Goal: Find contact information: Find contact information

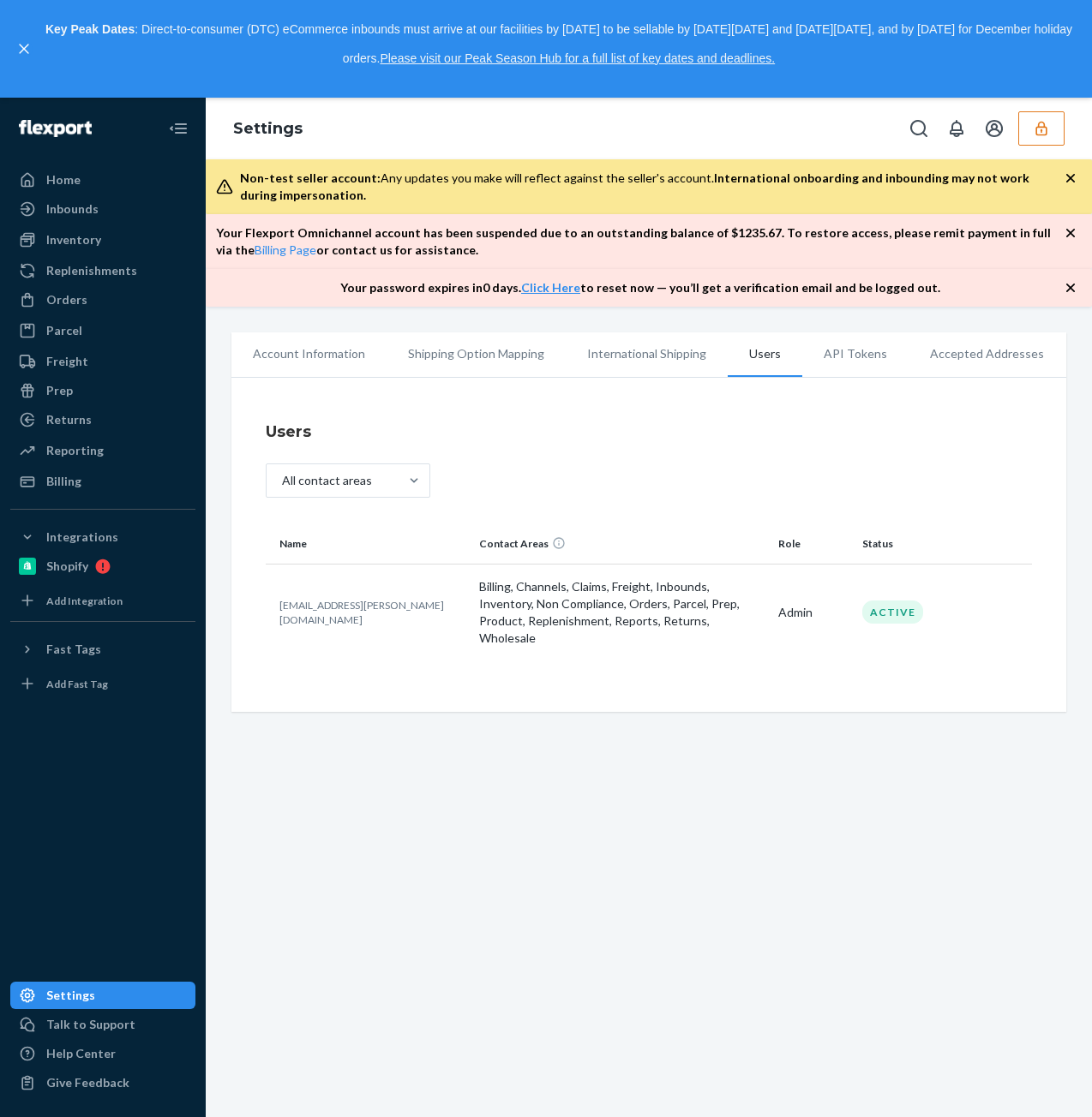
click at [1050, 127] on button "button" at bounding box center [1040, 128] width 46 height 35
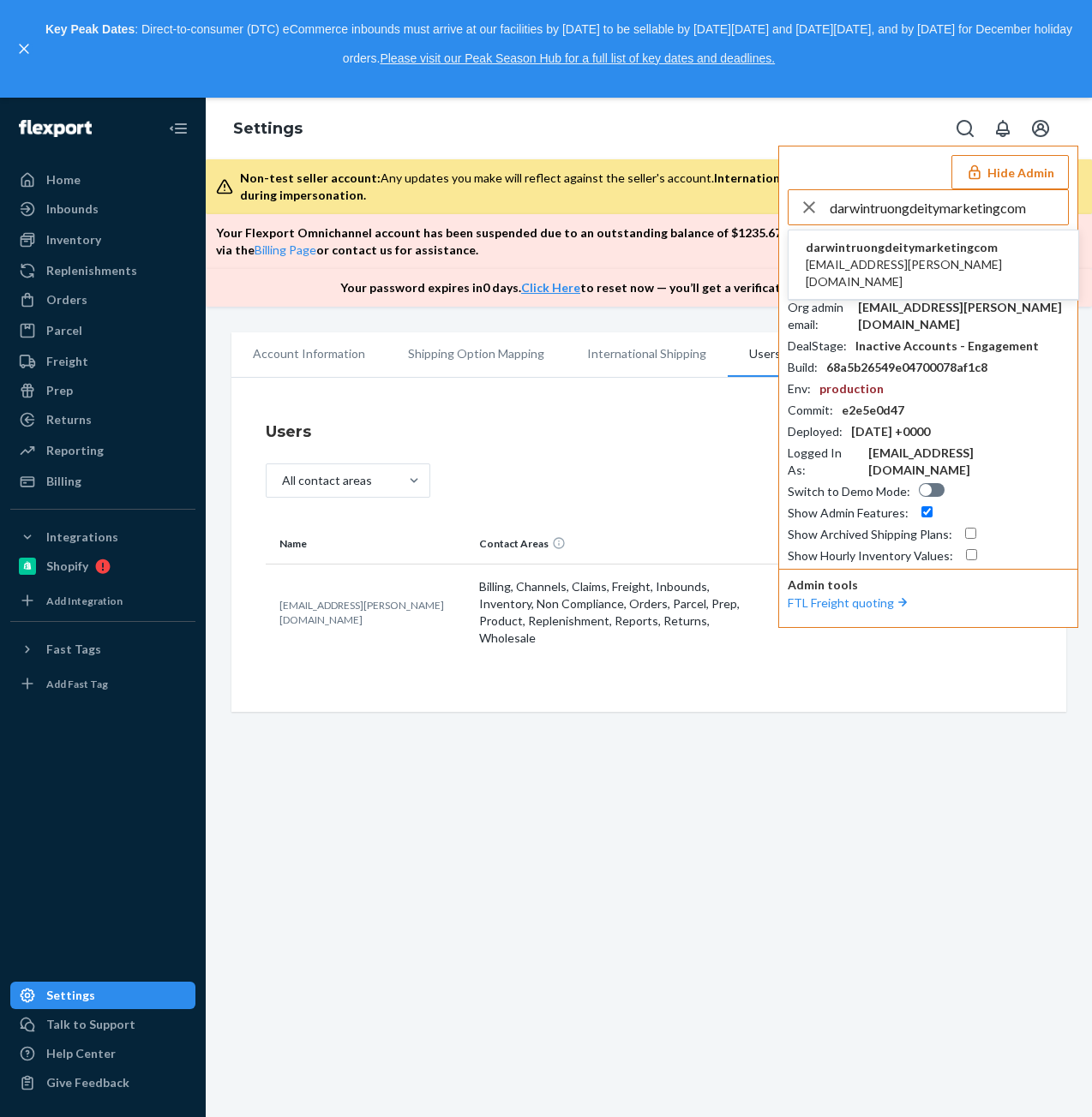
type input "darwintruongdeitymarketingcom"
click at [866, 256] on span "darwin.truong@deitymarketing.com" at bounding box center [933, 273] width 255 height 35
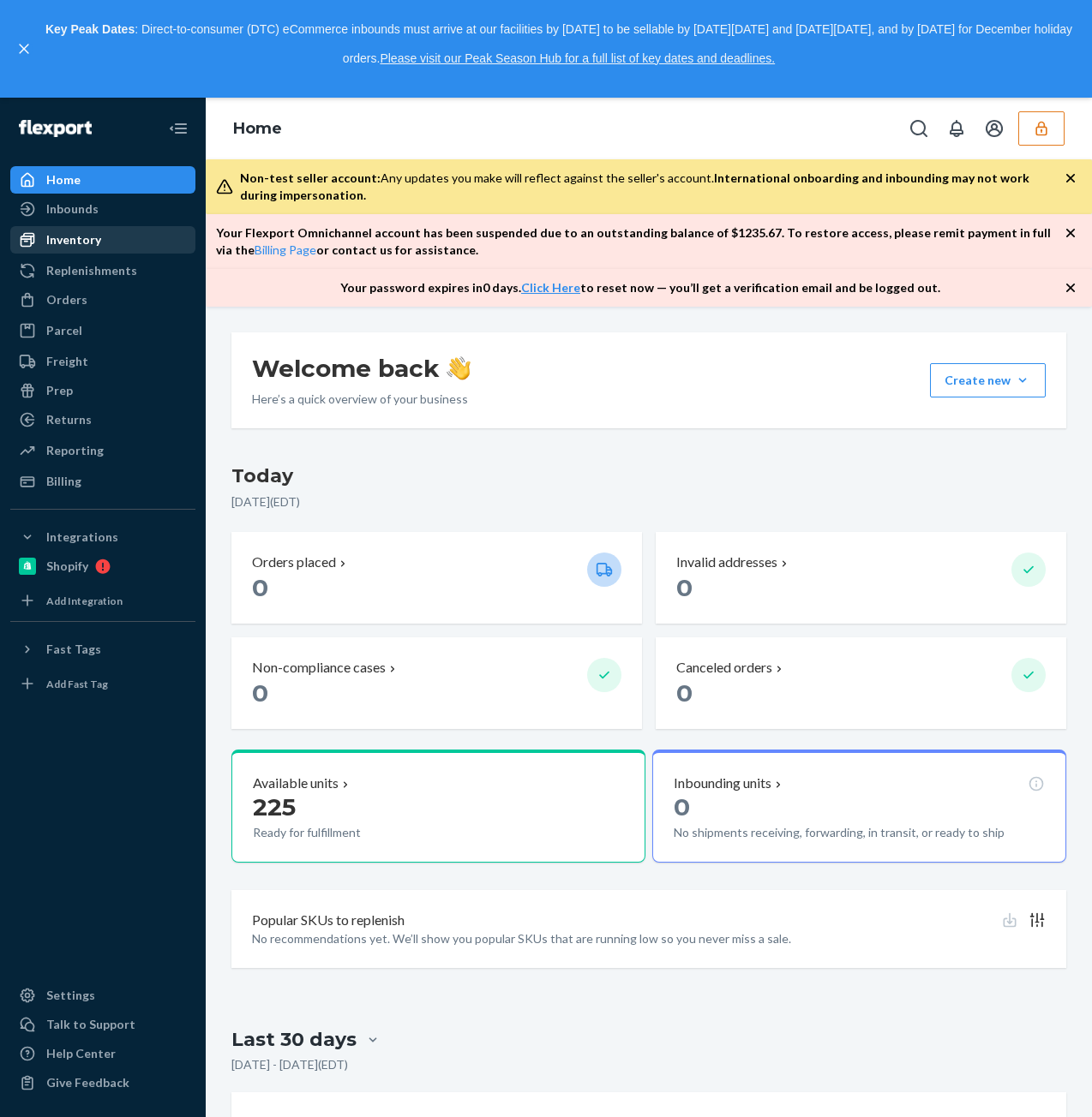
click at [95, 242] on div "Inventory" at bounding box center [73, 240] width 55 height 17
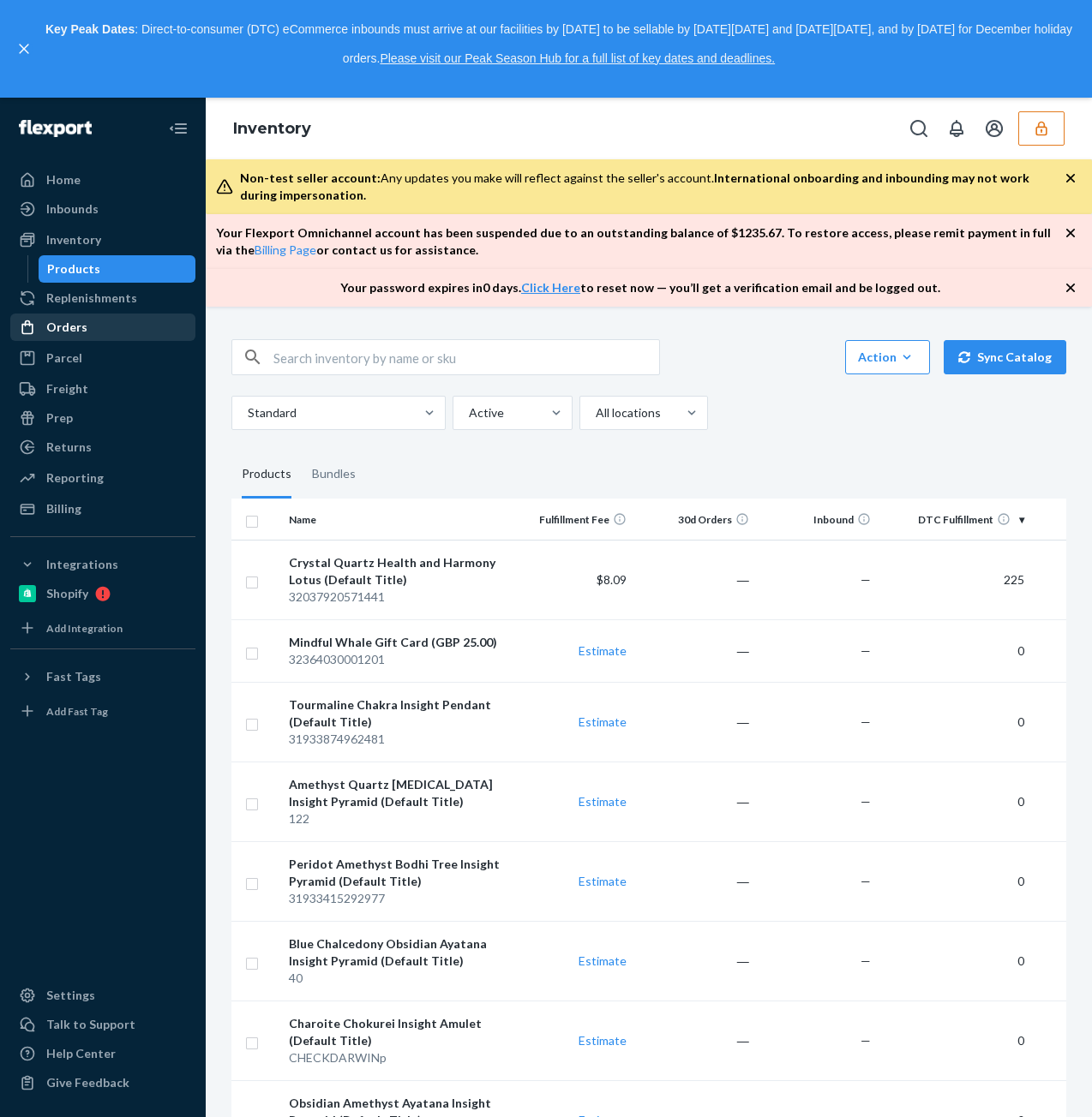
click at [107, 328] on div "Orders" at bounding box center [103, 327] width 182 height 24
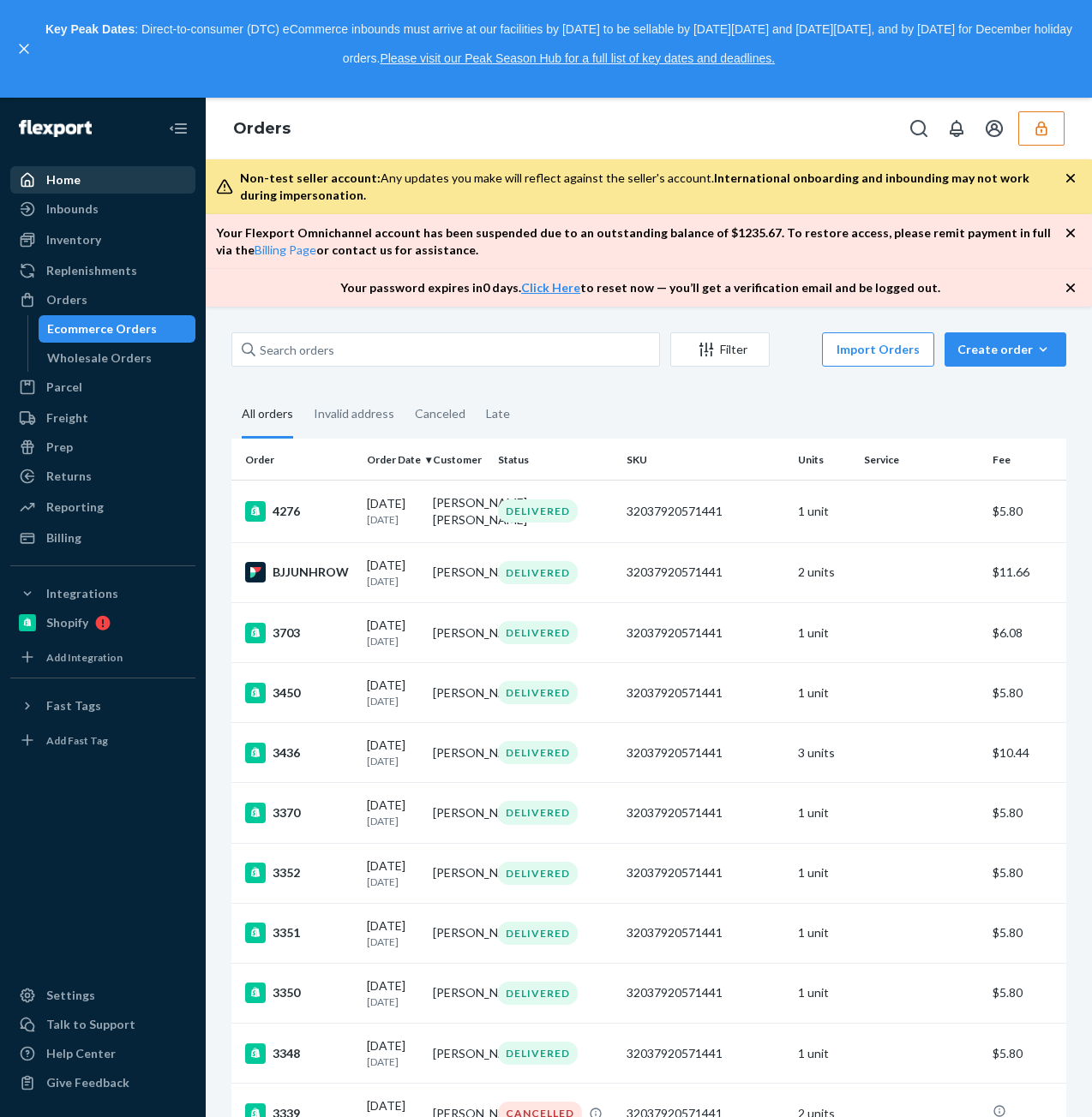
click at [105, 179] on div "Home" at bounding box center [103, 180] width 182 height 24
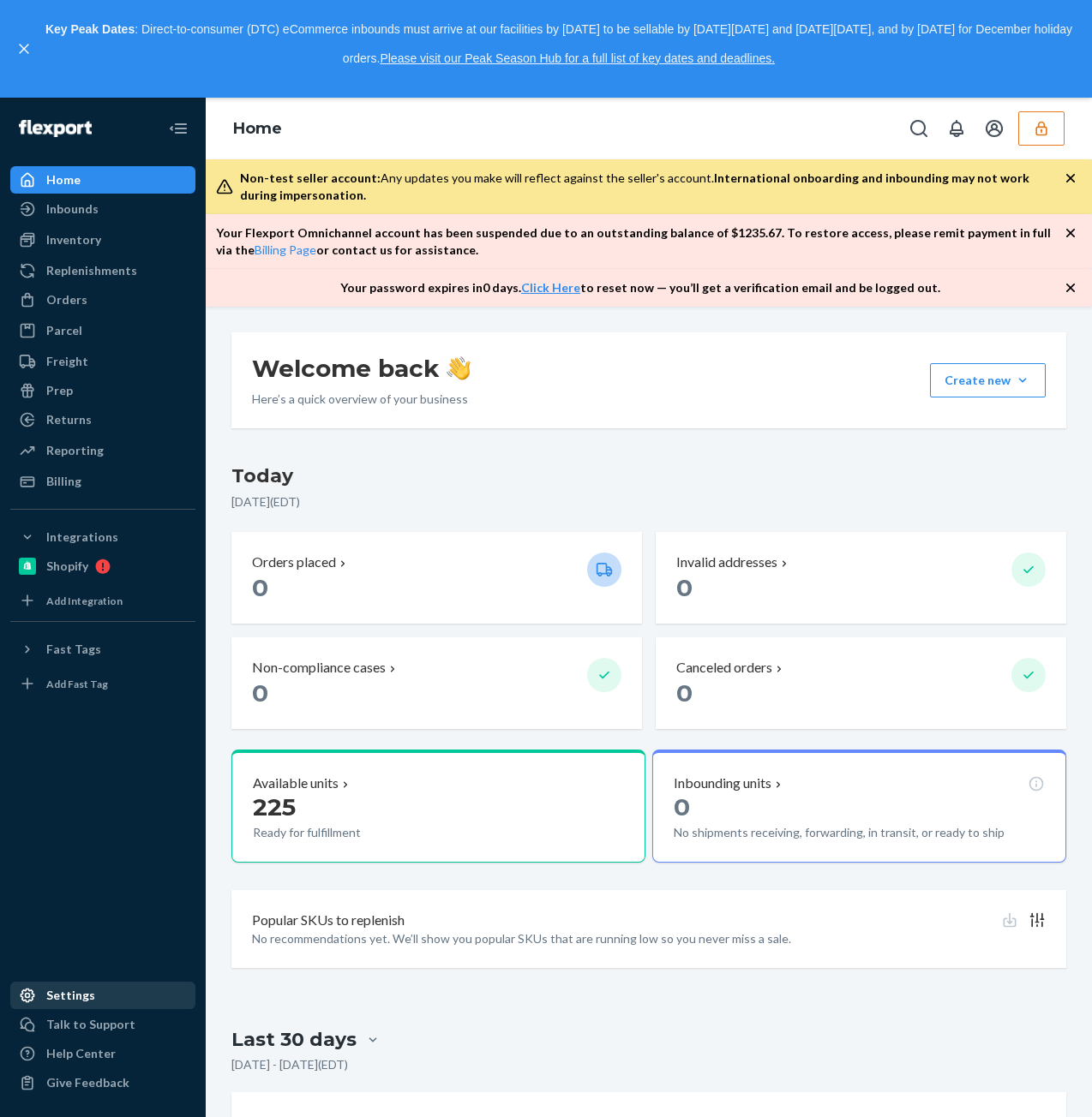
click at [118, 990] on div "Settings" at bounding box center [103, 995] width 182 height 24
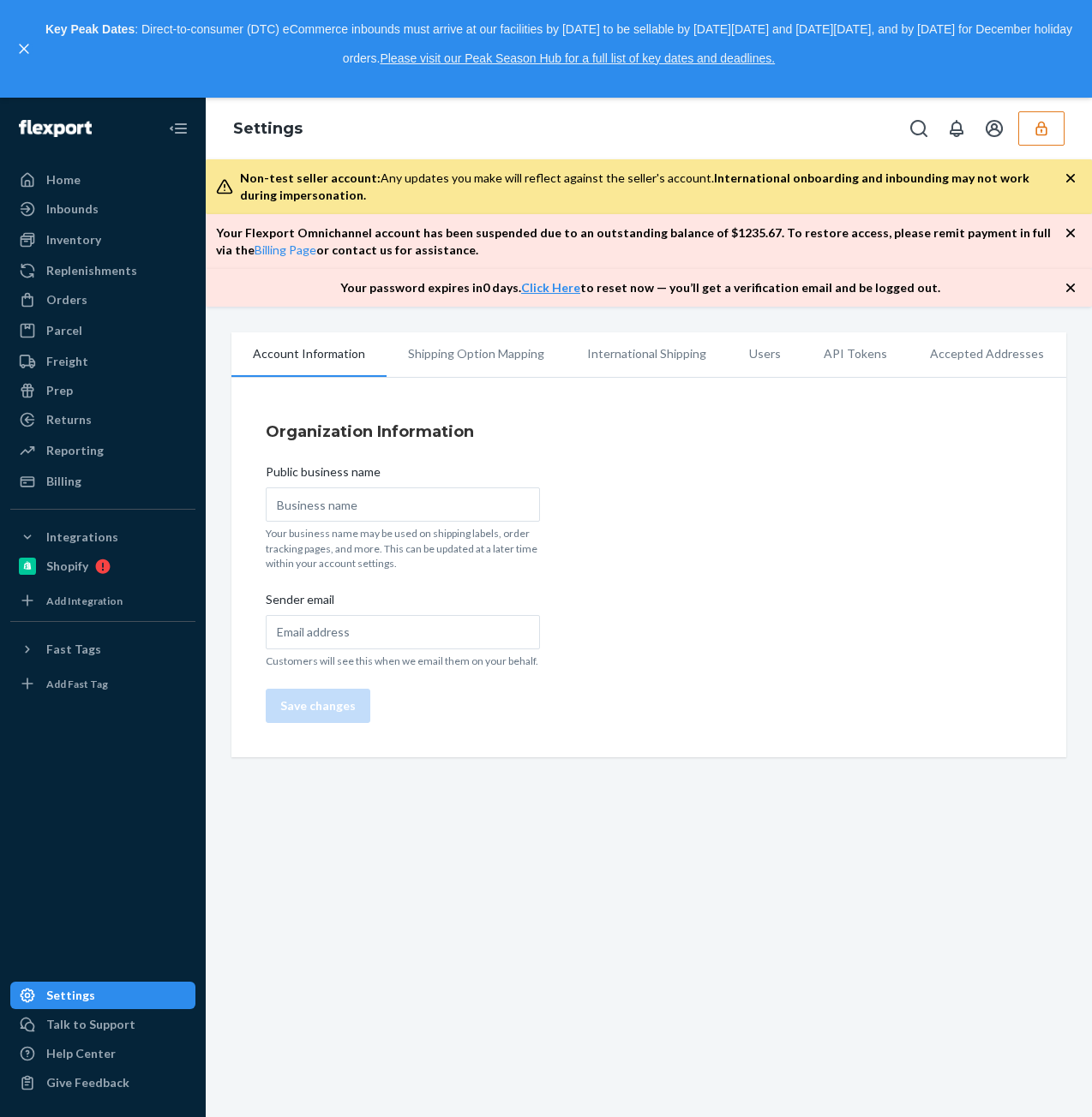
click at [735, 348] on li "Users" at bounding box center [765, 354] width 75 height 43
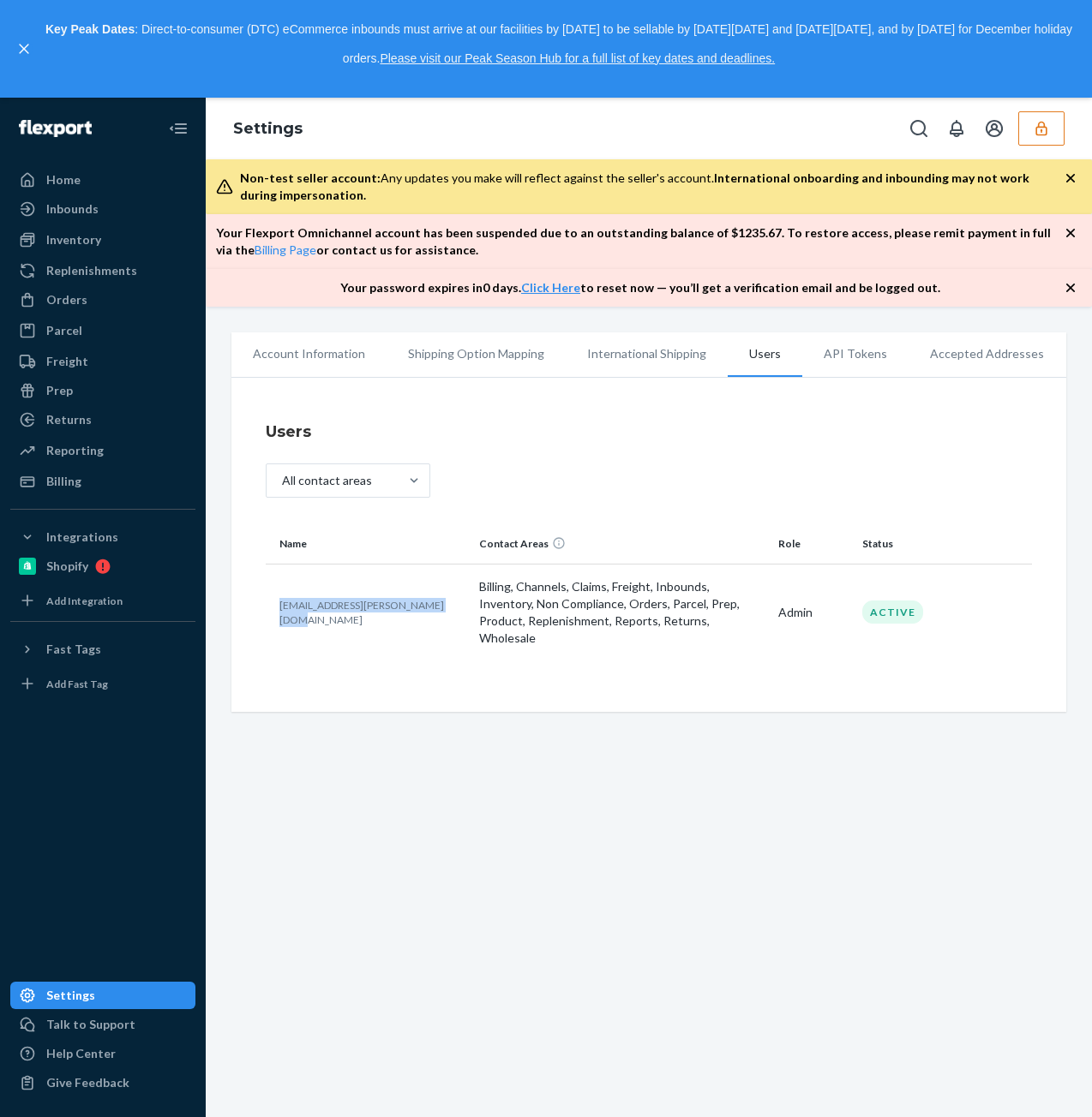
drag, startPoint x: 443, startPoint y: 607, endPoint x: 275, endPoint y: 601, distance: 168.1
click at [268, 603] on td "darwin.truong@deitymarketing.com" at bounding box center [368, 611] width 206 height 97
copy p "darwin.truong@deitymarketing.com"
click at [1045, 143] on button "button" at bounding box center [1040, 128] width 46 height 35
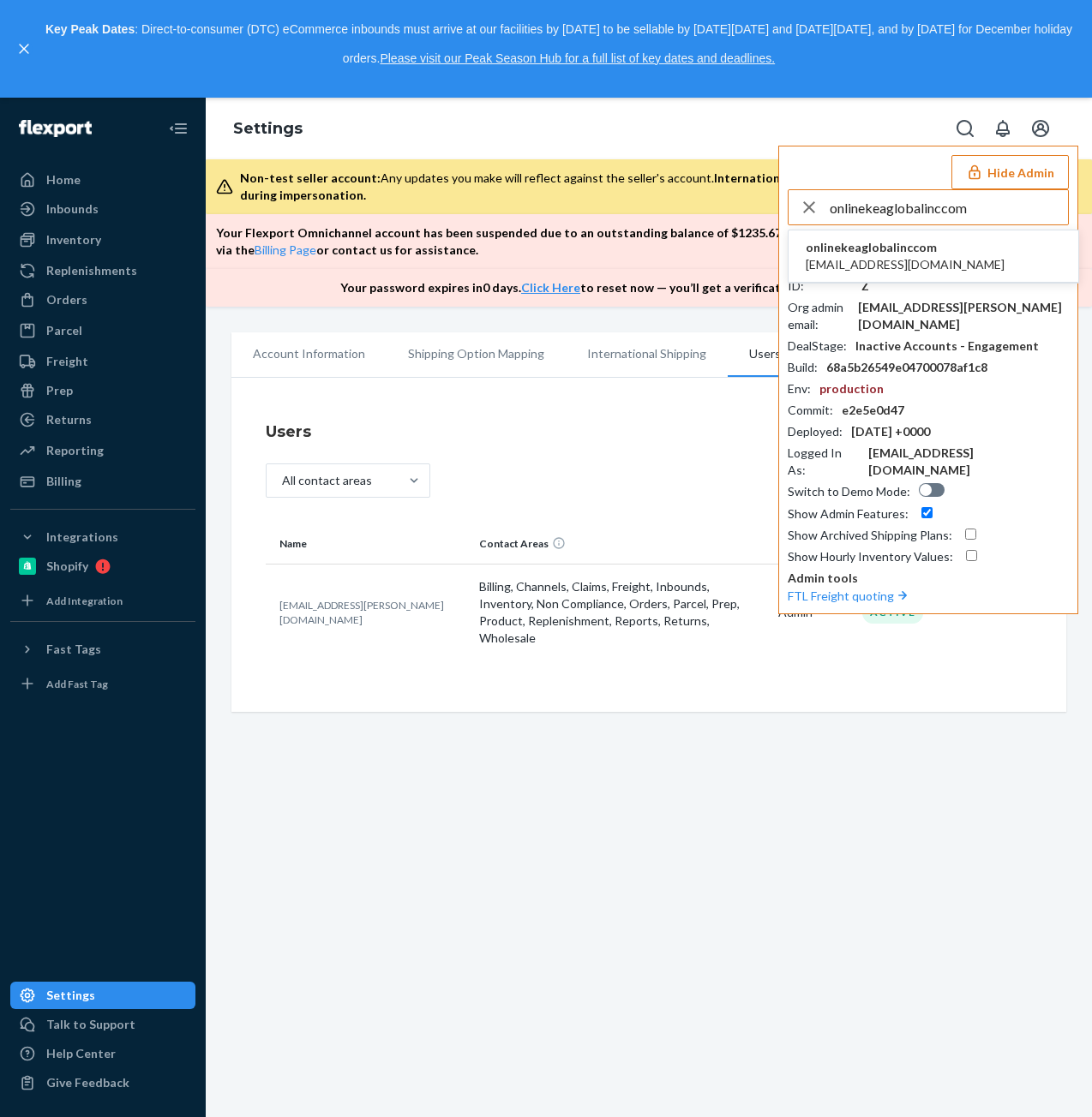
type input "onlinekeaglobalinccom"
click at [883, 252] on span "onlinekeaglobalinccom" at bounding box center [905, 247] width 199 height 17
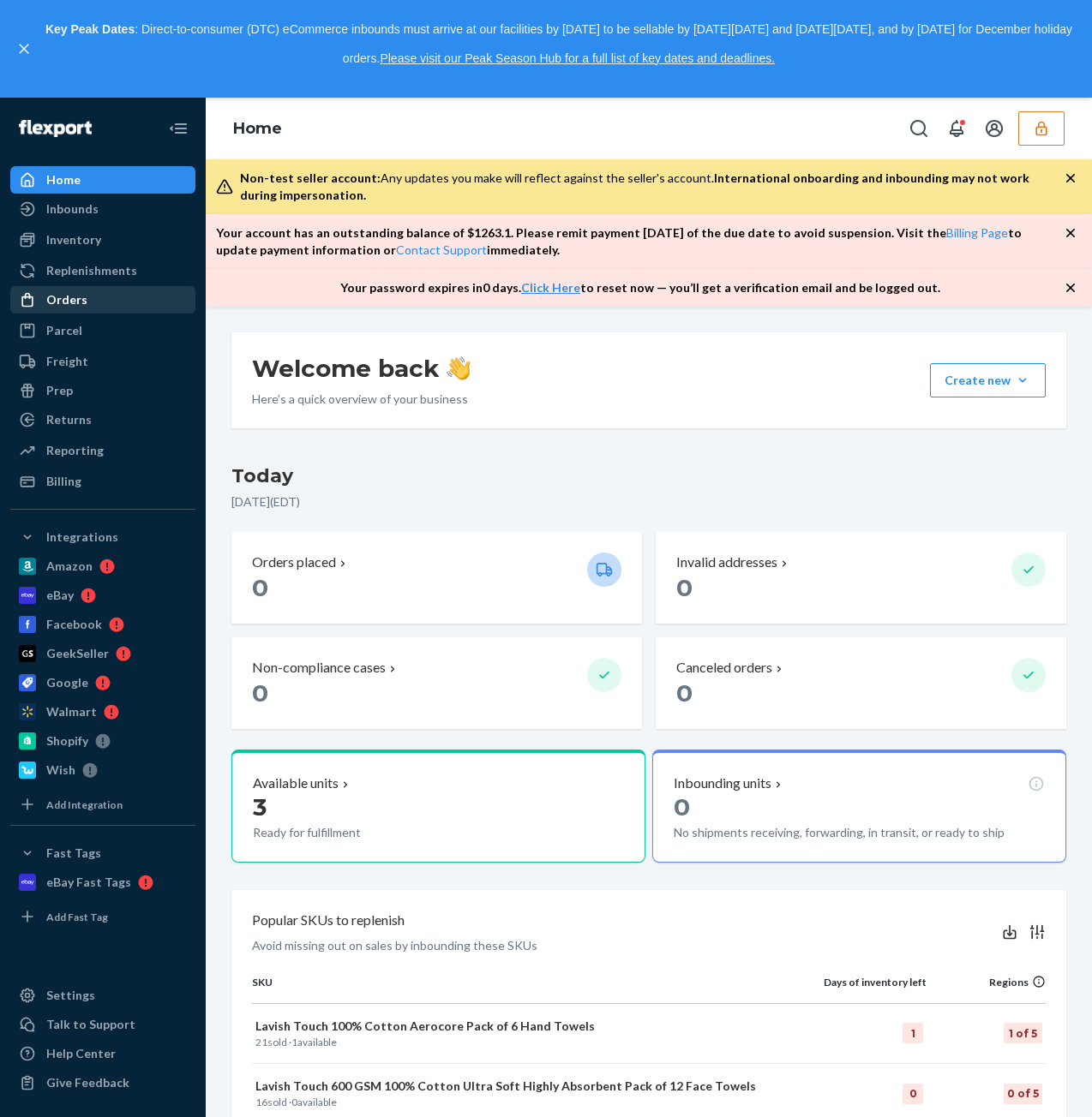
click at [79, 299] on div "Orders" at bounding box center [67, 300] width 41 height 17
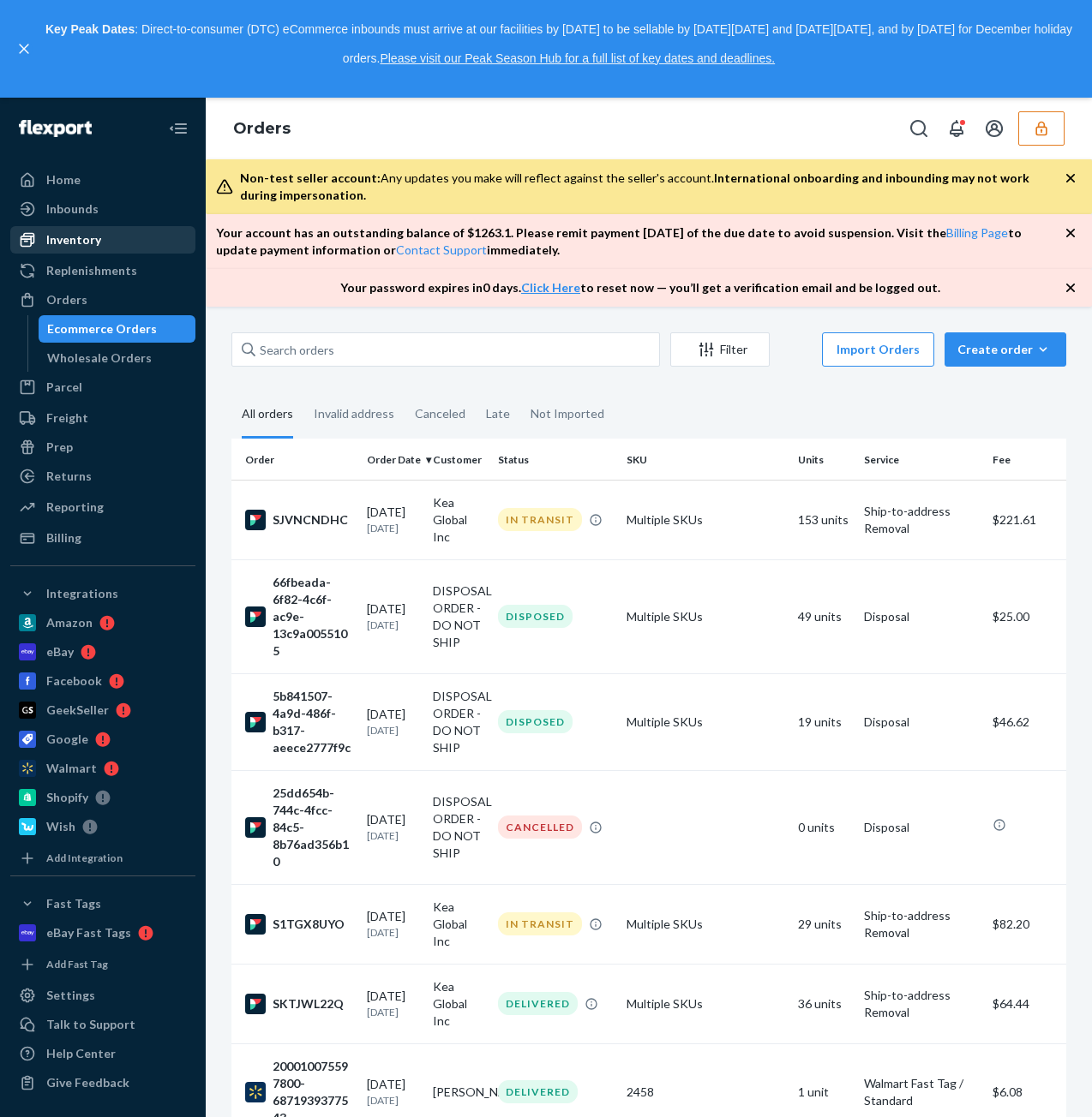
click at [89, 243] on div "Inventory" at bounding box center [73, 240] width 55 height 17
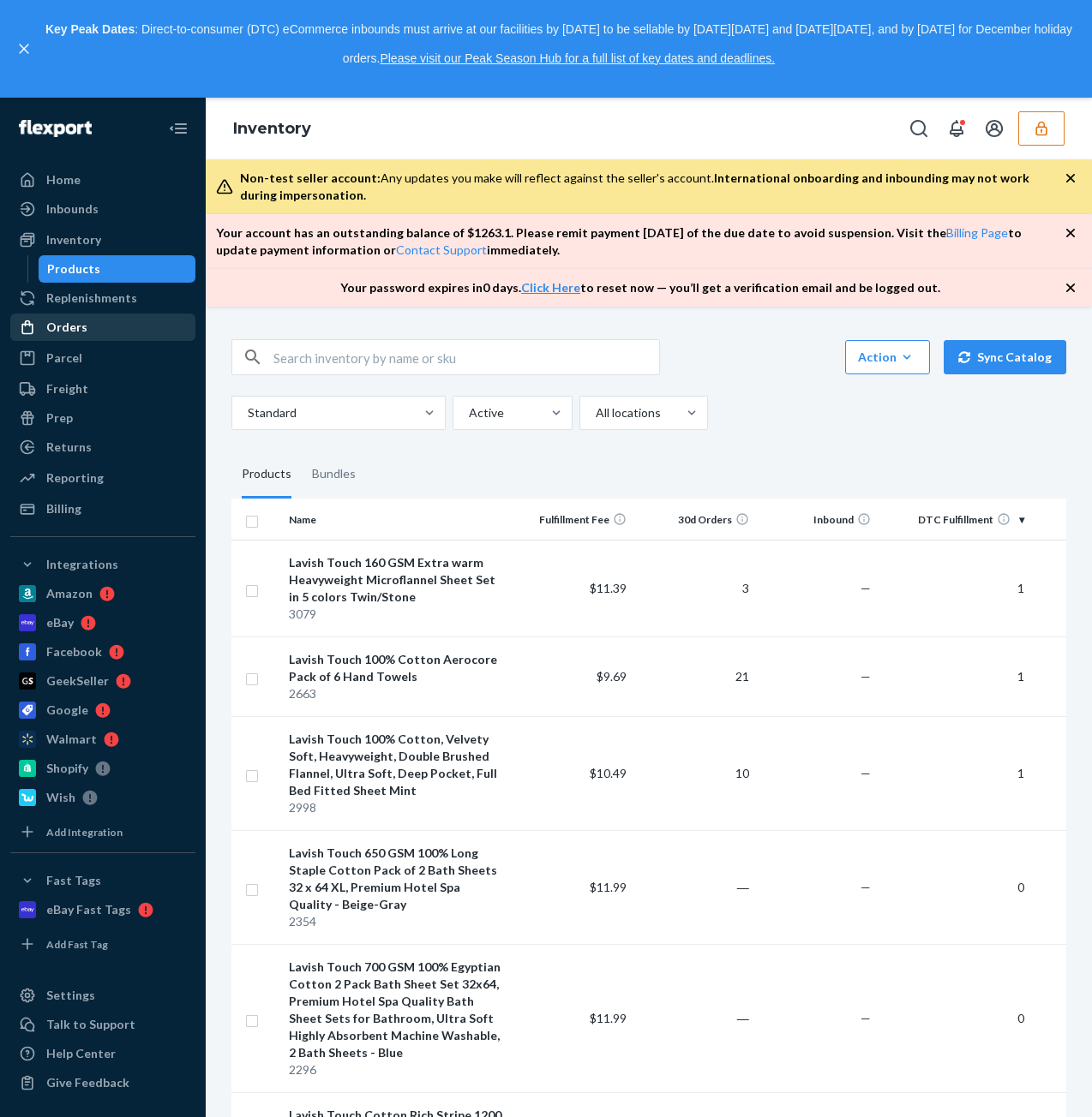
click at [82, 332] on div "Orders" at bounding box center [67, 327] width 41 height 17
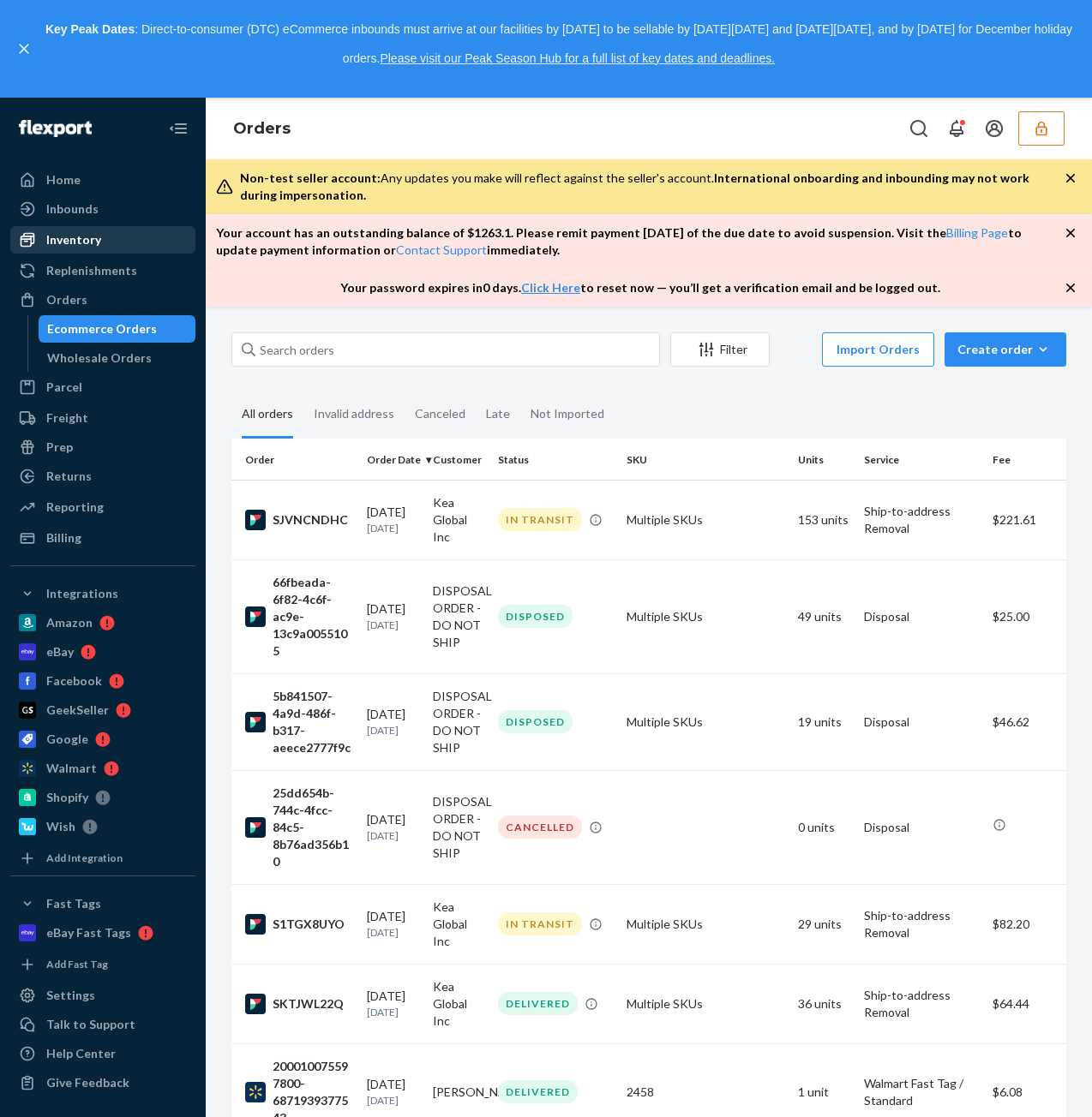
click at [90, 243] on div "Inventory" at bounding box center [73, 240] width 55 height 17
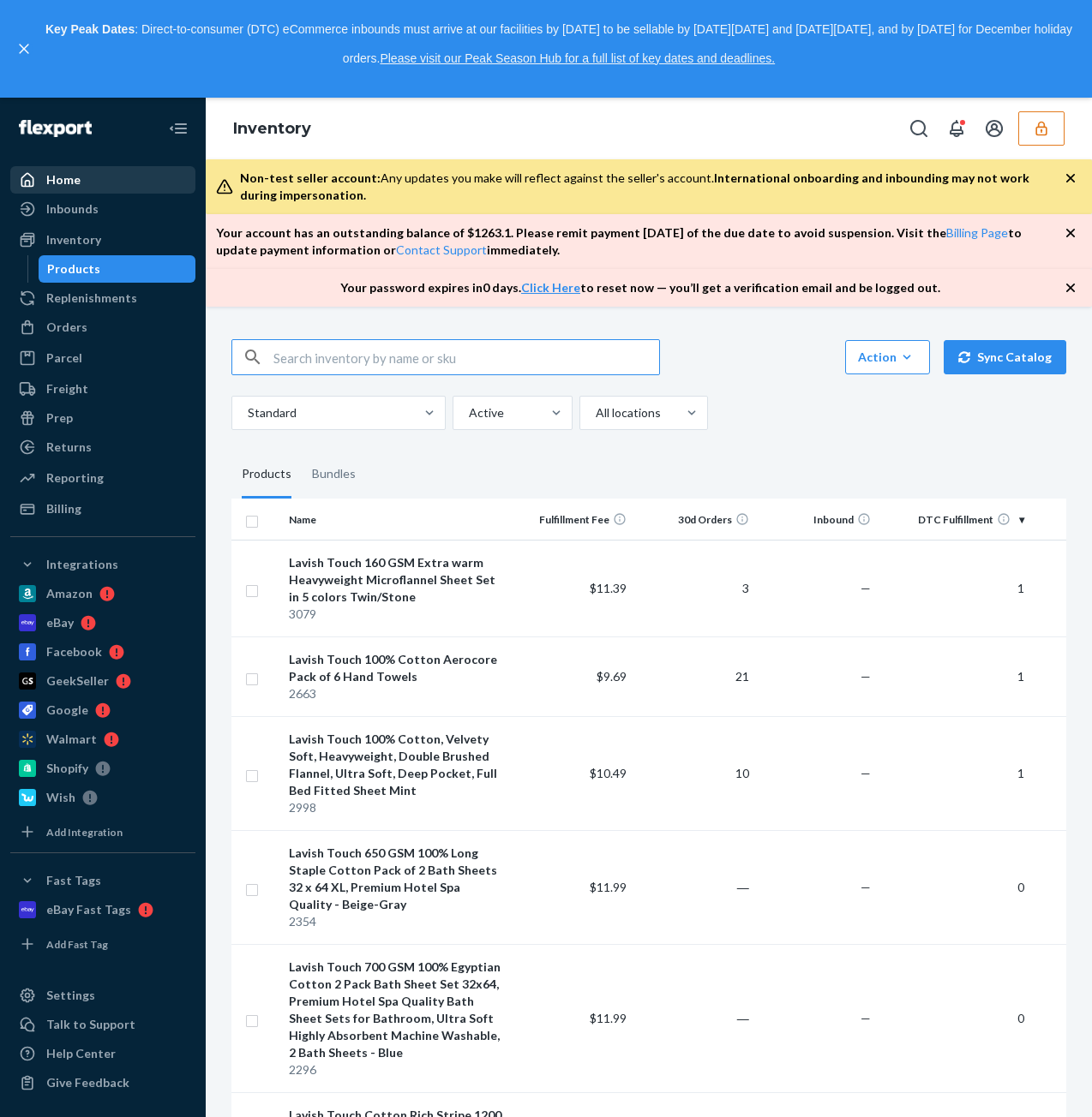
click at [82, 187] on div "Home" at bounding box center [103, 180] width 182 height 24
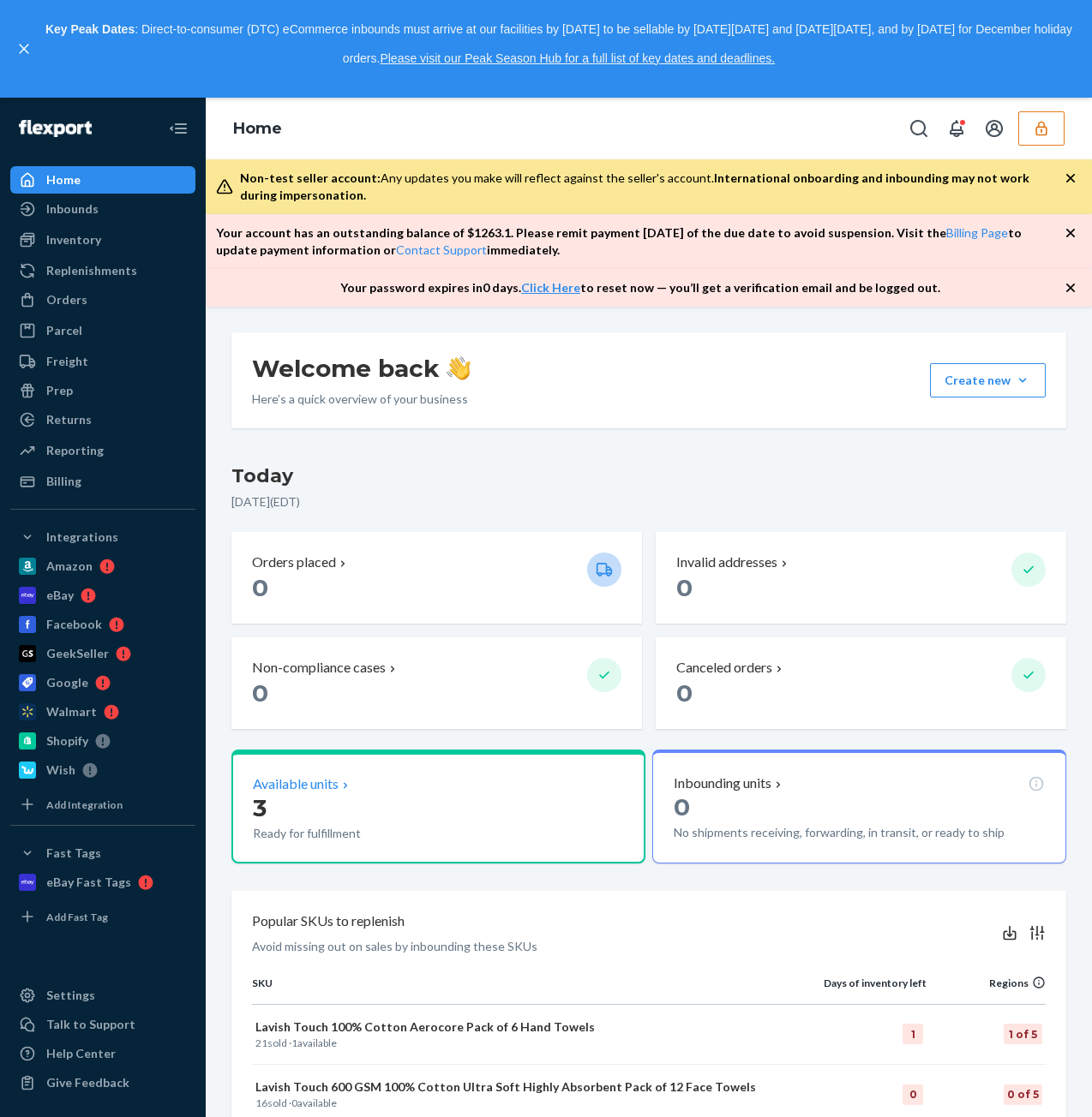
click at [615, 791] on div "Available units" at bounding box center [439, 783] width 371 height 20
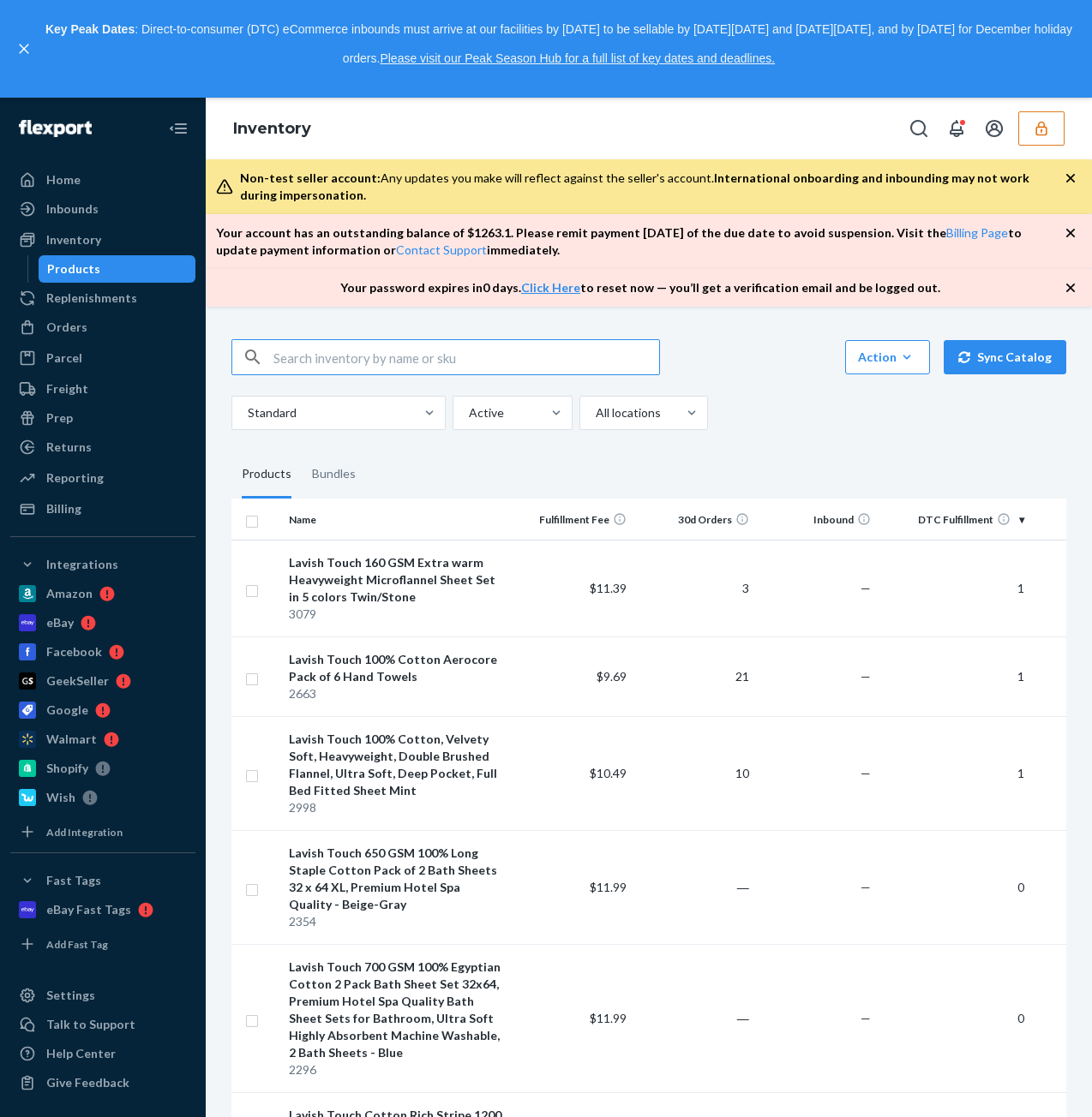
click at [76, 272] on div "Products" at bounding box center [73, 269] width 53 height 17
click at [95, 246] on div "Inventory" at bounding box center [73, 240] width 55 height 17
click at [85, 326] on div "Orders" at bounding box center [103, 327] width 182 height 24
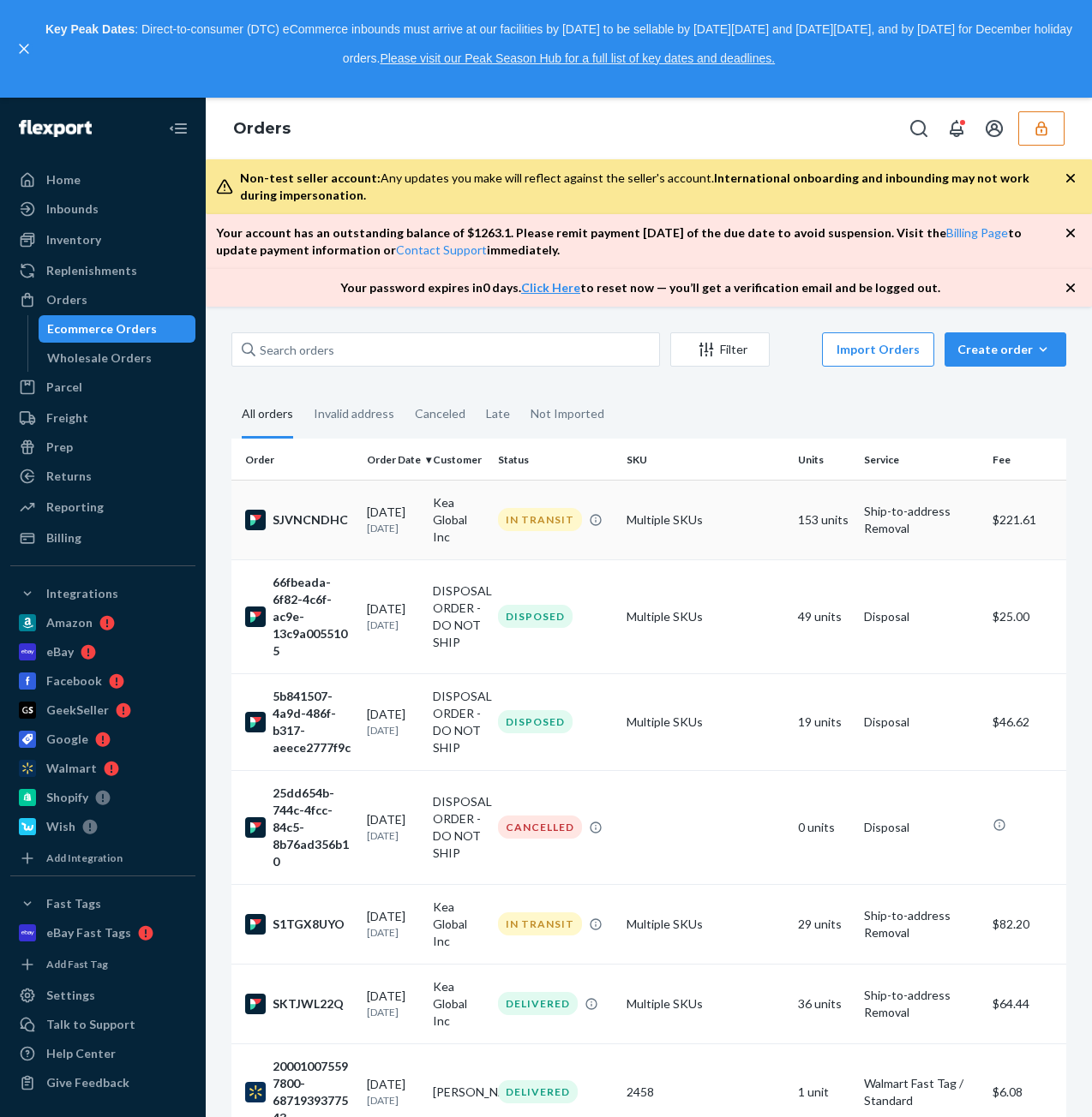
click at [681, 544] on td "Multiple SKUs" at bounding box center [705, 519] width 172 height 80
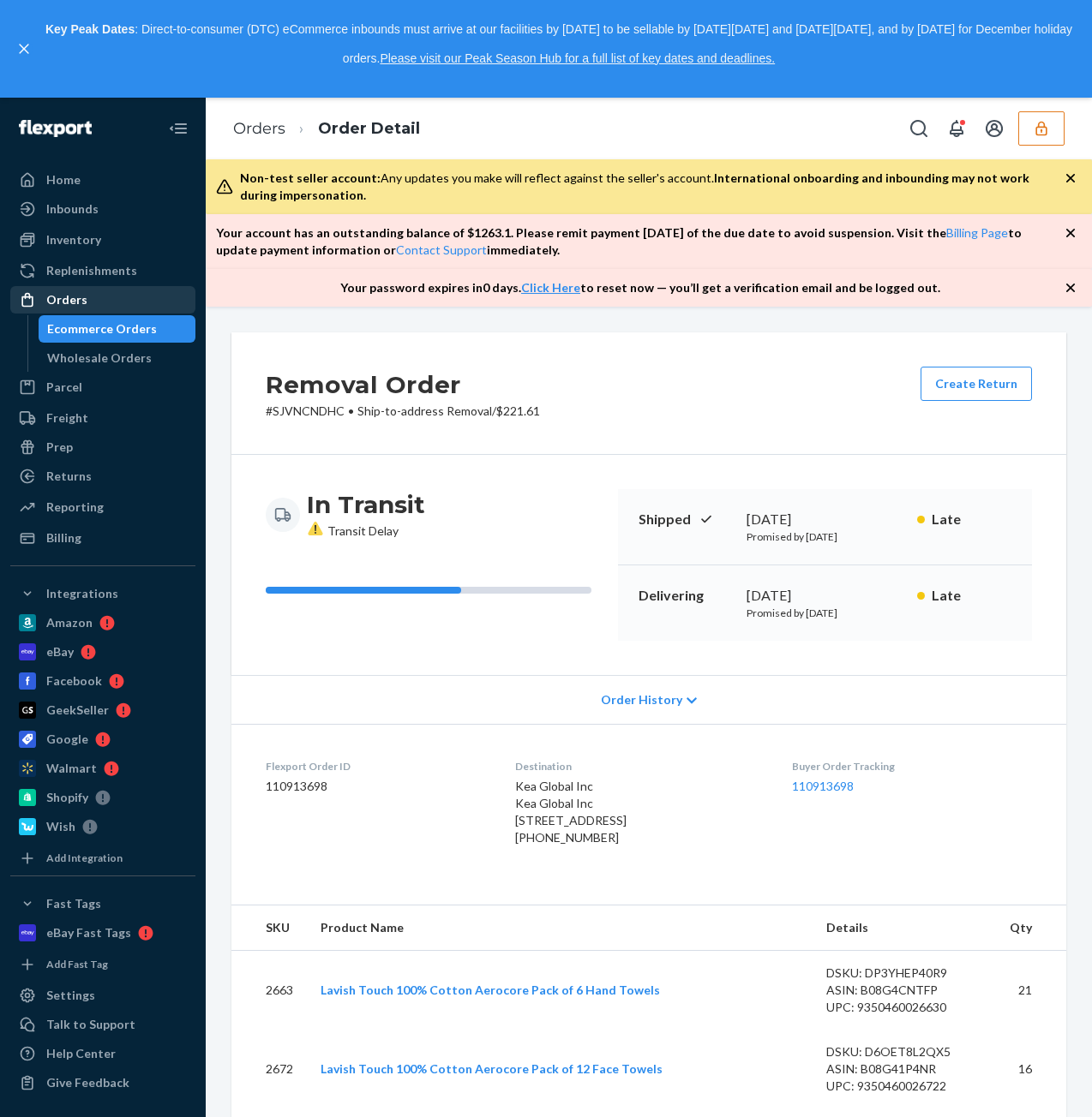
click at [114, 299] on div "Orders" at bounding box center [103, 300] width 182 height 24
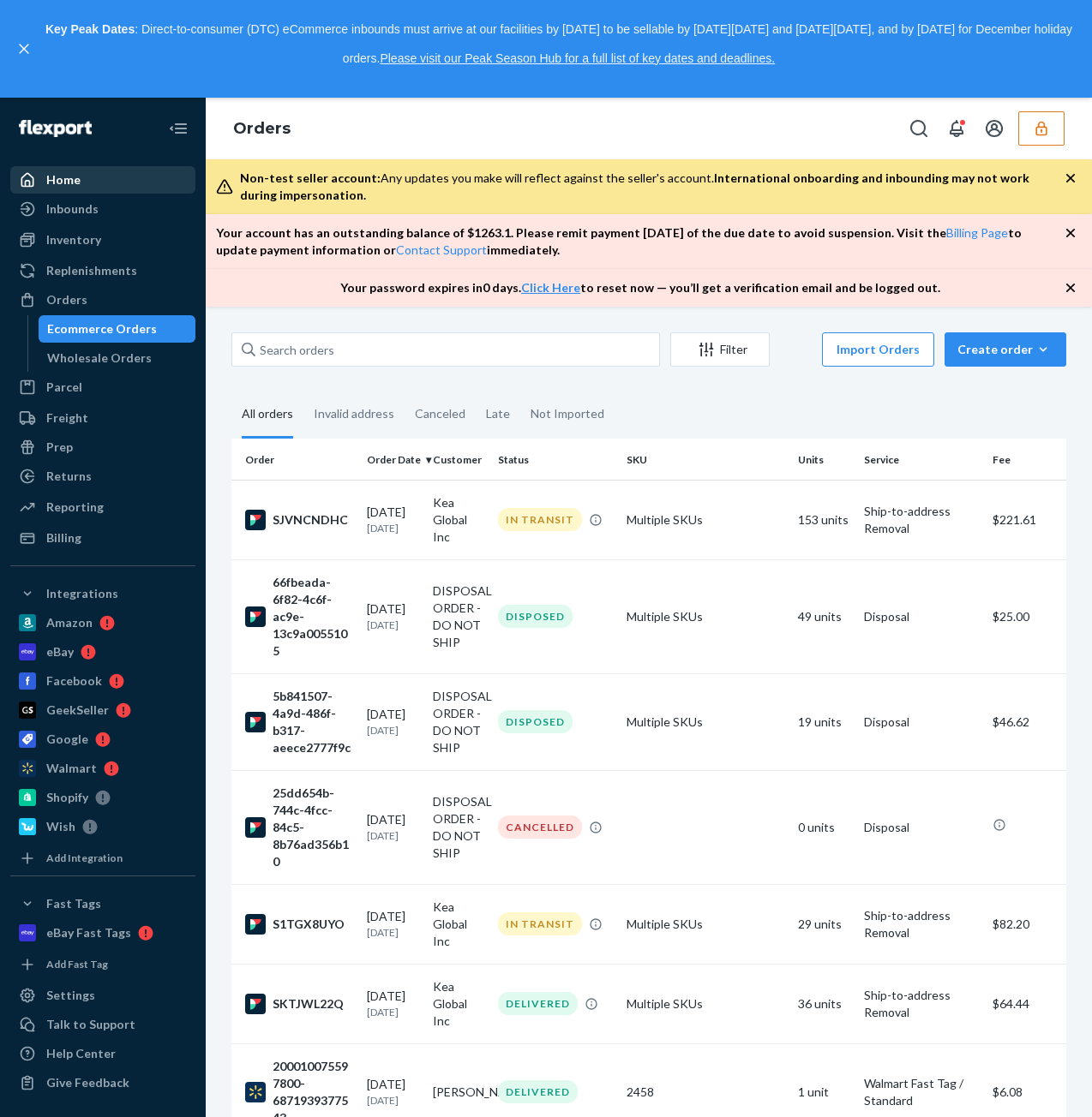
click at [125, 184] on div "Home" at bounding box center [103, 180] width 182 height 24
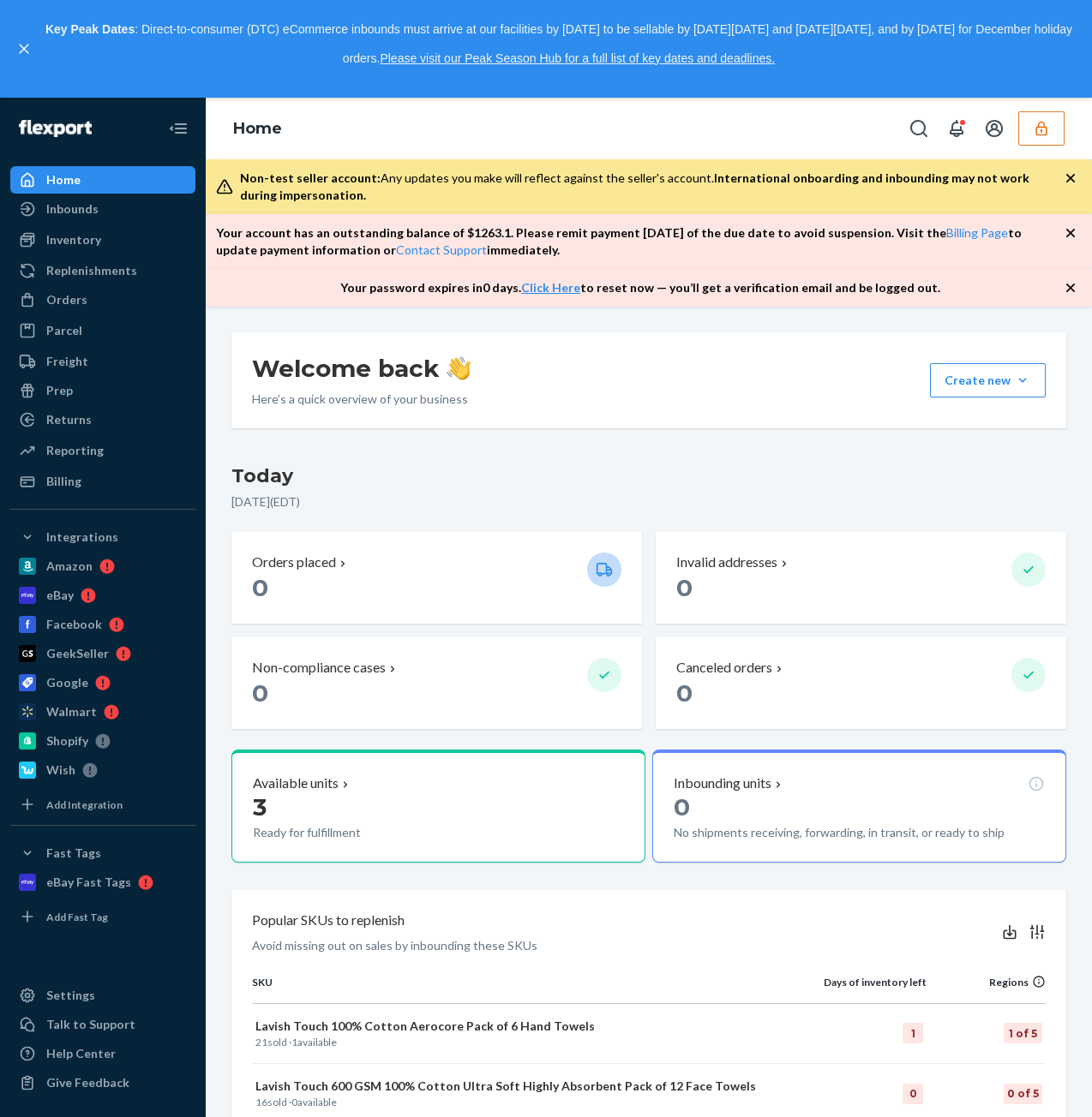
click at [1040, 126] on icon "button" at bounding box center [1040, 128] width 17 height 17
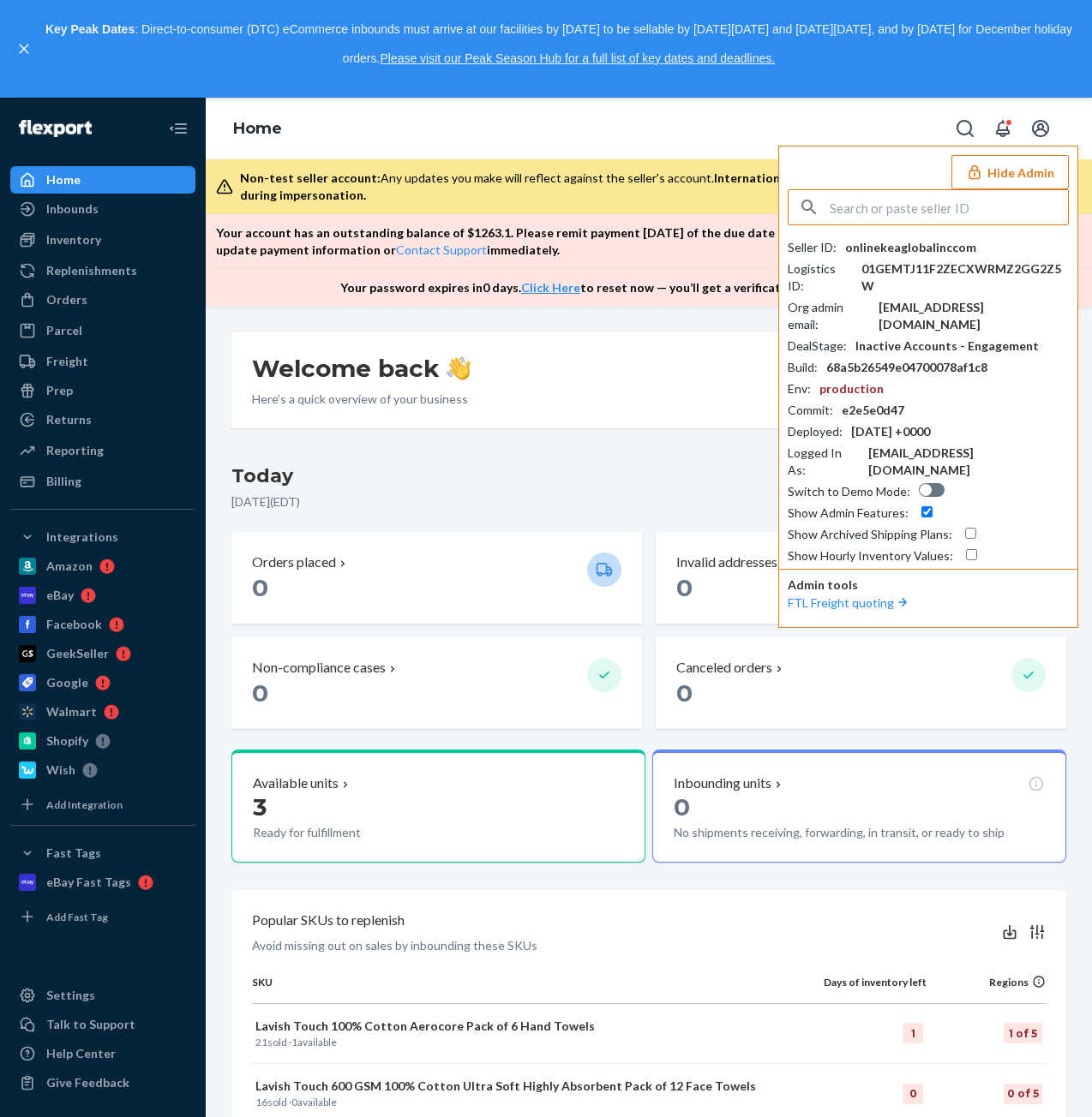
drag, startPoint x: 828, startPoint y: 202, endPoint x: 862, endPoint y: 200, distance: 34.1
click at [862, 200] on input "text" at bounding box center [949, 207] width 238 height 35
paste input "davidfuzzydudscom"
type input "davidfuzzydudscom"
click at [962, 246] on li "davidfuzzydudscom david@fuzzyduds.com" at bounding box center [933, 265] width 290 height 69
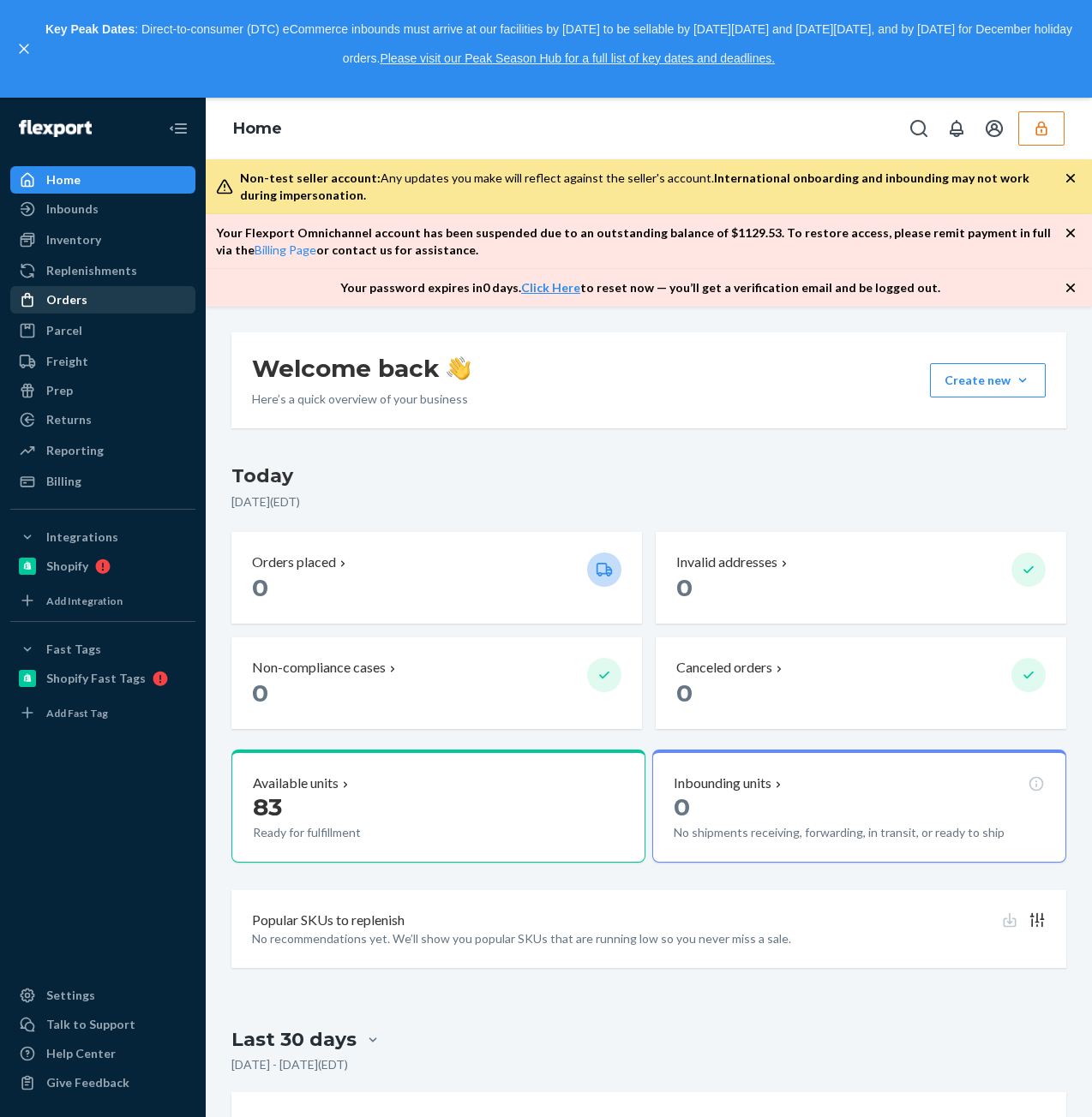
click at [82, 302] on div "Orders" at bounding box center [67, 300] width 41 height 17
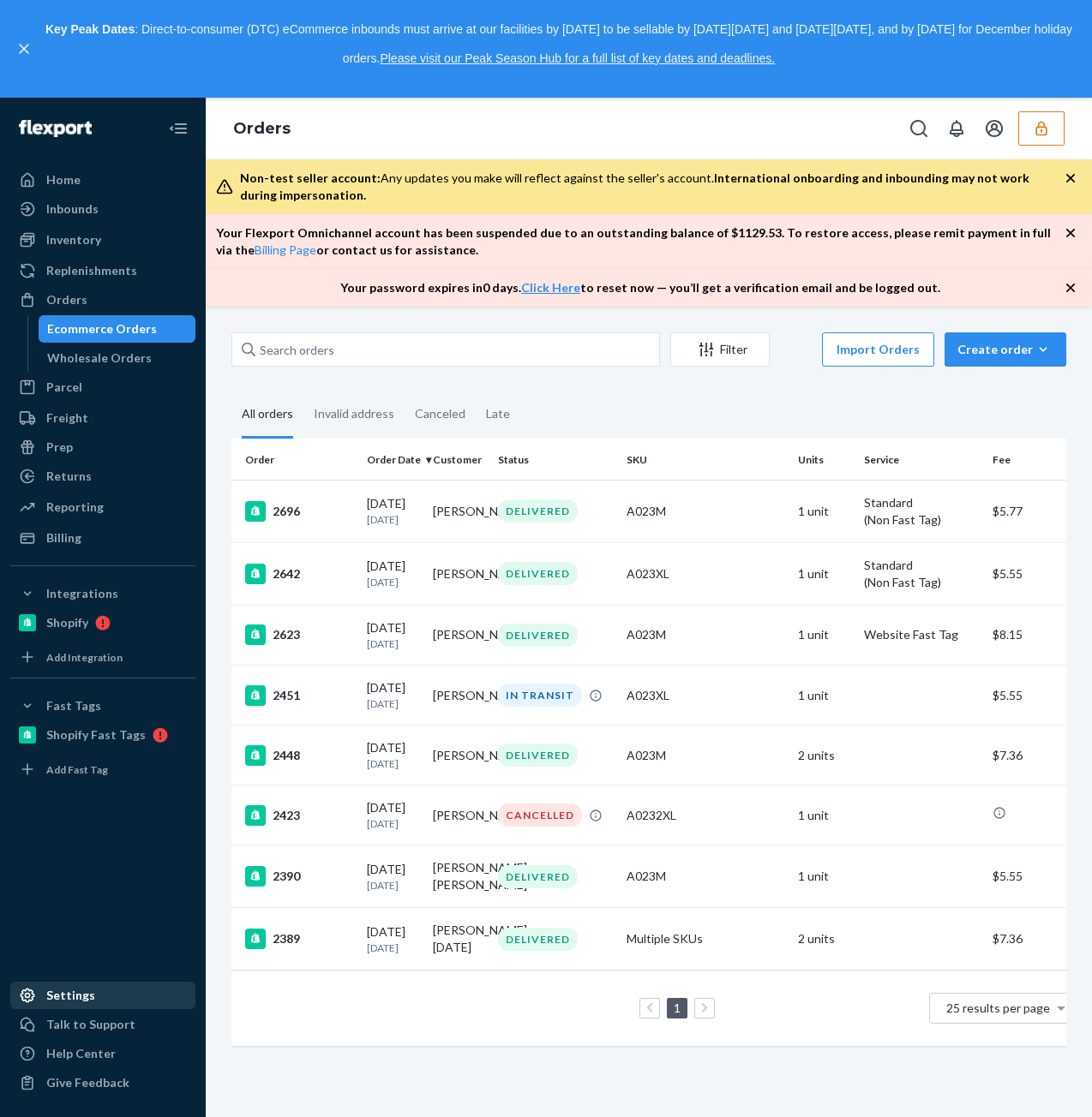
click at [83, 990] on div "Settings" at bounding box center [70, 995] width 49 height 17
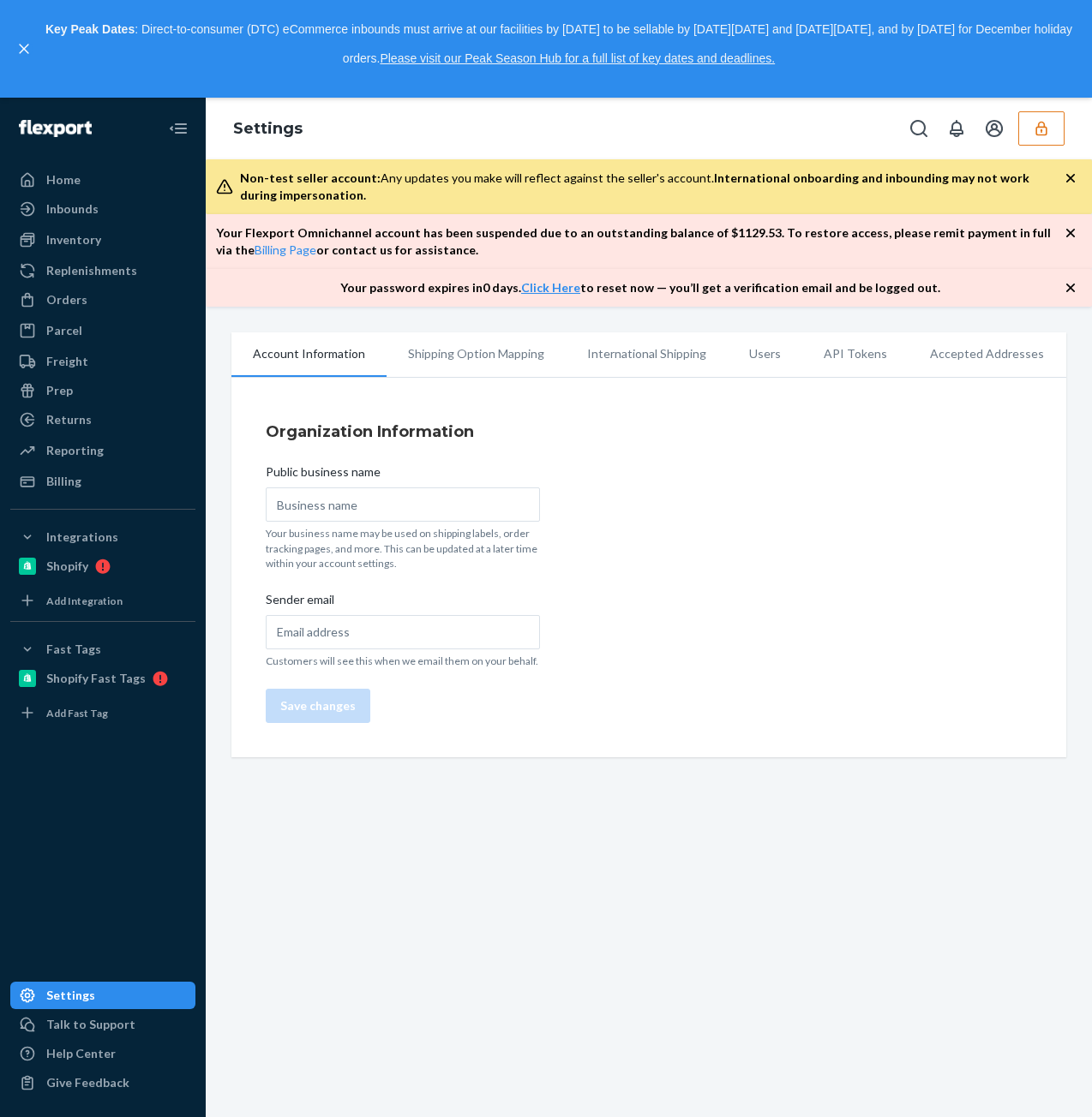
click at [771, 354] on li "Users" at bounding box center [765, 354] width 75 height 43
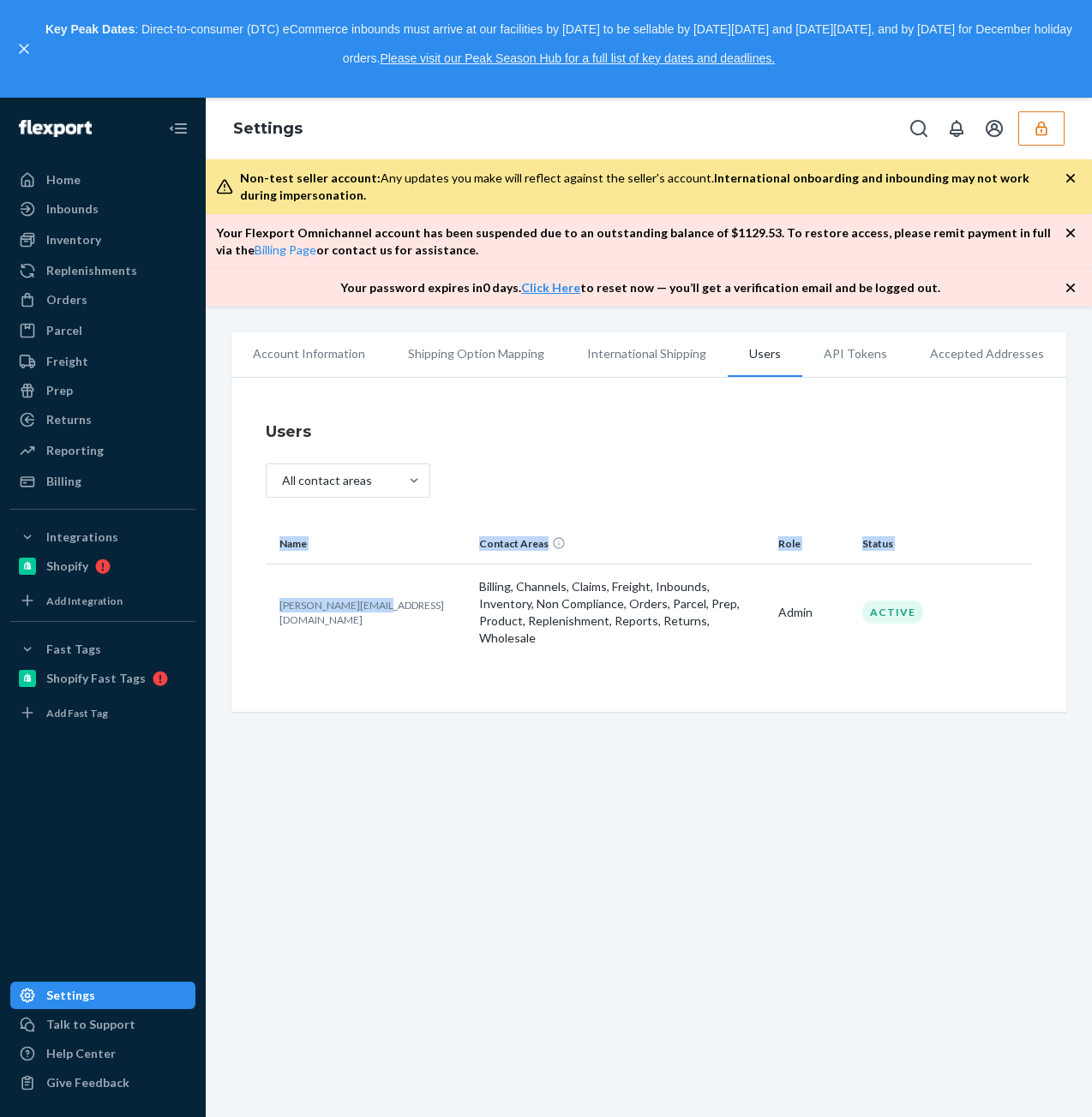
drag, startPoint x: 366, startPoint y: 614, endPoint x: 300, endPoint y: 605, distance: 66.6
click at [267, 603] on td "david@fuzzyduds.com" at bounding box center [368, 611] width 206 height 97
copy p "david@fuzzyduds.com"
click at [1047, 125] on icon "button" at bounding box center [1040, 128] width 17 height 17
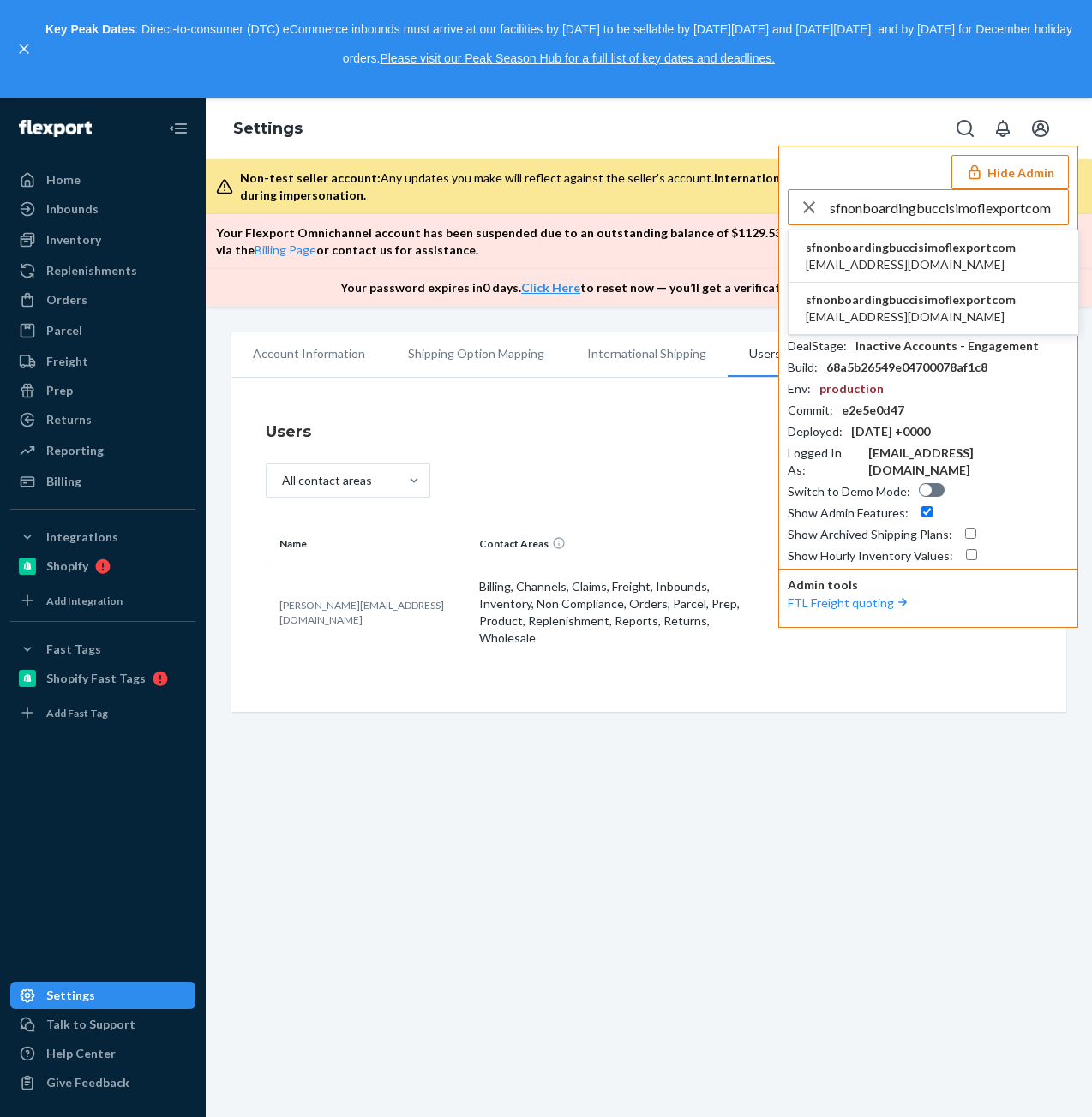
type input "sfnonboardingbuccisimoflexportcom"
click at [891, 245] on span "sfnonboardingbuccisimoflexportcom" at bounding box center [910, 247] width 210 height 17
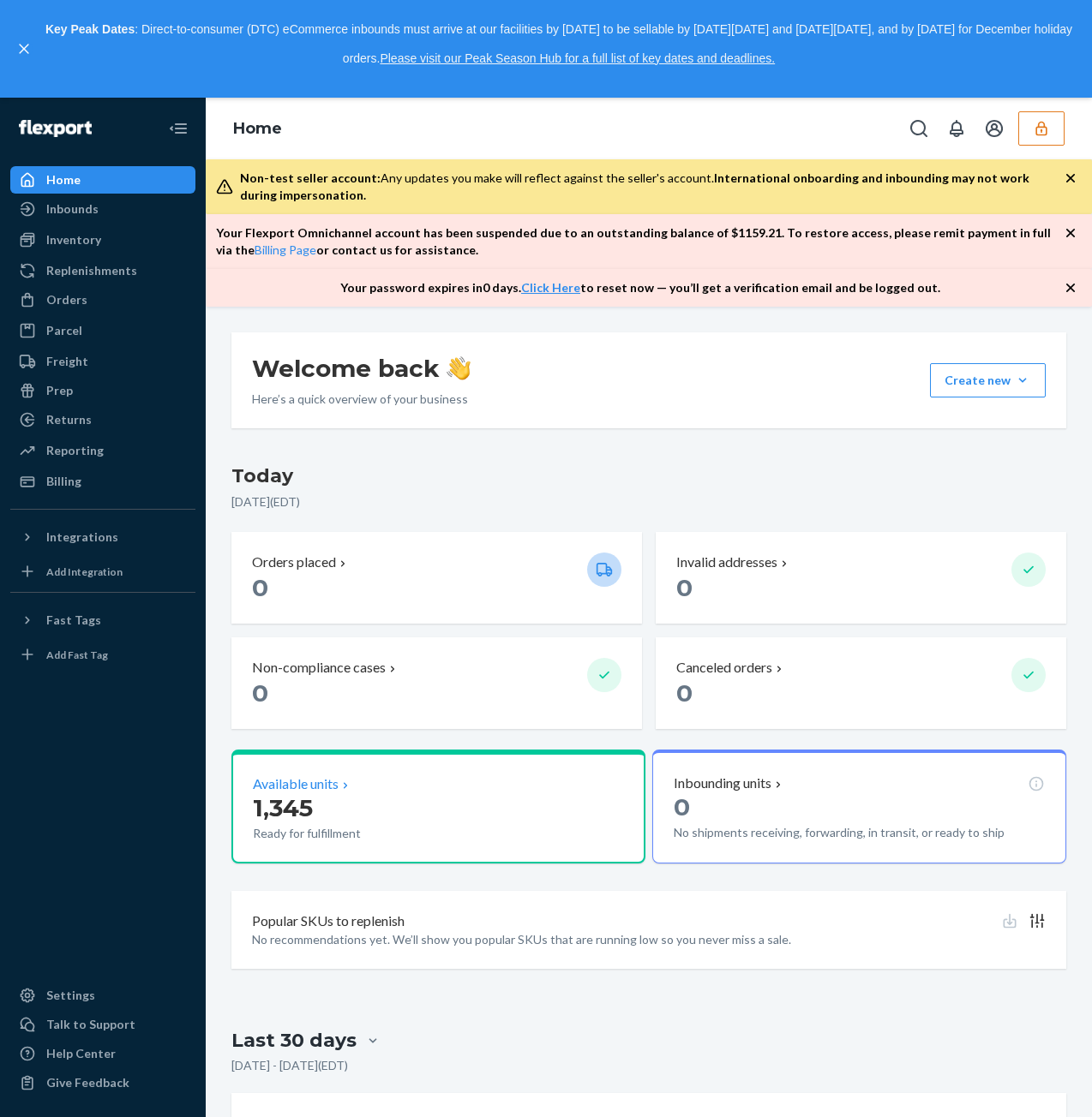
click at [337, 788] on p "Available units" at bounding box center [295, 783] width 85 height 20
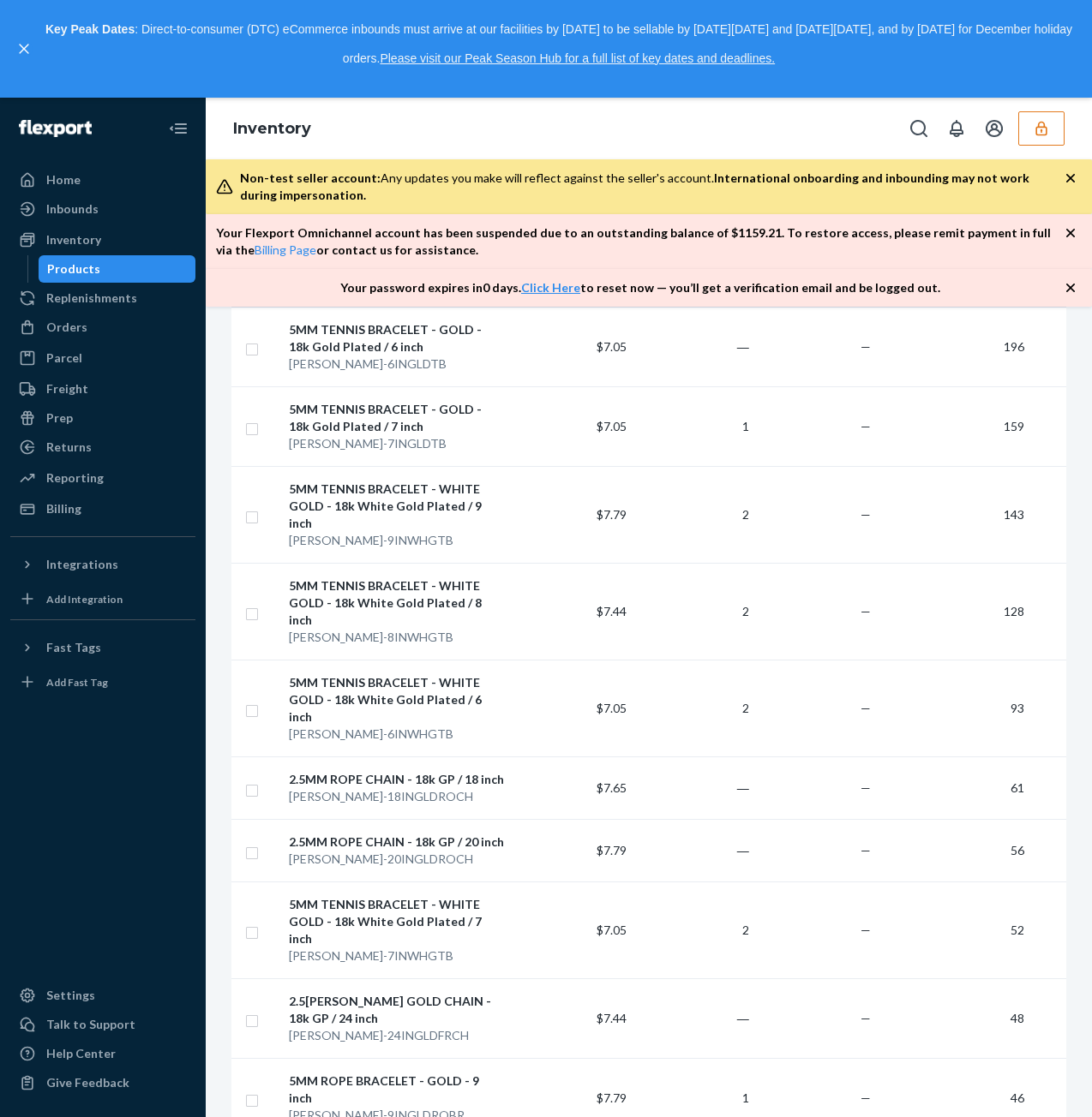
scroll to position [85, 0]
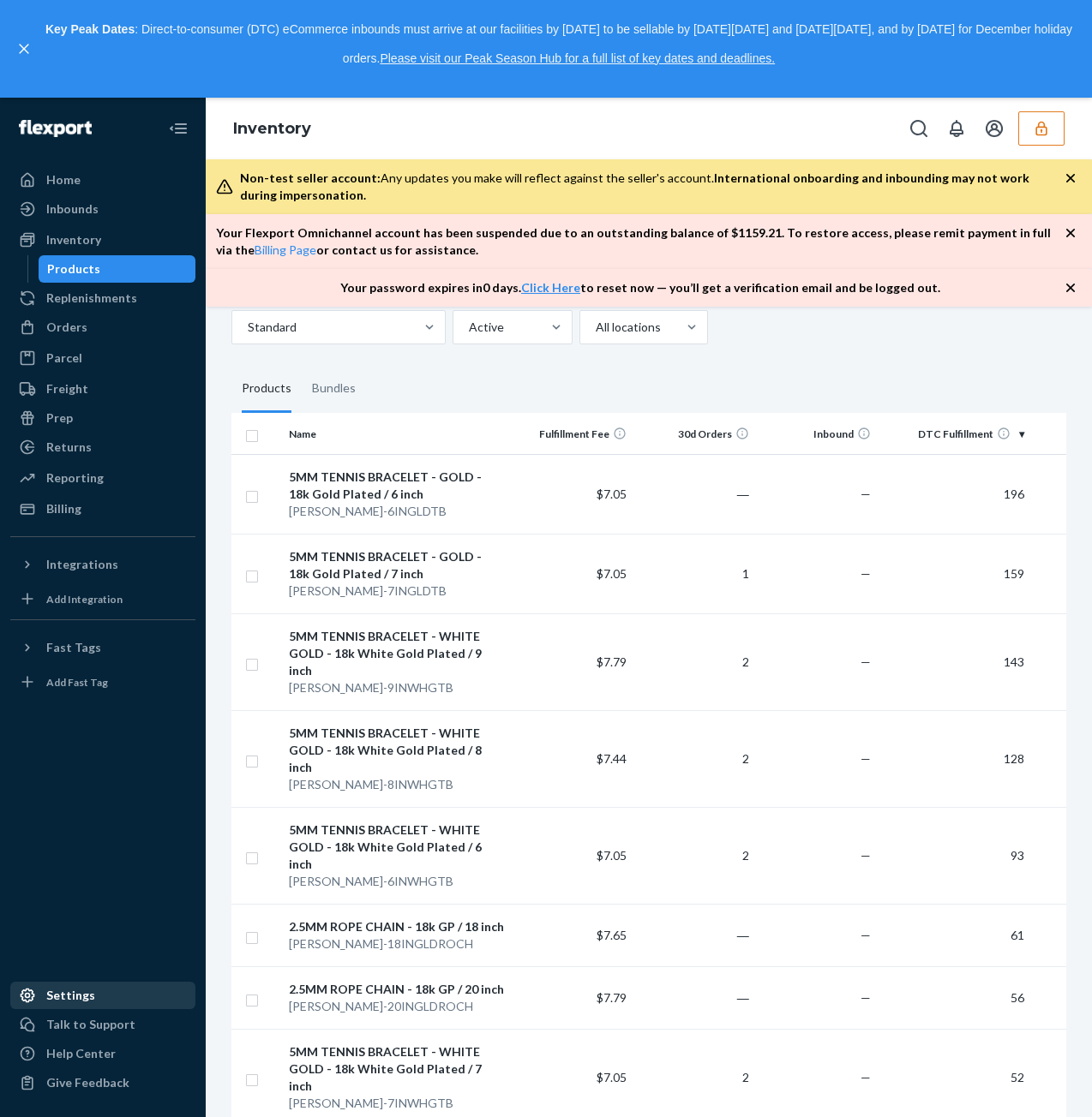
click at [82, 987] on div "Settings" at bounding box center [70, 995] width 49 height 17
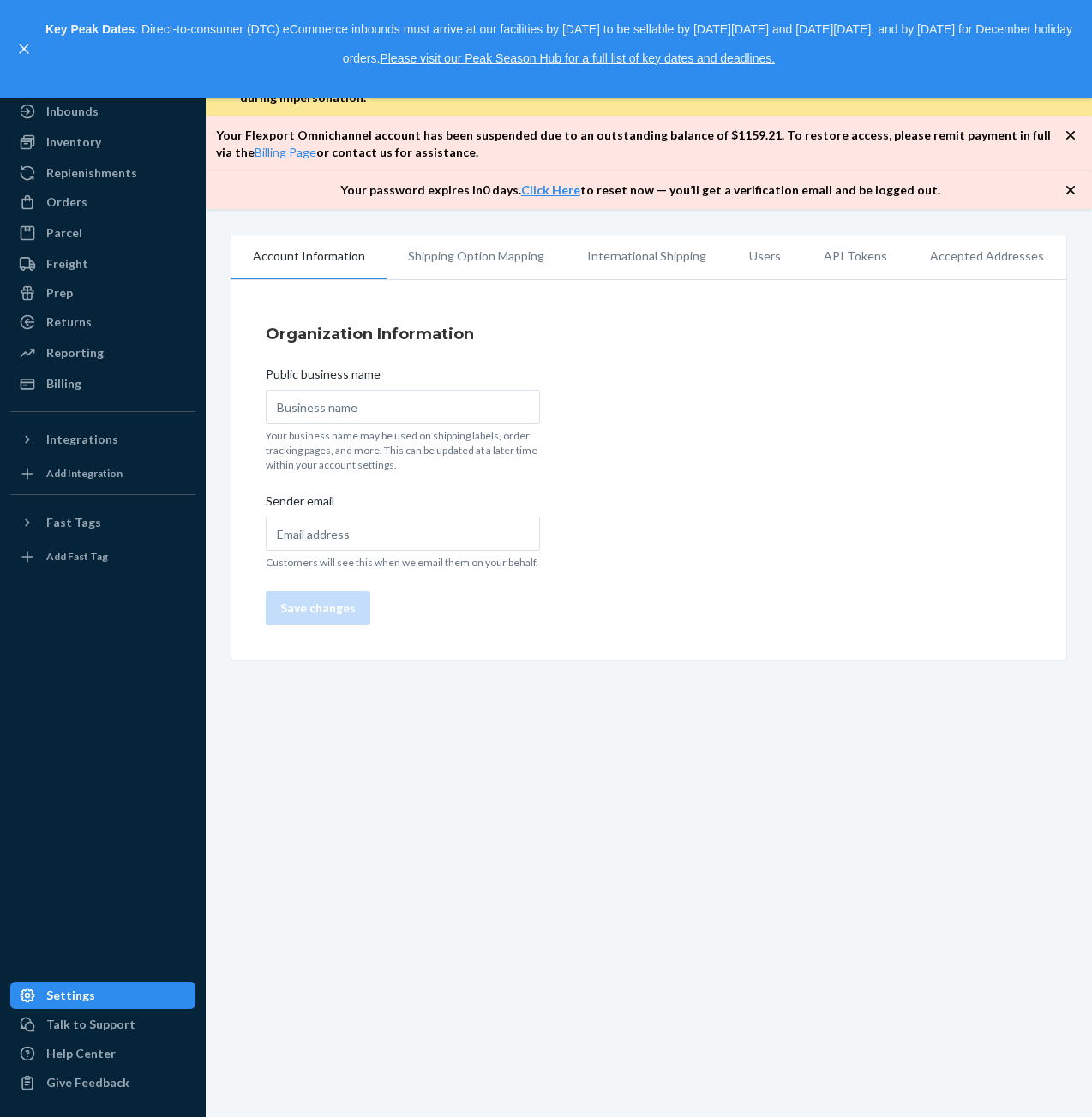
type input "Buccisimo"
type input "support@buccisimo.com"
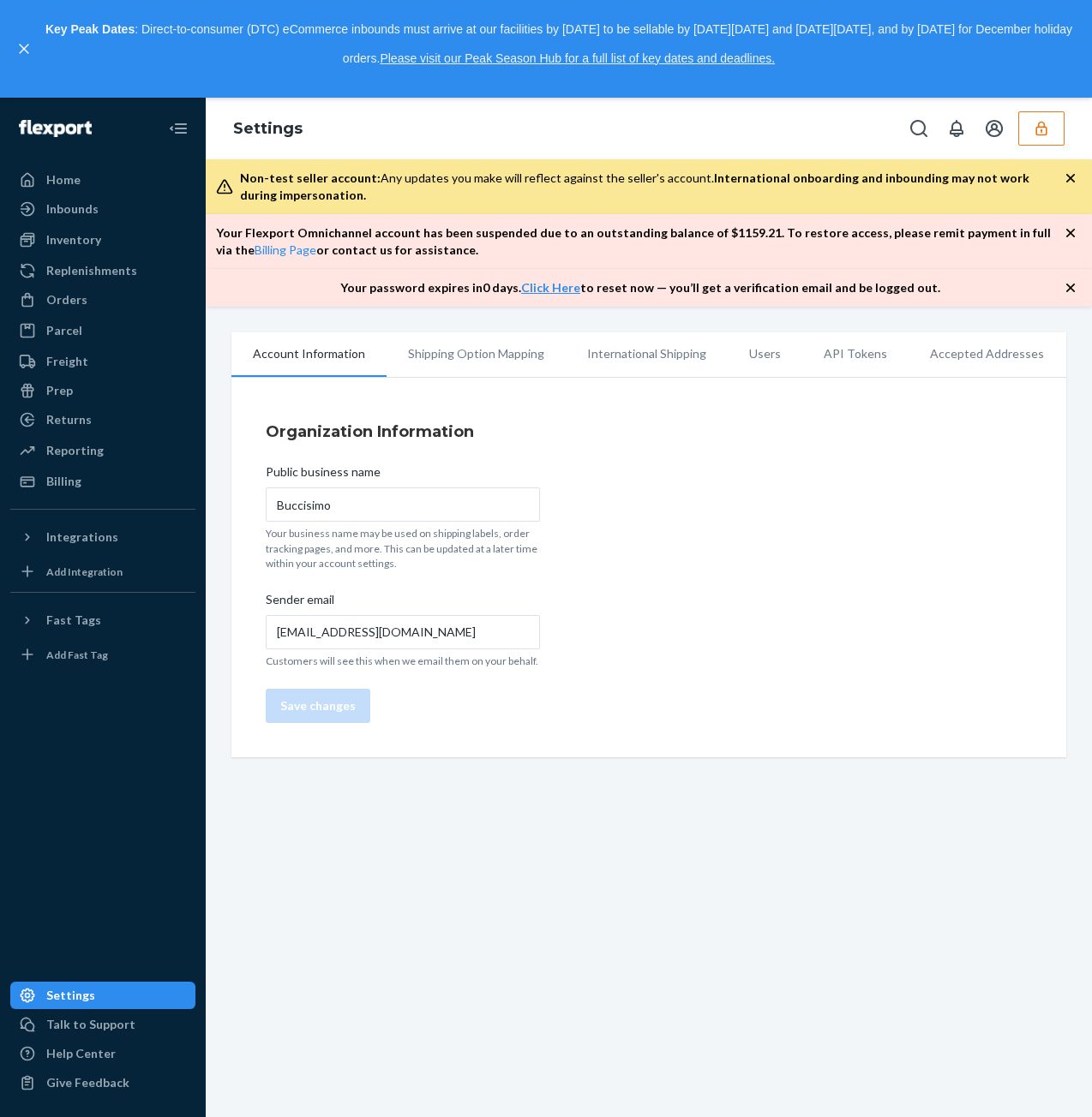
click at [746, 355] on li "Users" at bounding box center [765, 354] width 75 height 43
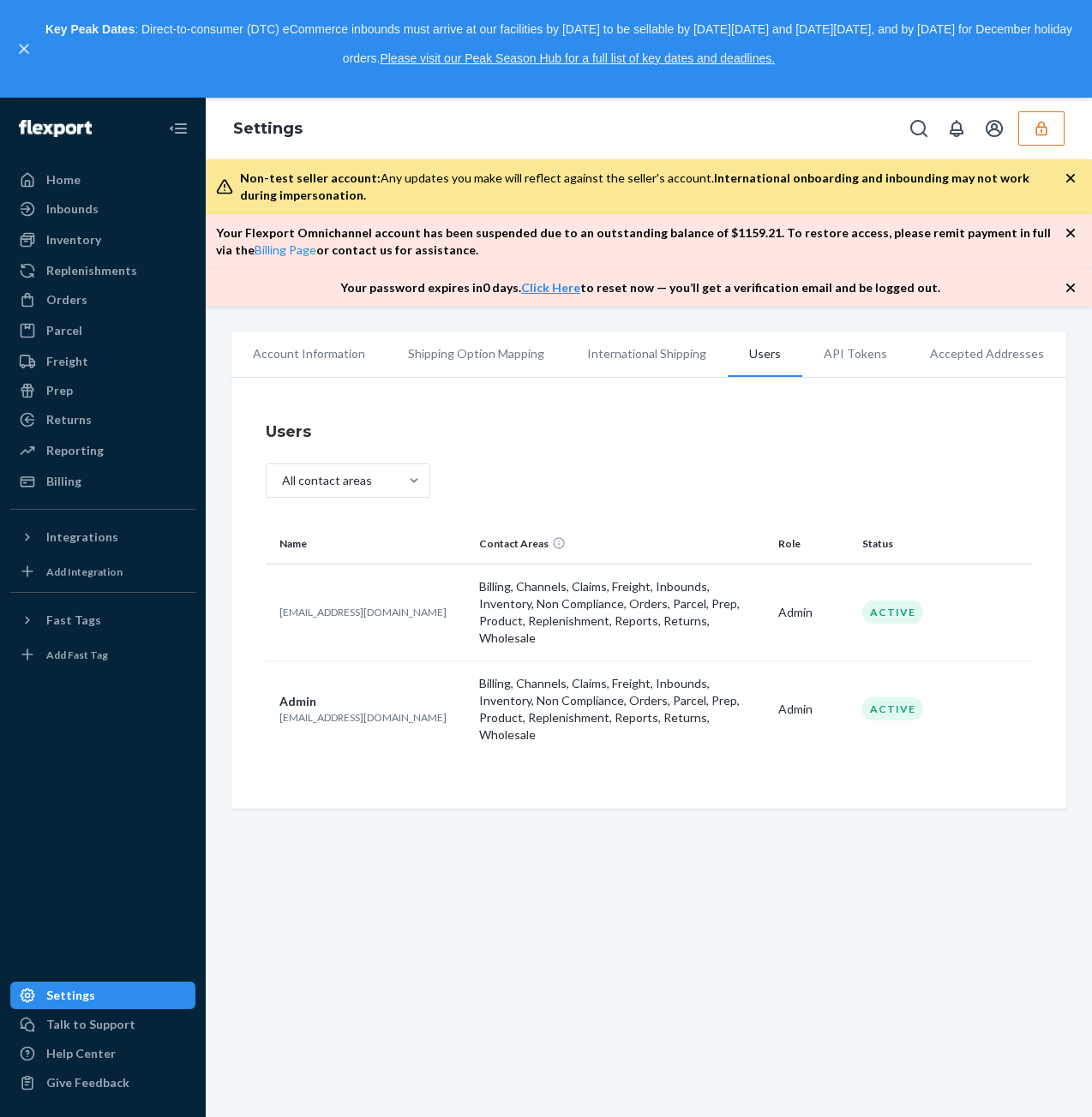
drag, startPoint x: 449, startPoint y: 611, endPoint x: 278, endPoint y: 593, distance: 171.9
click at [277, 593] on td "sfn-onboarding+buccisimo@flexport.com" at bounding box center [368, 611] width 206 height 97
copy p "sfn-onboarding+buccisimo@flexport.com"
drag, startPoint x: 392, startPoint y: 693, endPoint x: 269, endPoint y: 692, distance: 123.0
click at [269, 692] on td "Admin theyoginpatel@gmail.com" at bounding box center [368, 708] width 206 height 97
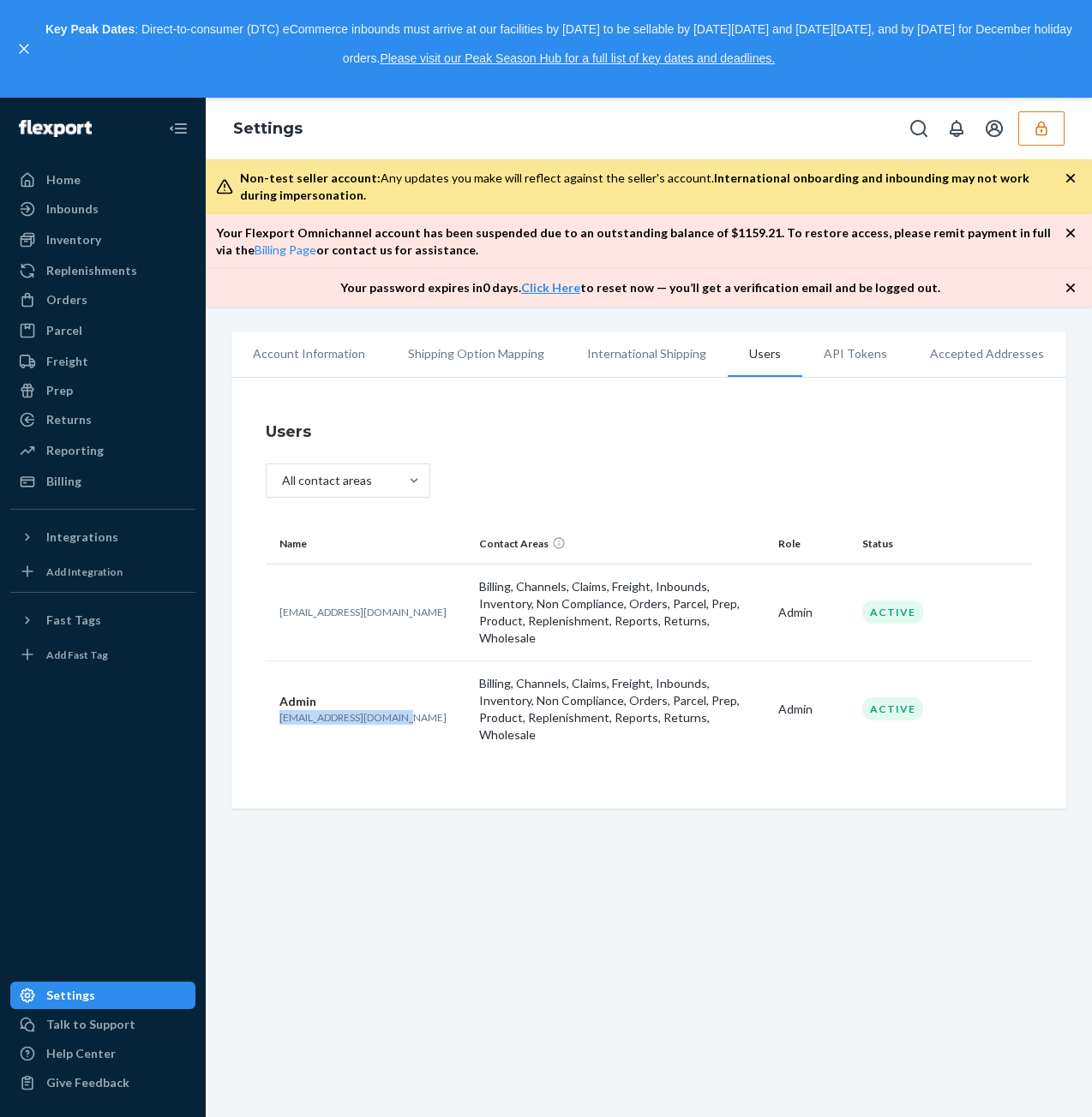
copy p "theyoginpatel@gmail.com"
click at [115, 292] on div "Orders" at bounding box center [103, 300] width 182 height 24
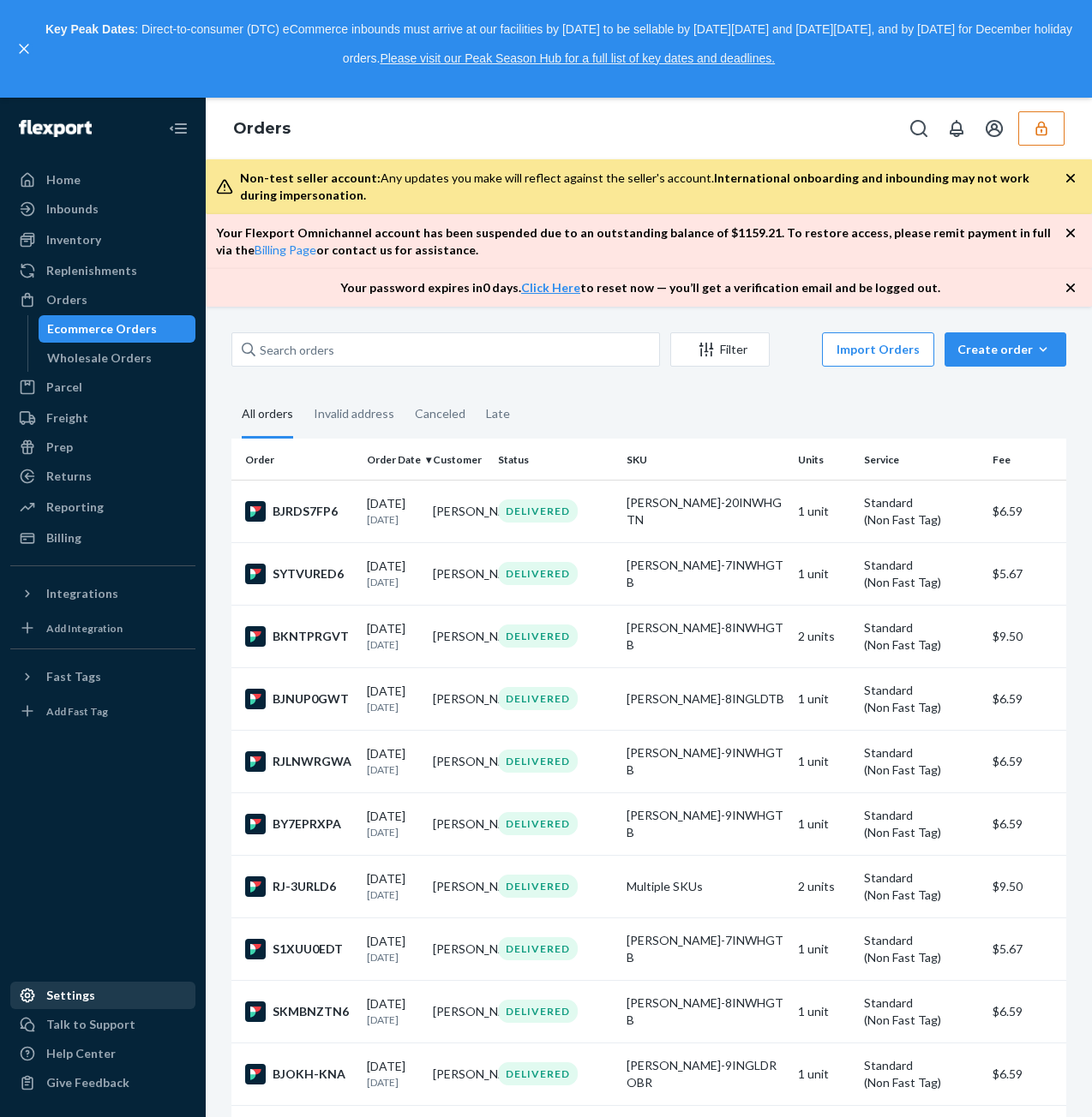
click at [120, 1000] on div "Settings" at bounding box center [103, 995] width 182 height 24
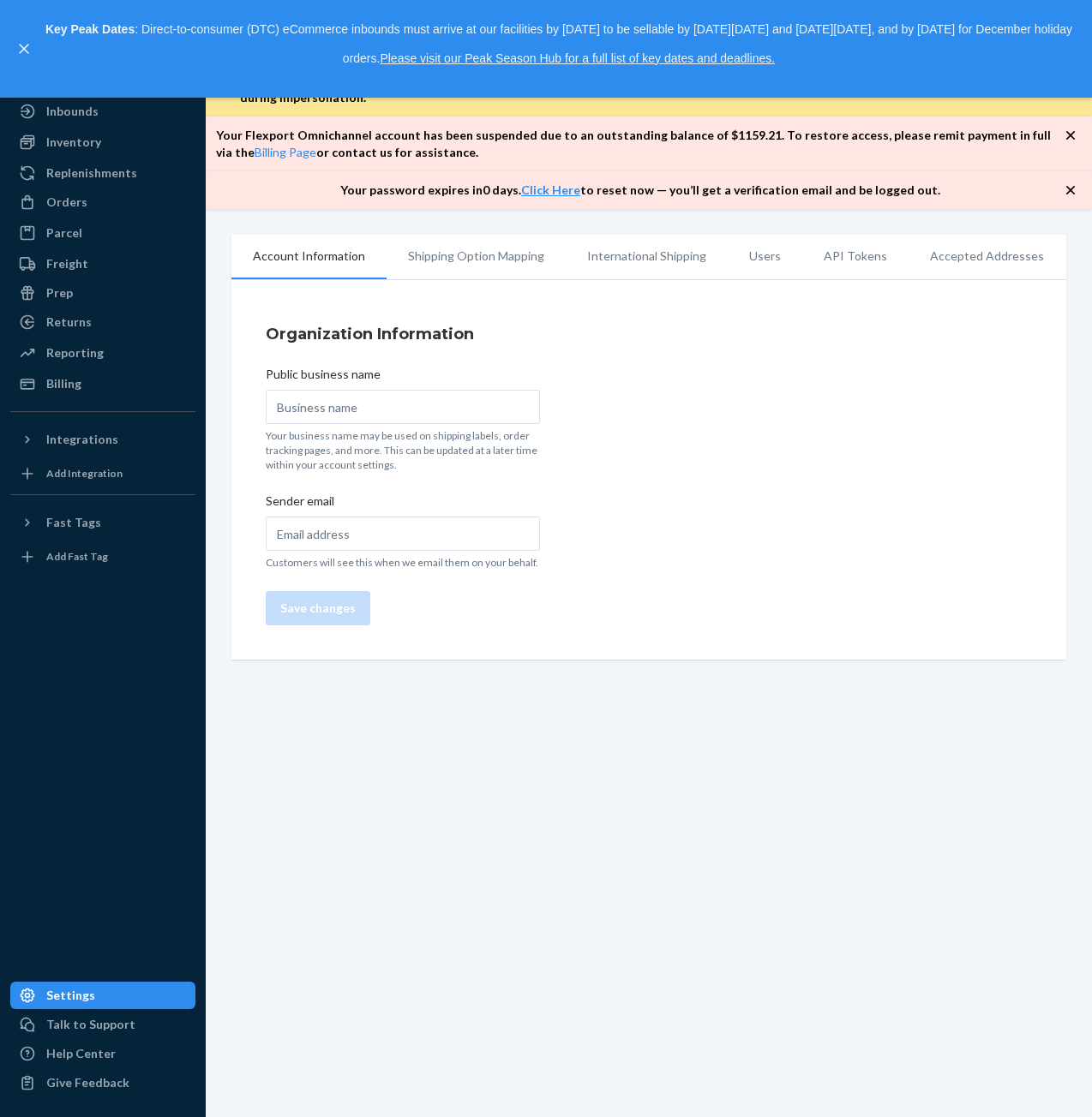
type input "Buccisimo"
type input "support@buccisimo.com"
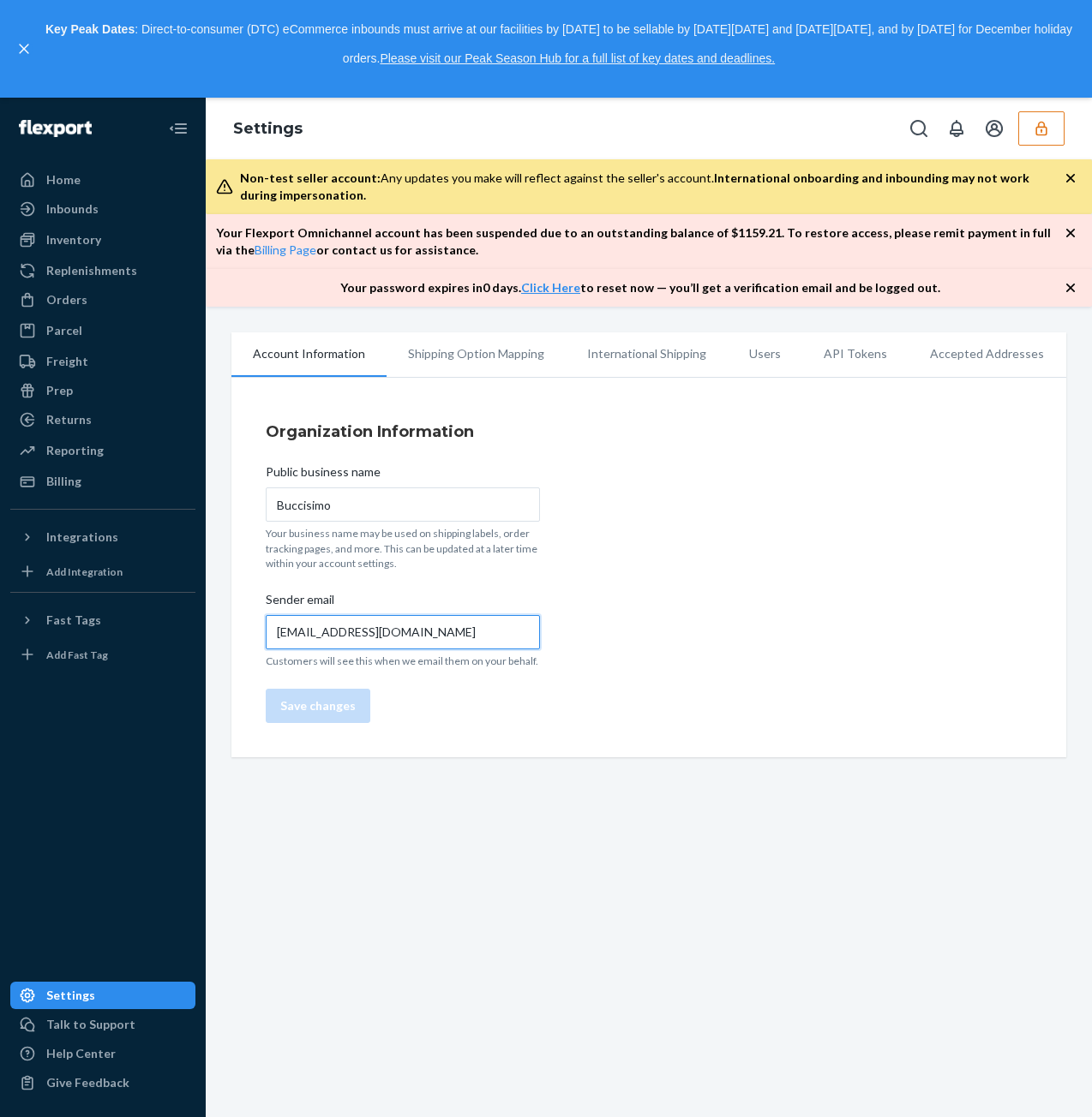
drag, startPoint x: 429, startPoint y: 630, endPoint x: 265, endPoint y: 636, distance: 164.1
click at [265, 636] on input "support@buccisimo.com" at bounding box center [402, 632] width 275 height 35
click at [621, 603] on div "Organization Information Public business name Buccisimo Your business name may …" at bounding box center [649, 572] width 834 height 371
click at [1037, 133] on icon "button" at bounding box center [1040, 128] width 17 height 17
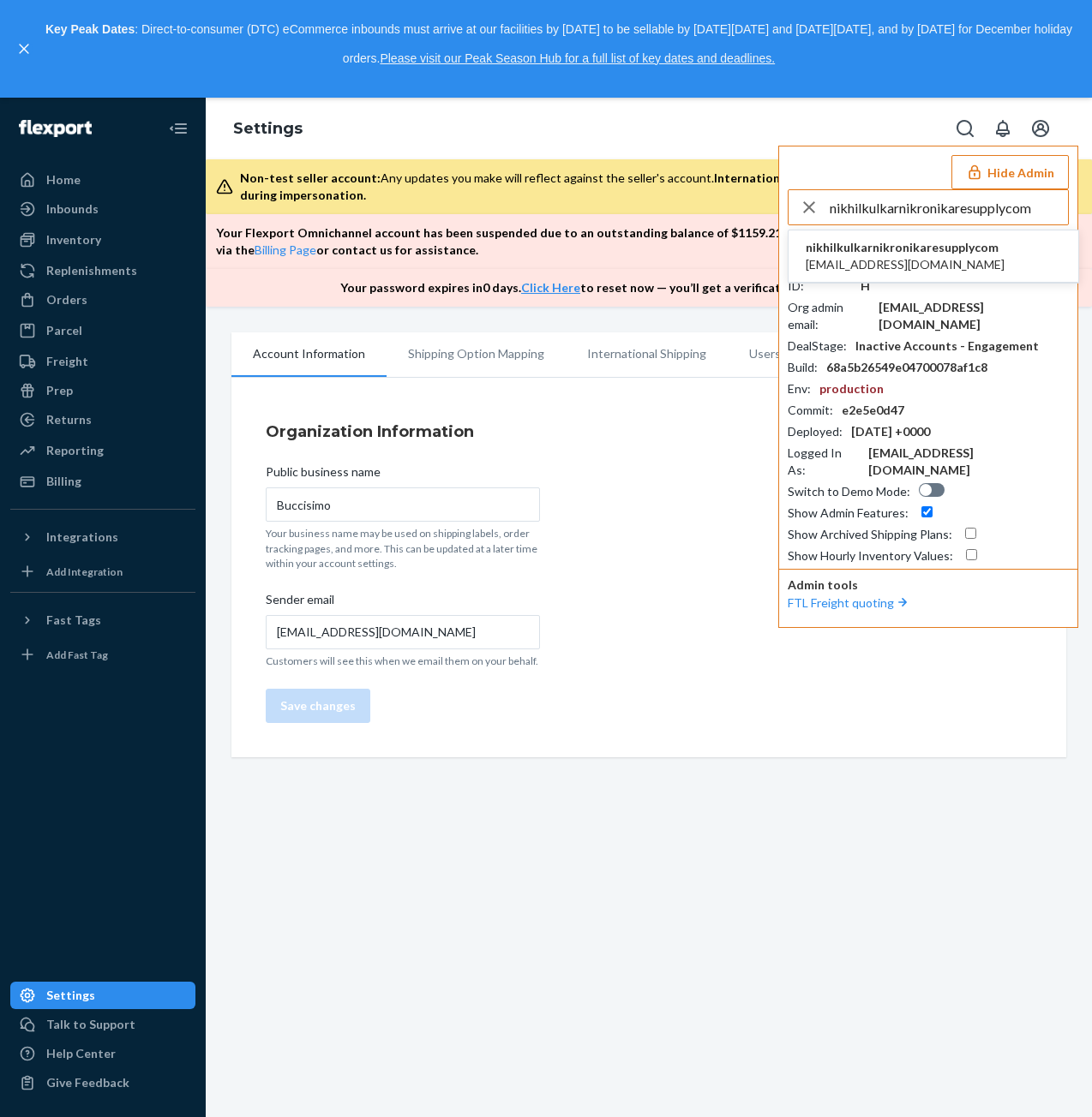
type input "nikhilkulkarnikronikaresupplycom"
click at [879, 259] on span "nikhil.kulkarni@kronikaresupply.com" at bounding box center [905, 264] width 199 height 17
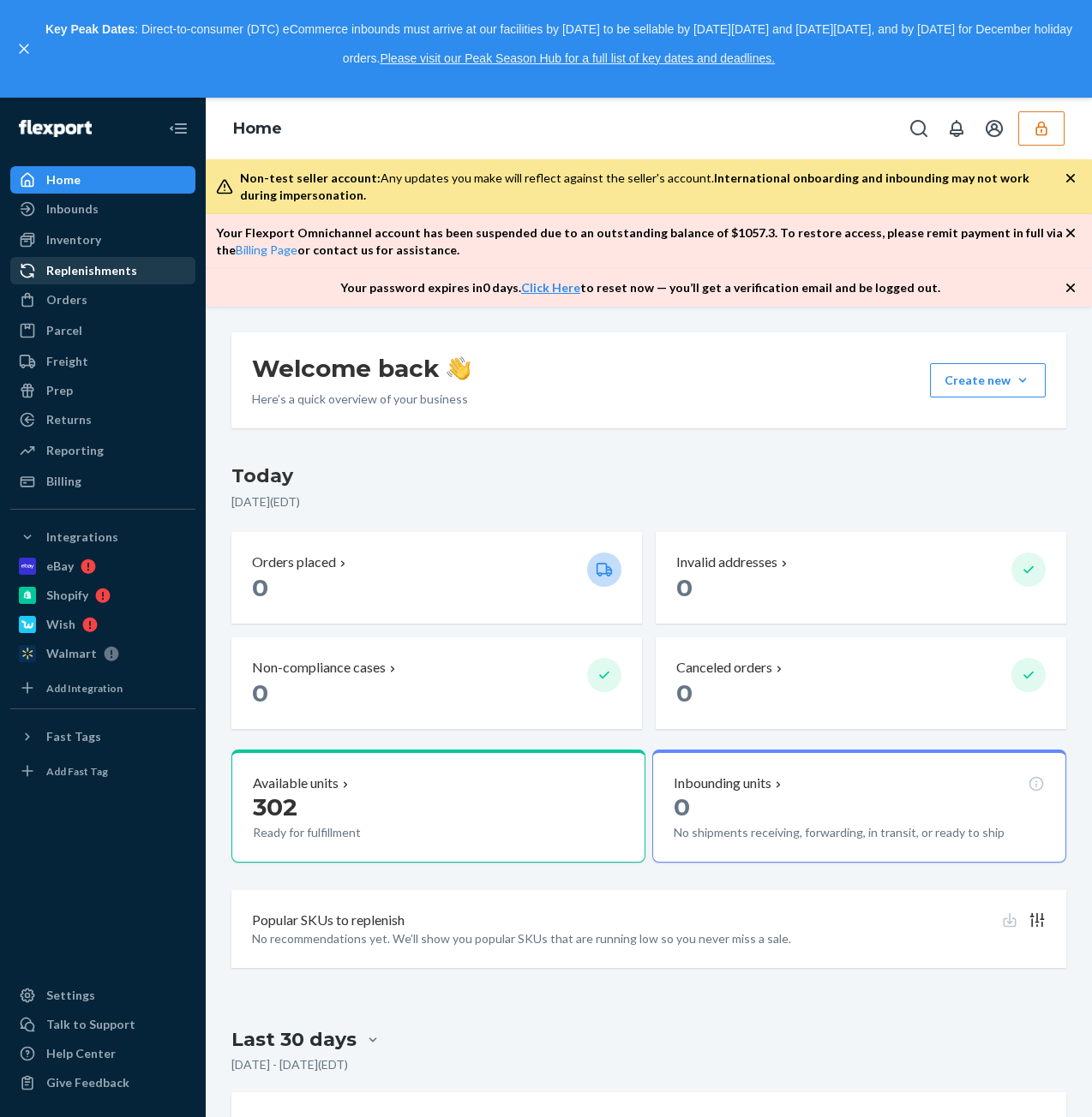
click at [89, 282] on div "Replenishments" at bounding box center [103, 271] width 182 height 24
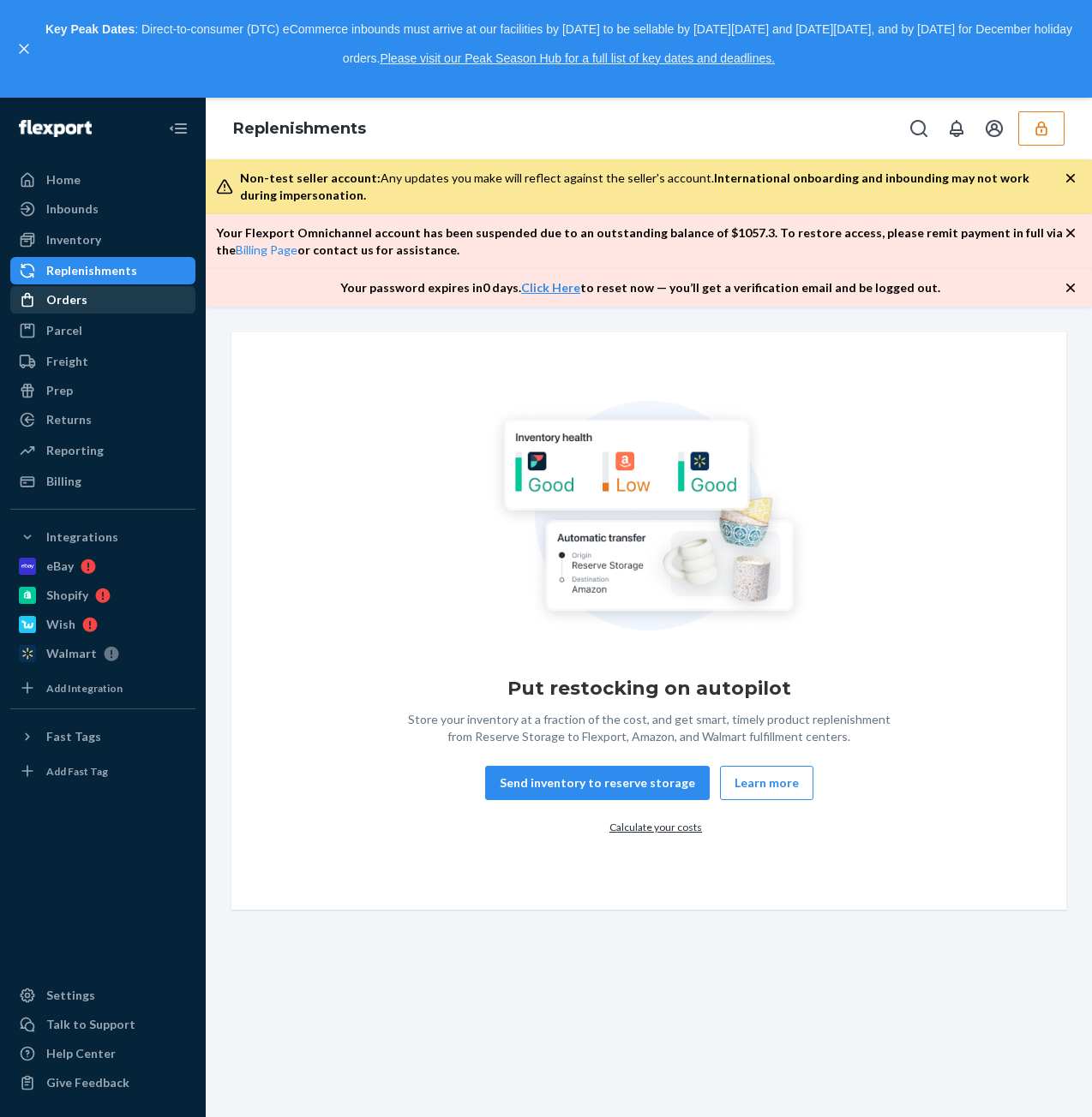
click at [79, 307] on div "Orders" at bounding box center [67, 300] width 41 height 17
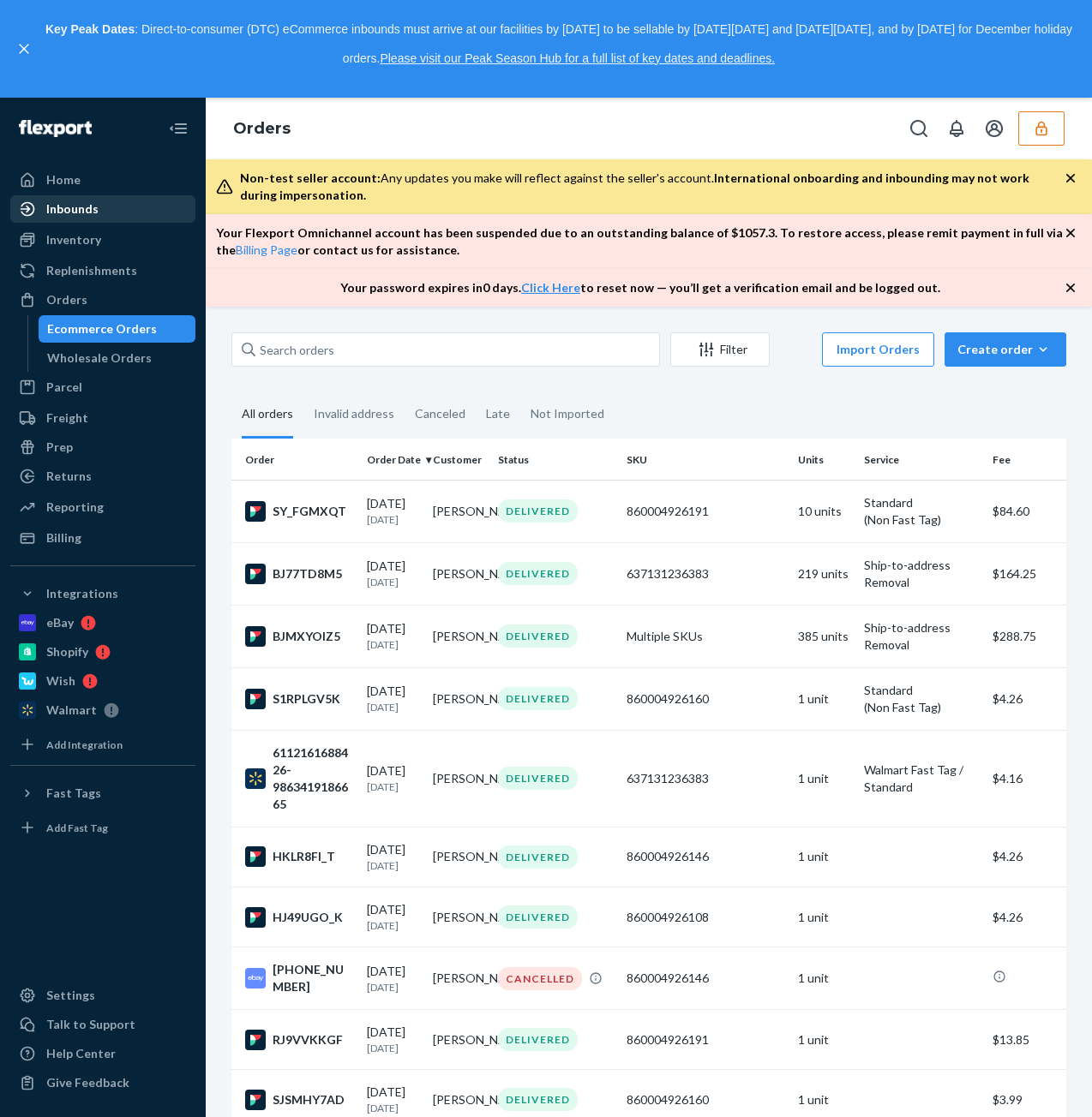
click at [87, 210] on div "Inbounds" at bounding box center [72, 209] width 52 height 17
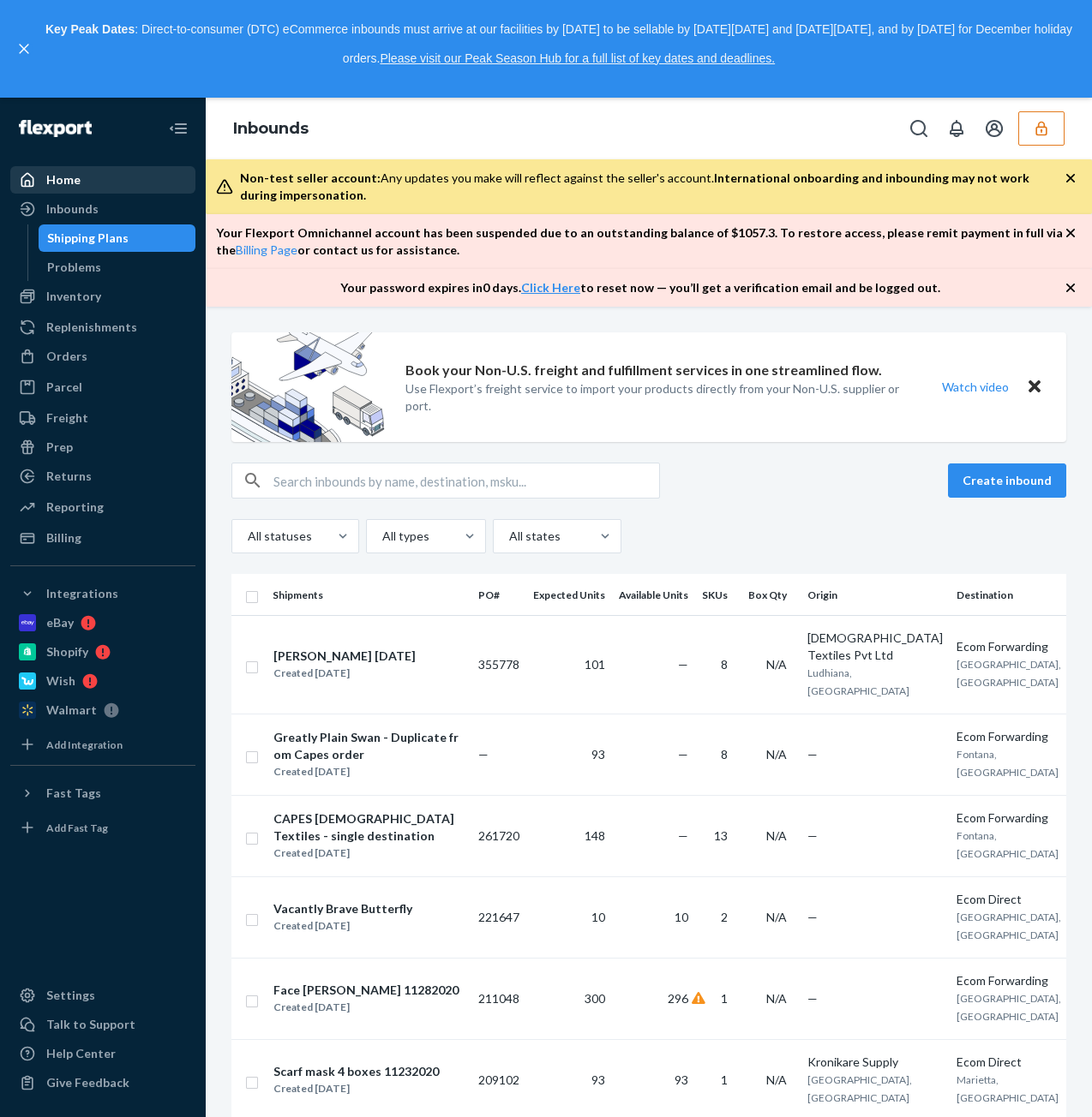
click at [86, 175] on div "Home" at bounding box center [103, 180] width 182 height 24
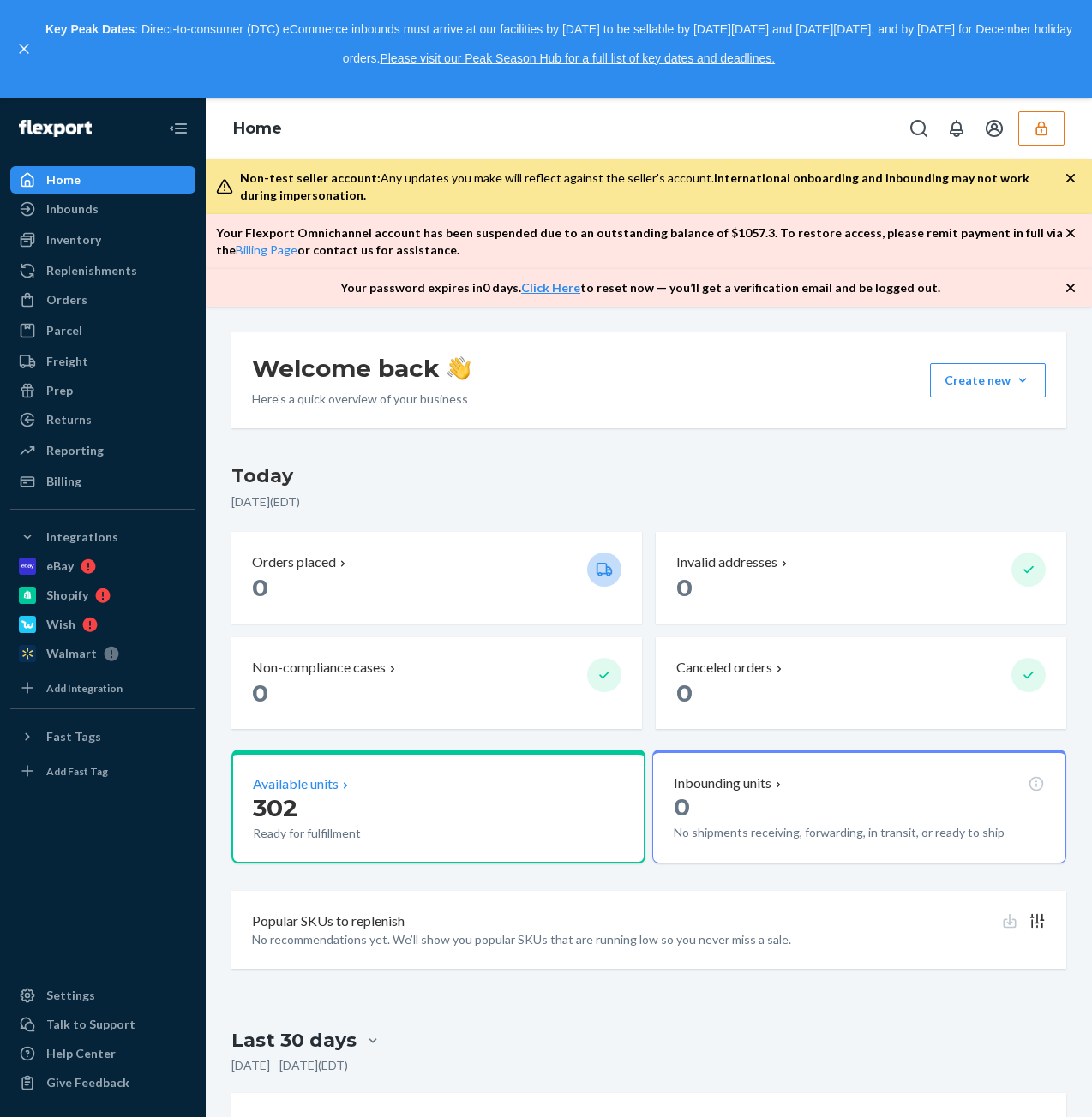
click at [337, 782] on p "Available units" at bounding box center [295, 783] width 85 height 20
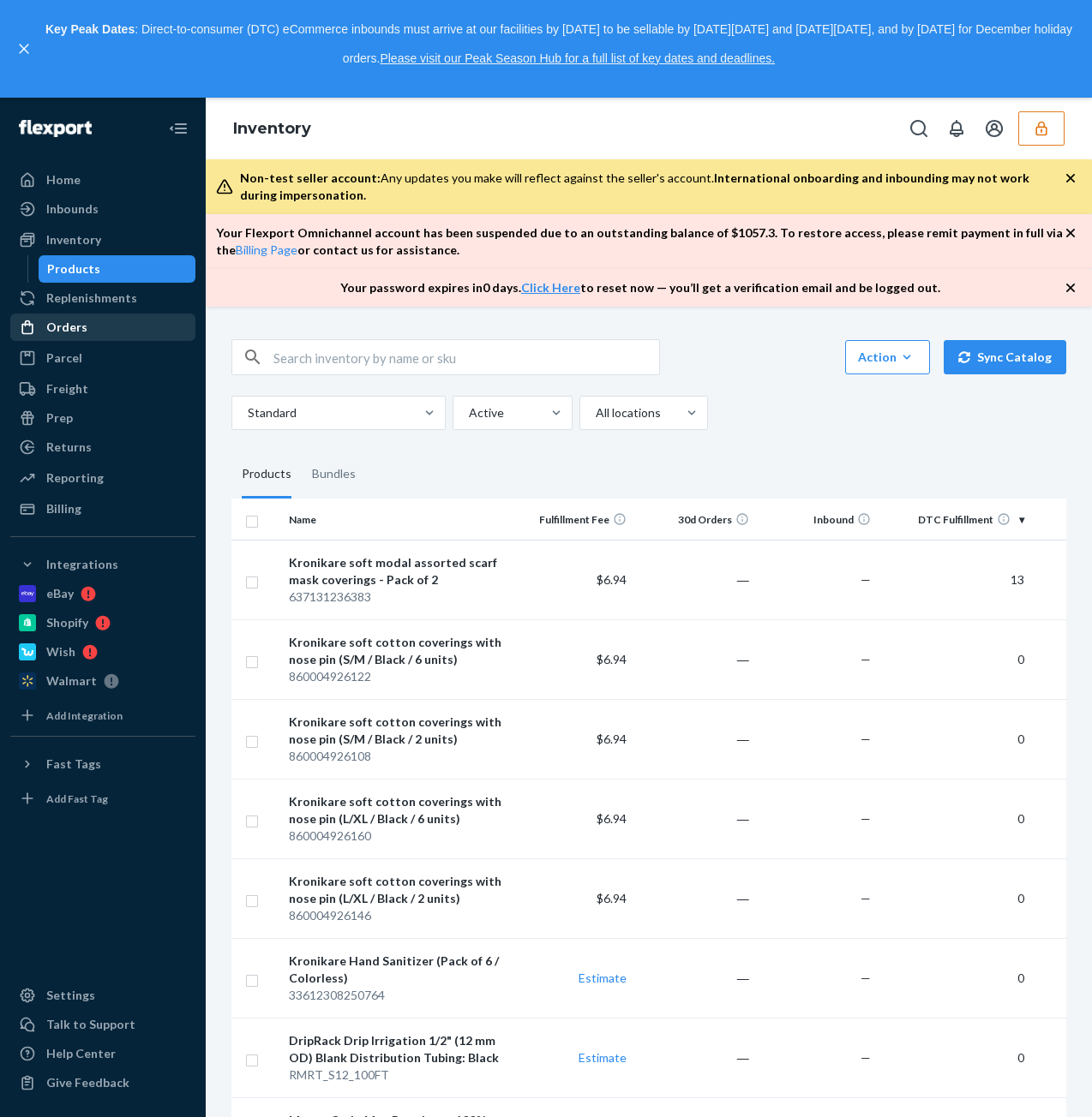
click at [84, 322] on div "Orders" at bounding box center [103, 327] width 182 height 24
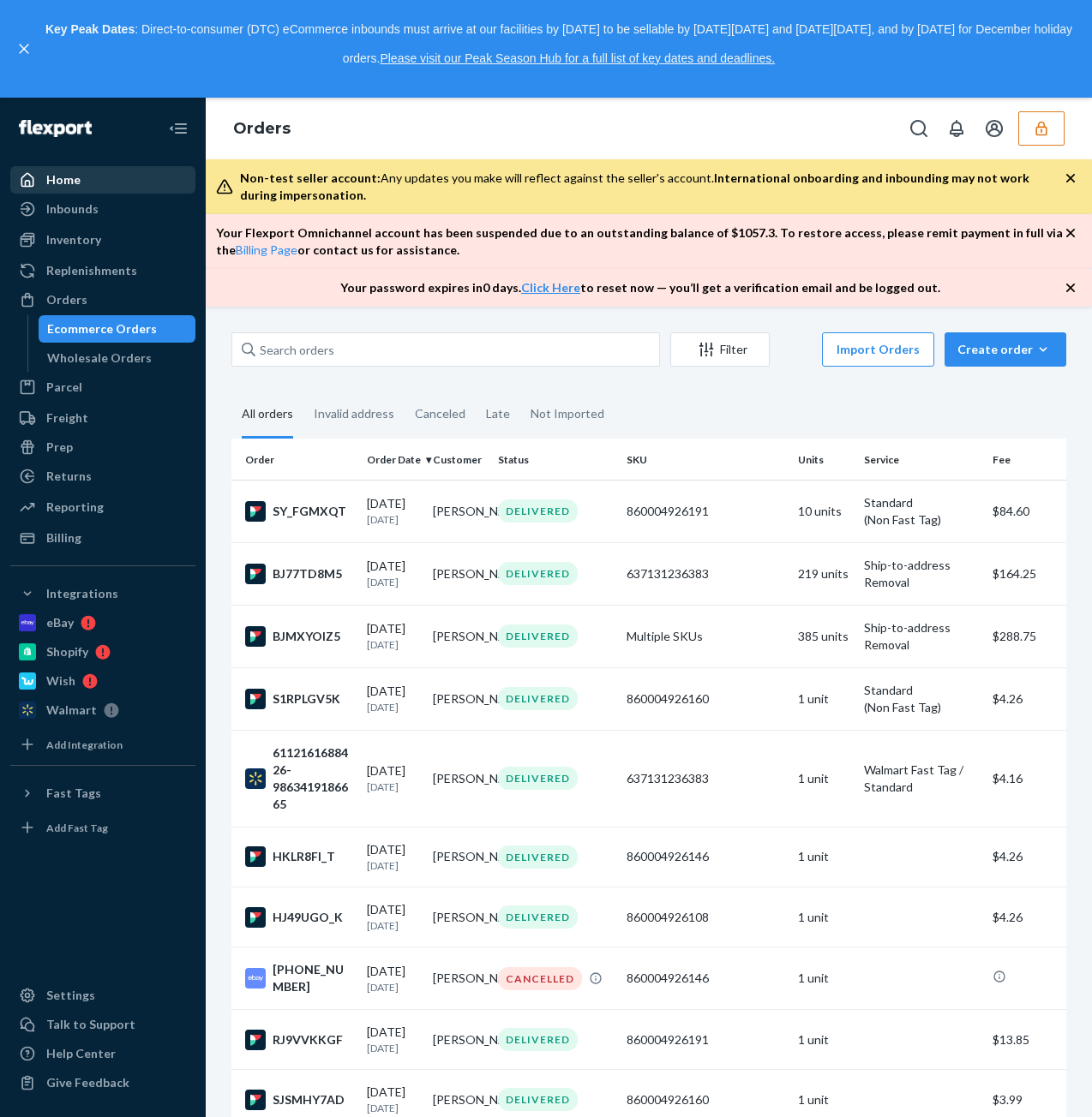
click at [72, 185] on div "Home" at bounding box center [63, 180] width 35 height 17
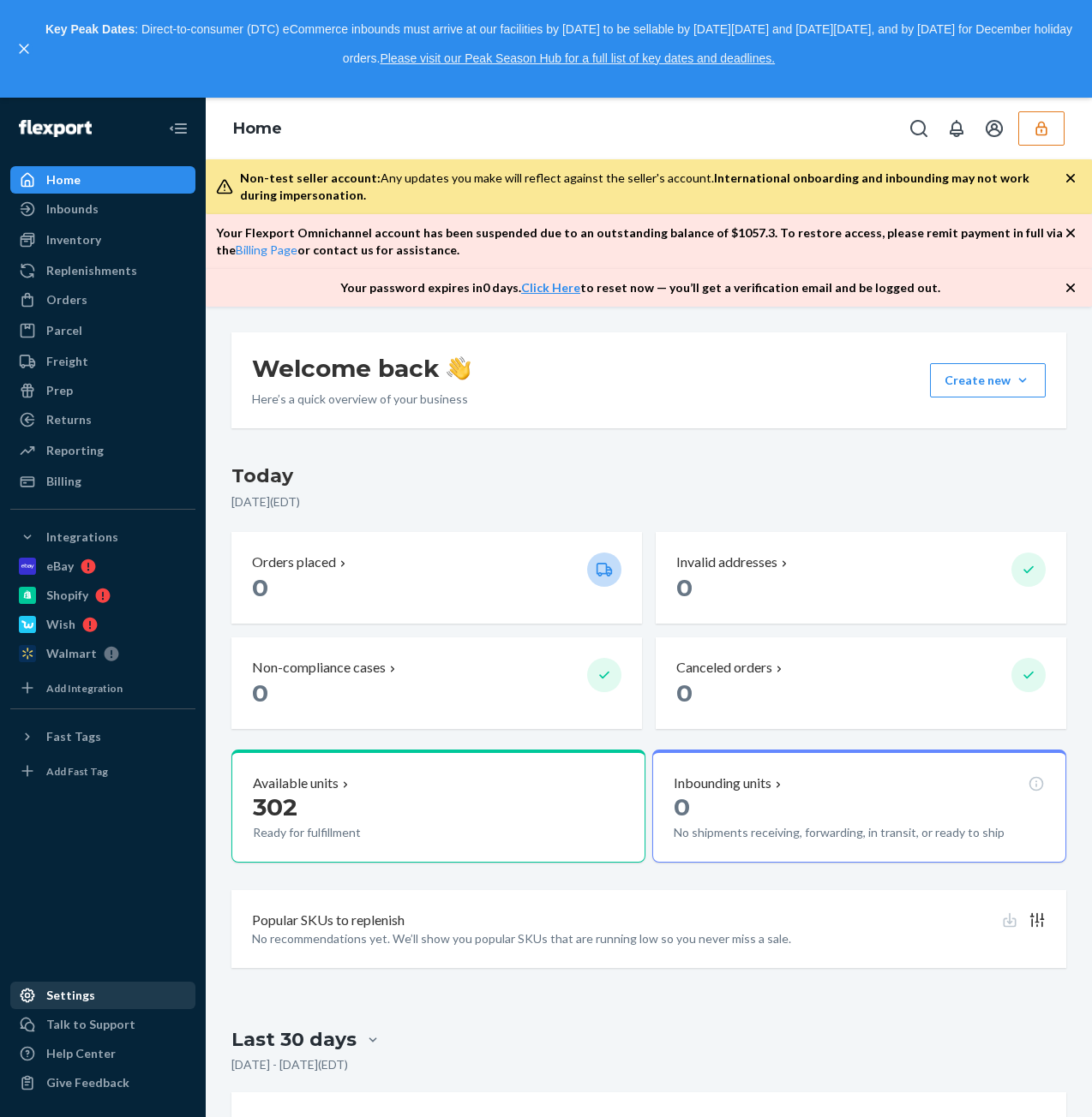
click at [67, 1003] on div "Settings" at bounding box center [70, 995] width 49 height 17
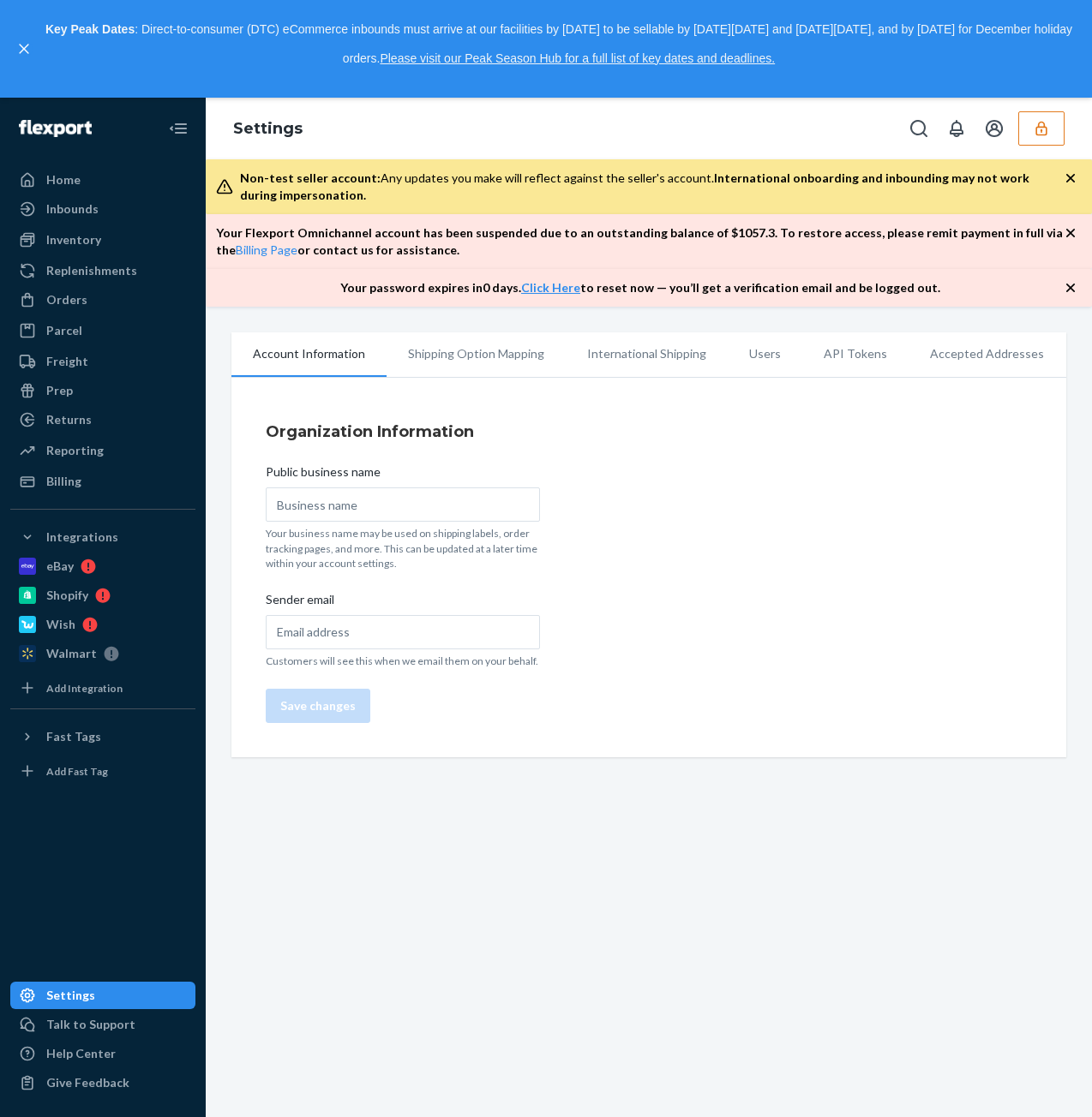
click at [740, 355] on li "Users" at bounding box center [765, 354] width 75 height 43
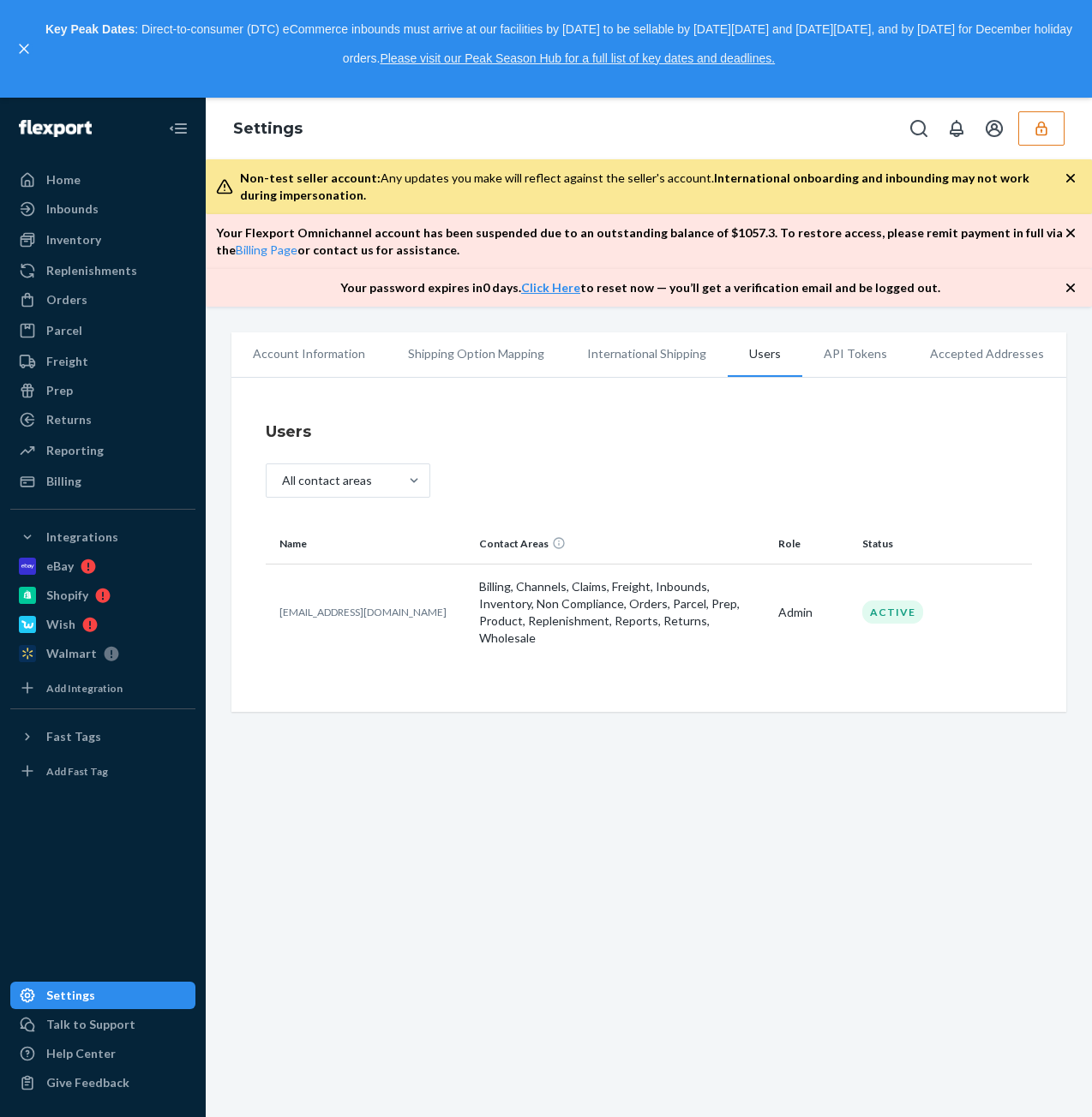
drag, startPoint x: 397, startPoint y: 611, endPoint x: 278, endPoint y: 604, distance: 119.2
click at [274, 605] on td "nikhil.kulkarni@kronikaresupply.com" at bounding box center [368, 611] width 206 height 97
copy p "nikhil.kulkarni@kronikaresupply.com"
click at [1035, 131] on icon "button" at bounding box center [1040, 129] width 11 height 15
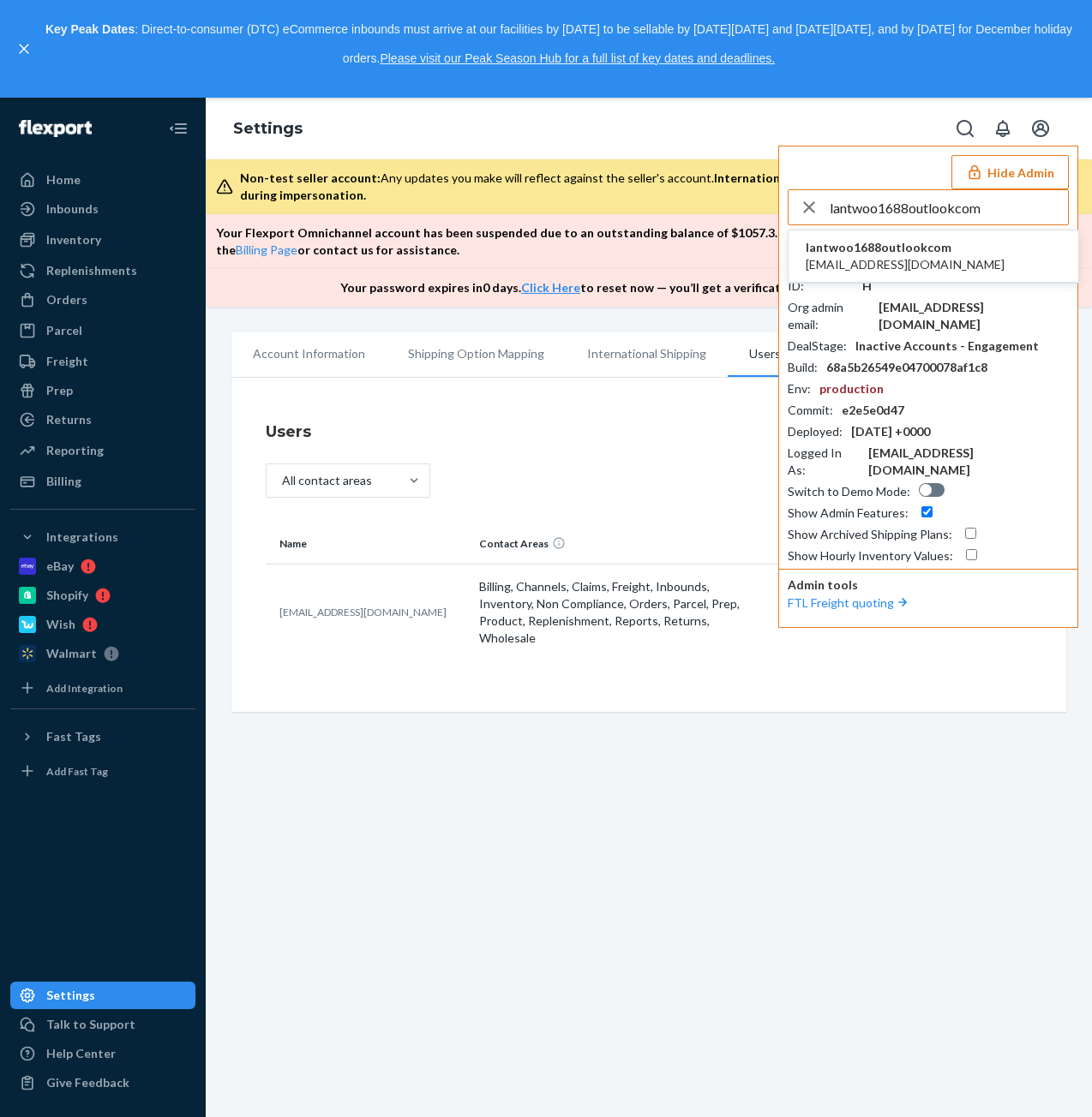
type input "lantwoo1688outlookcom"
click at [828, 245] on span "lantwoo1688outlookcom" at bounding box center [905, 247] width 199 height 17
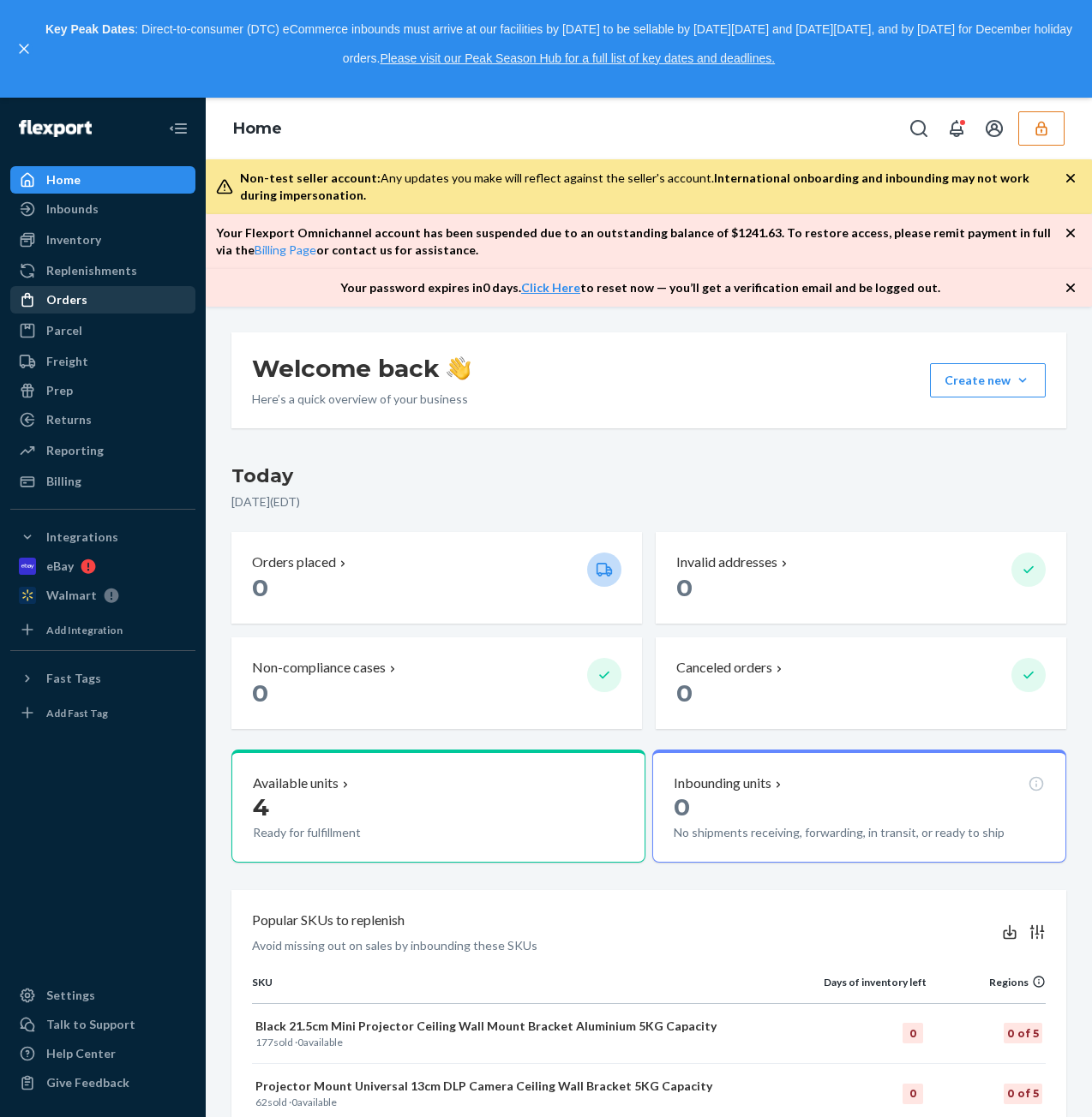
click at [83, 297] on div "Orders" at bounding box center [67, 300] width 41 height 17
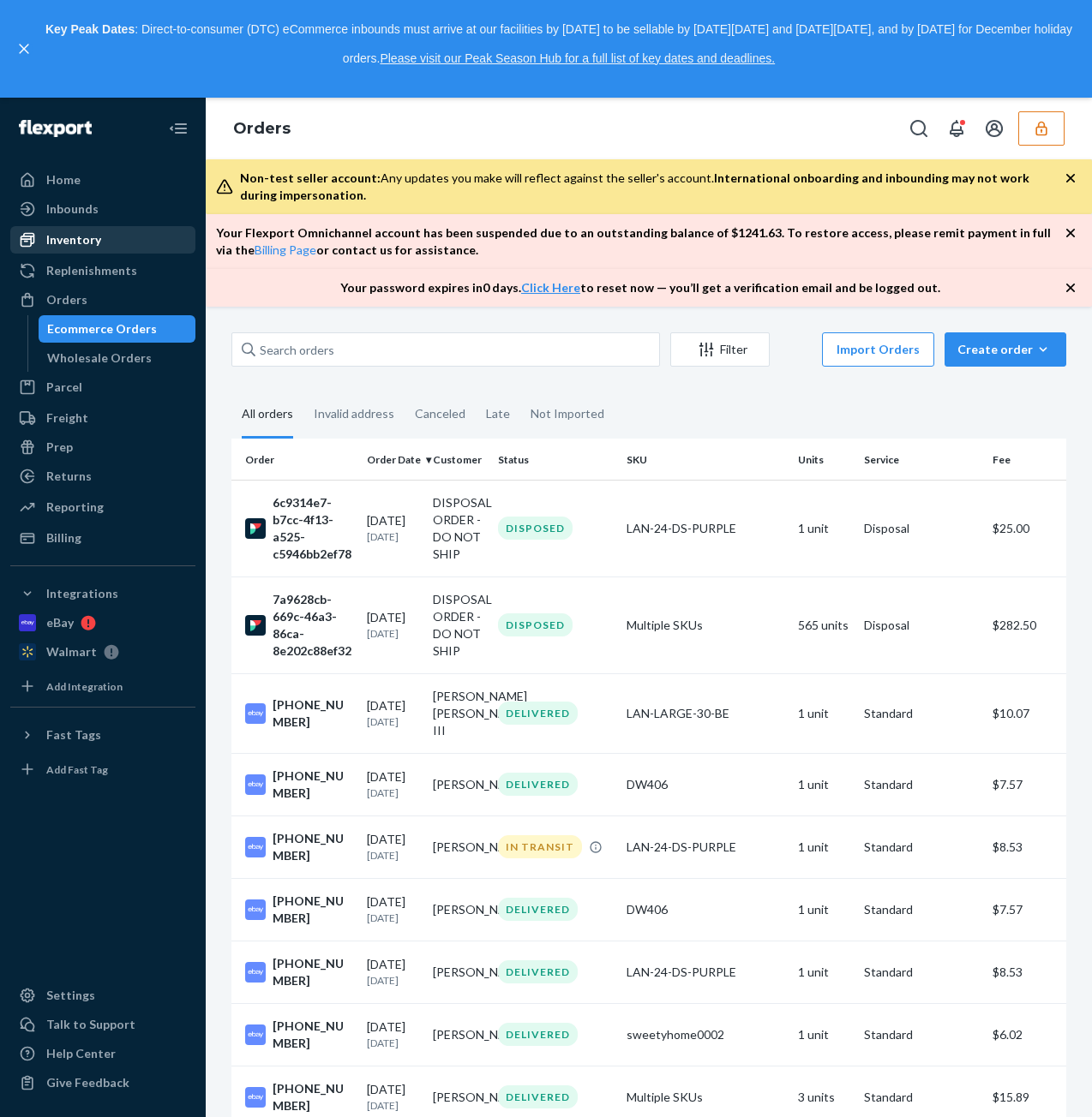
click at [91, 245] on div "Inventory" at bounding box center [73, 240] width 55 height 17
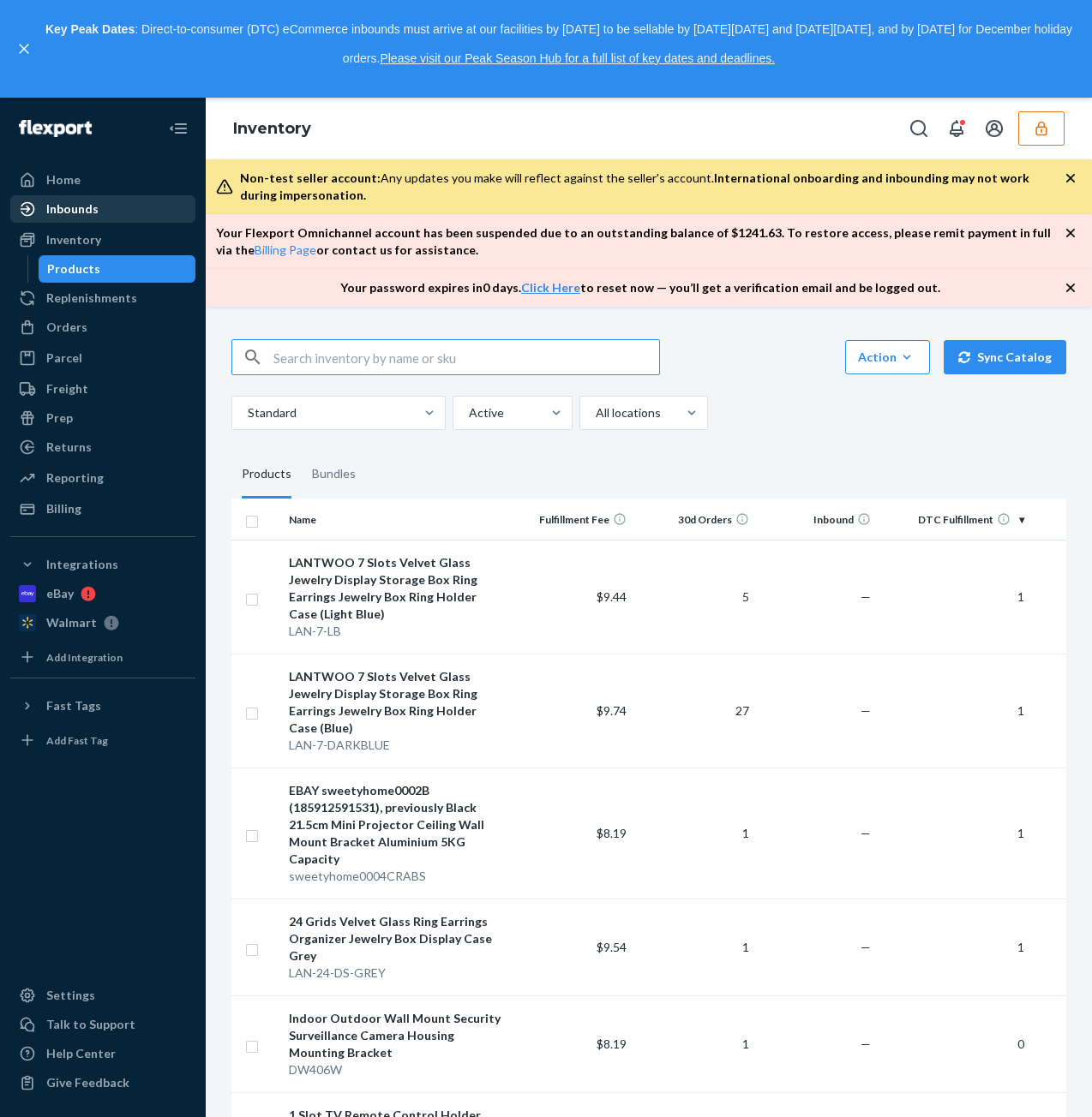
click at [105, 207] on div "Inbounds" at bounding box center [103, 209] width 182 height 24
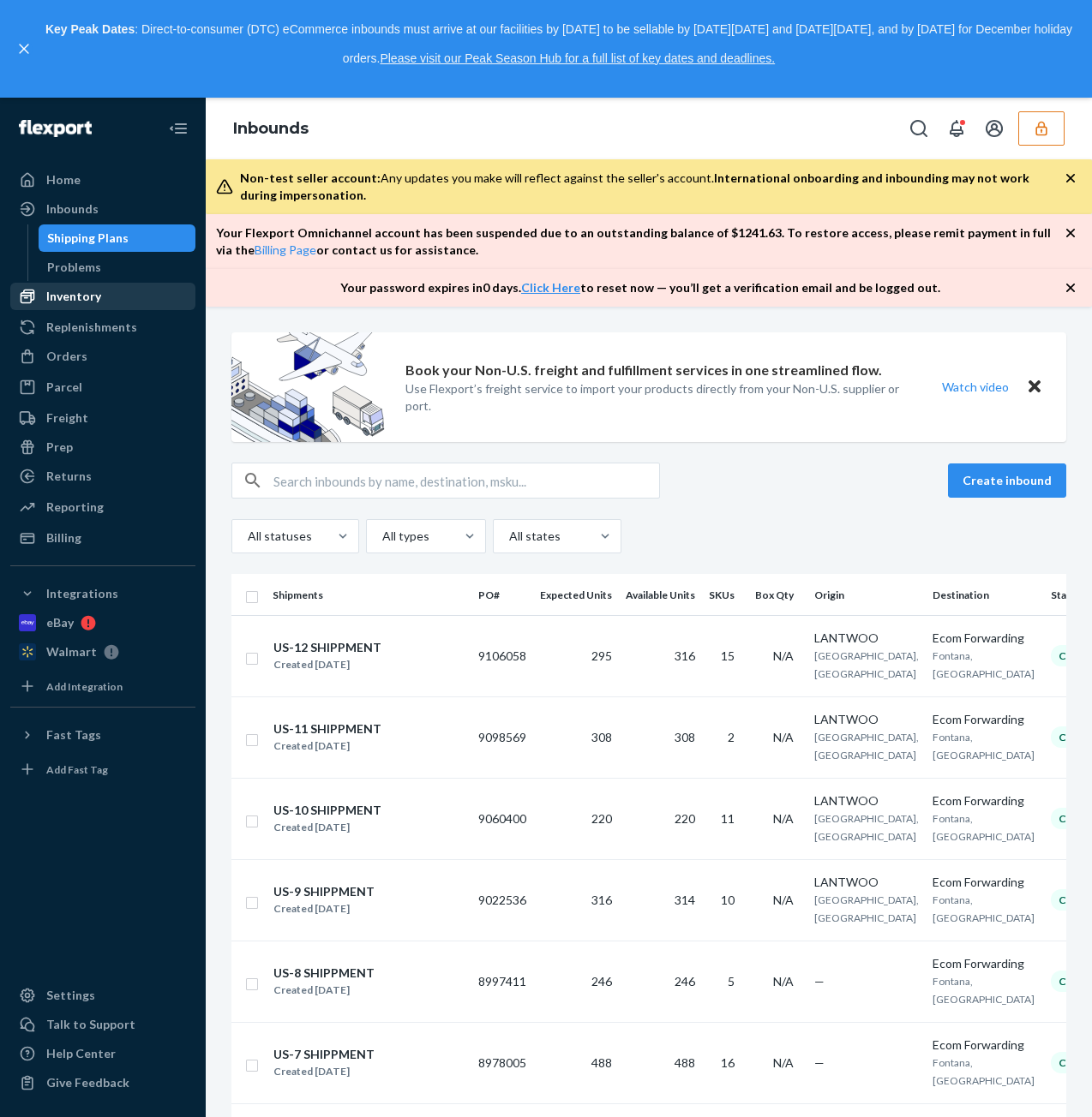
click at [99, 301] on div "Inventory" at bounding box center [103, 296] width 182 height 24
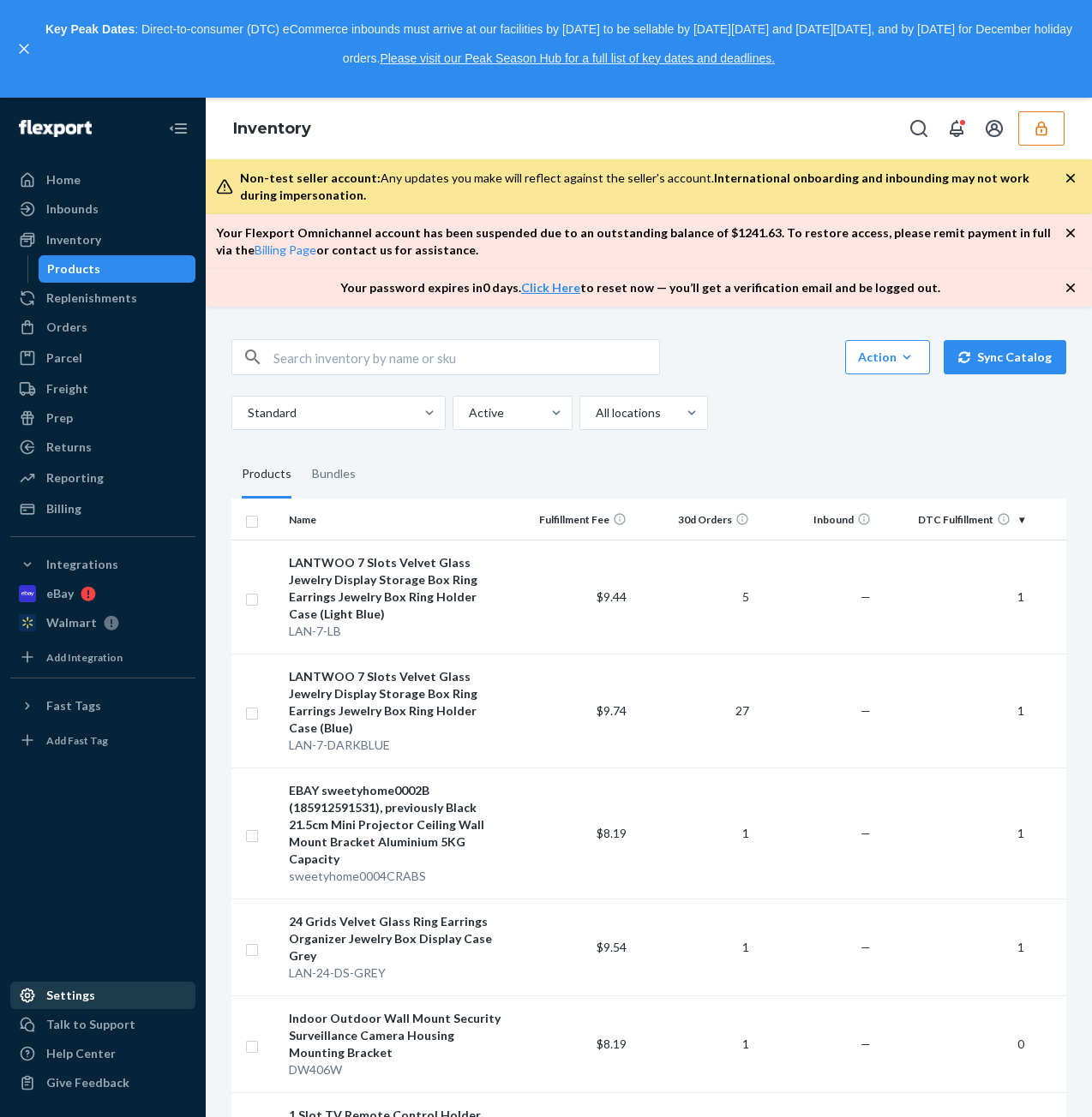
click at [65, 1005] on div "Settings" at bounding box center [103, 995] width 182 height 24
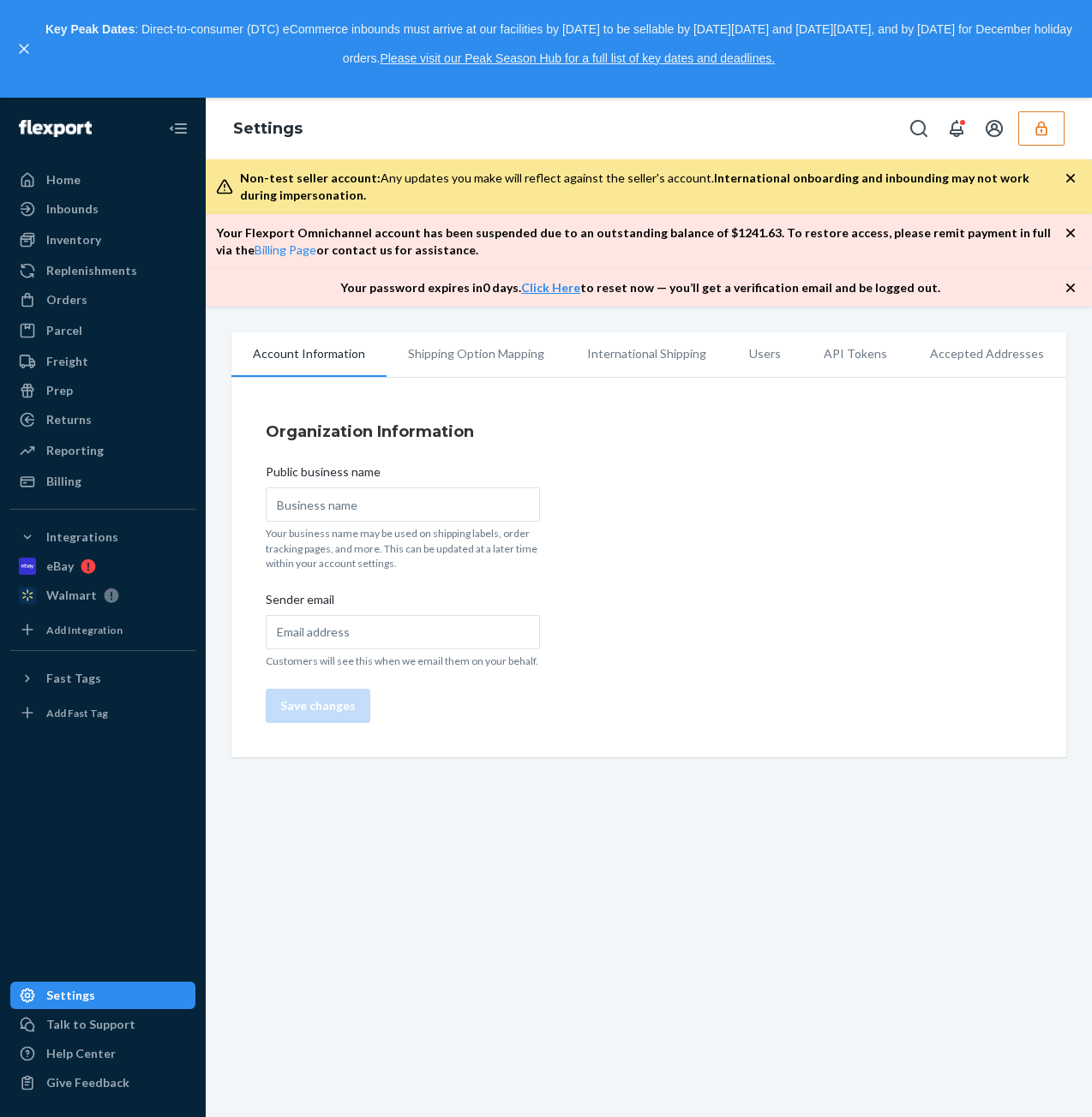
click at [747, 349] on li "Users" at bounding box center [765, 354] width 75 height 43
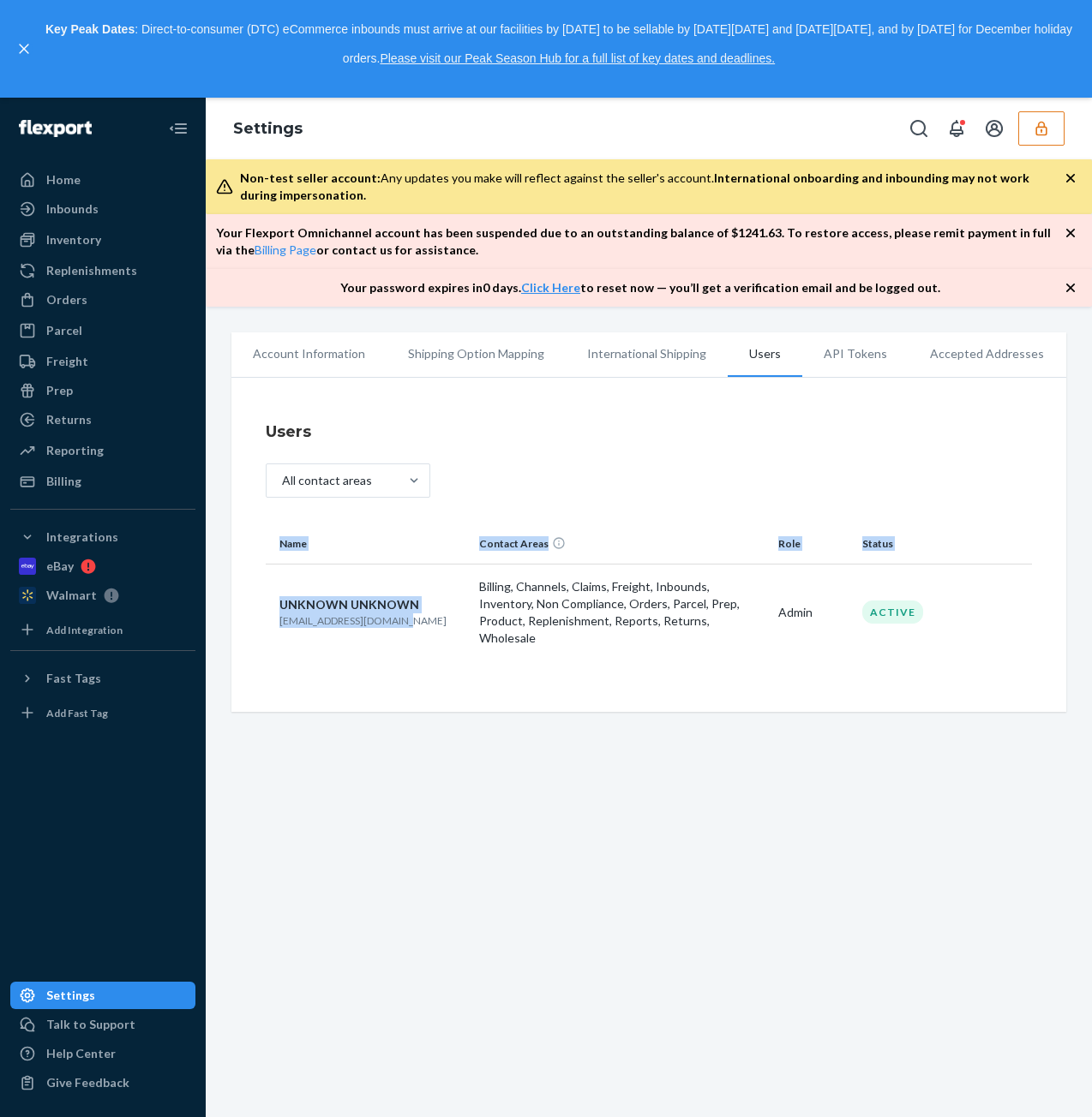
drag, startPoint x: 413, startPoint y: 617, endPoint x: 307, endPoint y: 616, distance: 106.0
click at [265, 617] on td "UNKNOWN UNKNOWN lantwoo1688@outlook.com" at bounding box center [368, 611] width 206 height 97
click at [307, 616] on p "lantwoo1688@outlook.com" at bounding box center [372, 620] width 186 height 15
drag, startPoint x: 419, startPoint y: 618, endPoint x: 299, endPoint y: 618, distance: 120.0
click at [294, 618] on p "lantwoo1688@outlook.com" at bounding box center [372, 620] width 186 height 15
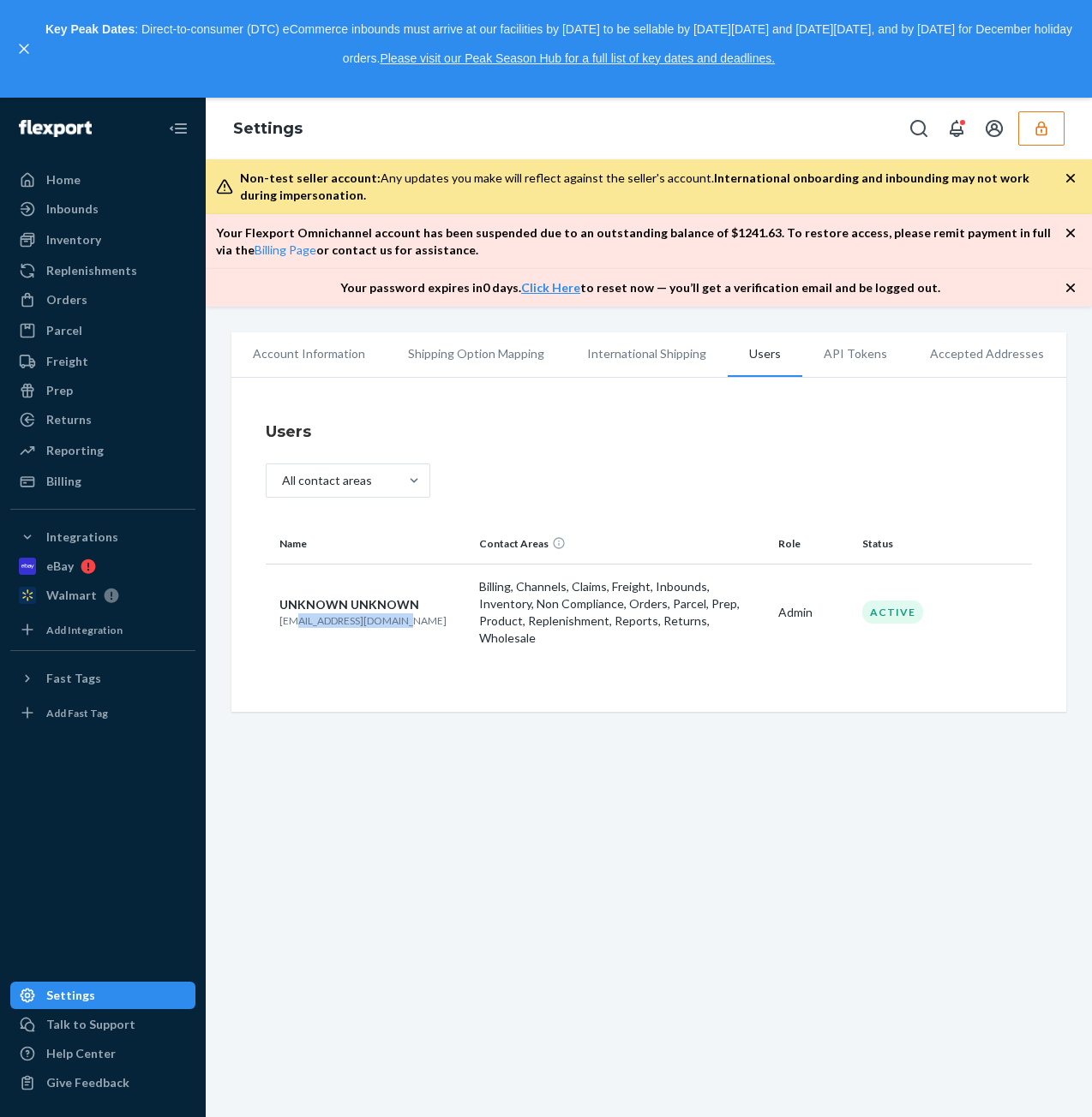
click at [321, 616] on p "lantwoo1688@outlook.com" at bounding box center [372, 620] width 186 height 15
drag, startPoint x: 413, startPoint y: 615, endPoint x: 310, endPoint y: 617, distance: 103.0
click at [286, 614] on p "lantwoo1688@outlook.com" at bounding box center [372, 620] width 186 height 15
drag, startPoint x: 310, startPoint y: 617, endPoint x: 300, endPoint y: 612, distance: 11.2
click at [290, 613] on p "lantwoo1688@outlook.com" at bounding box center [372, 620] width 186 height 15
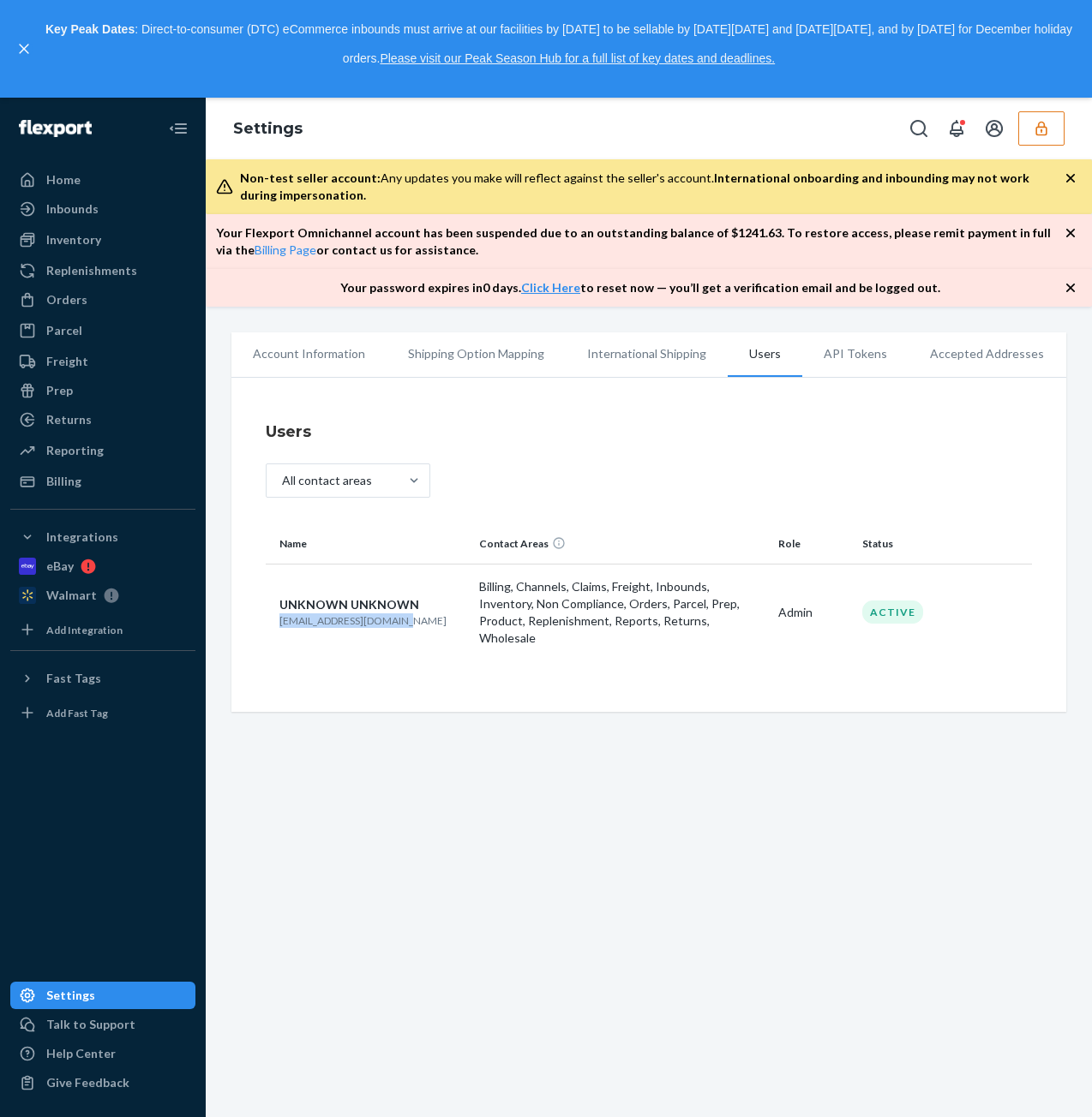
drag, startPoint x: 412, startPoint y: 613, endPoint x: 271, endPoint y: 614, distance: 141.0
click at [271, 614] on td "UNKNOWN UNKNOWN lantwoo1688@outlook.com" at bounding box center [368, 611] width 206 height 97
copy p "lantwoo1688@outlook.com"
click at [1038, 136] on icon "button" at bounding box center [1040, 128] width 17 height 17
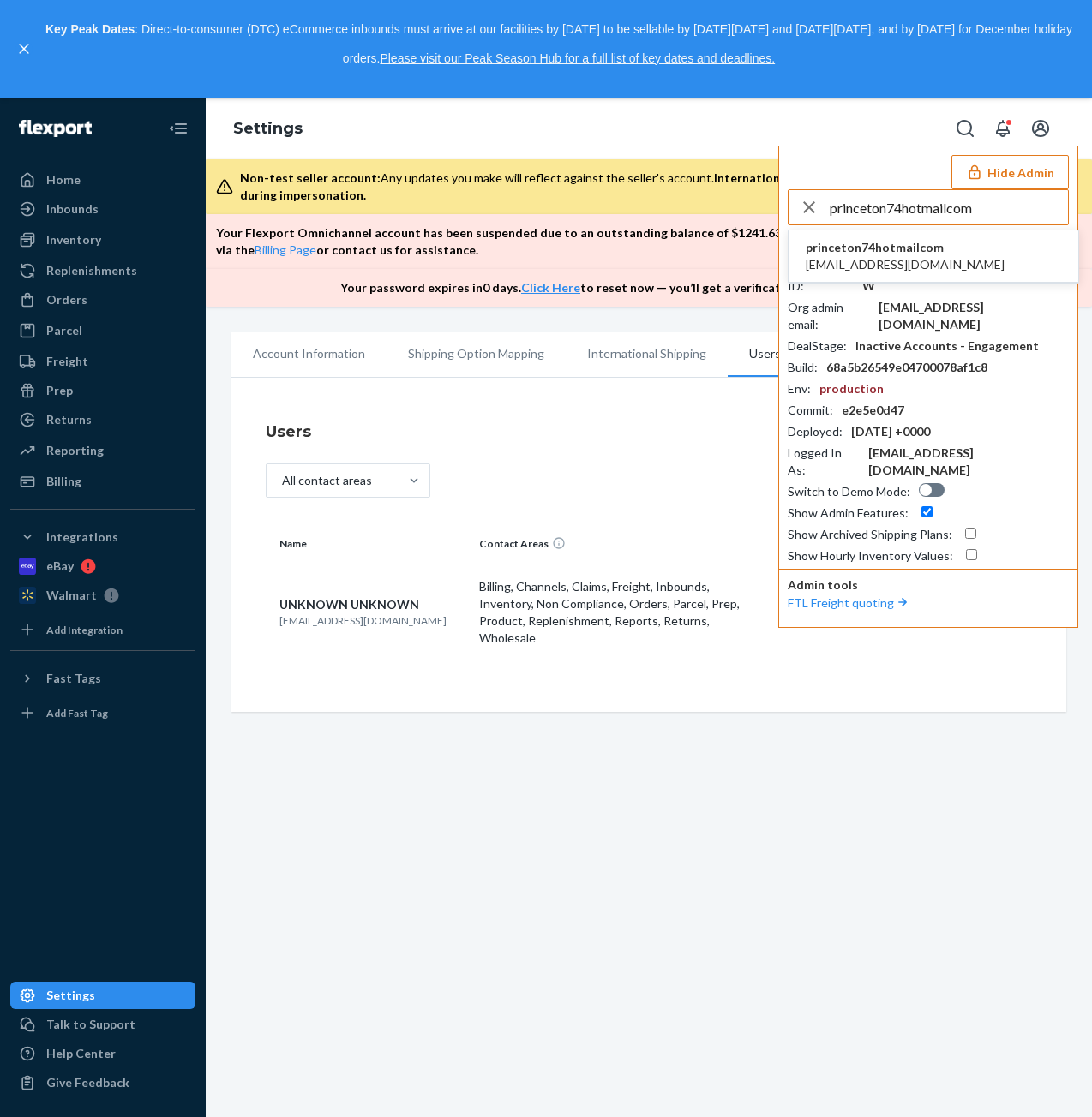
type input "princeton74hotmailcom"
click at [919, 241] on span "princeton74hotmailcom" at bounding box center [905, 247] width 199 height 17
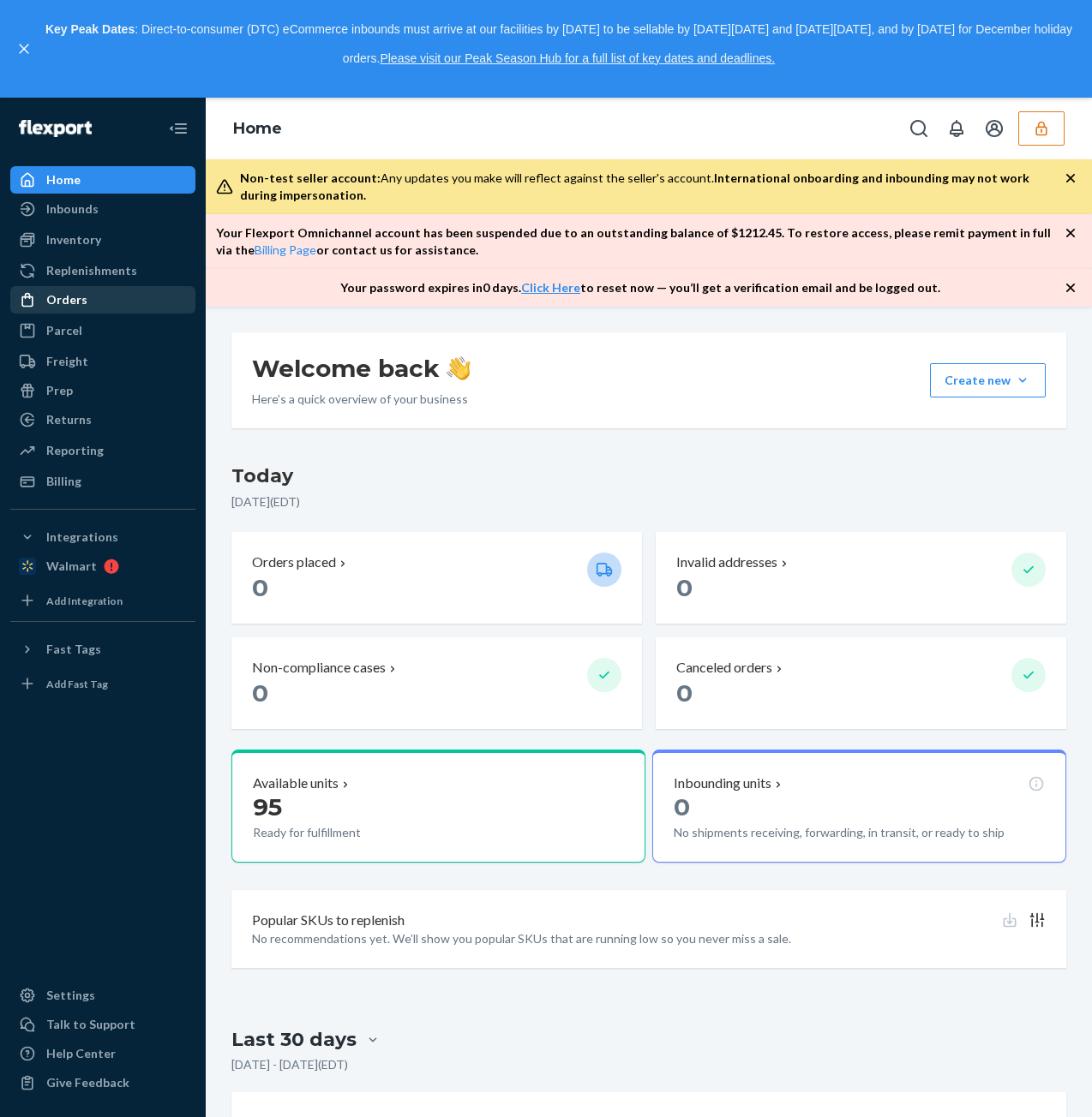
click at [125, 295] on div "Orders" at bounding box center [103, 300] width 182 height 24
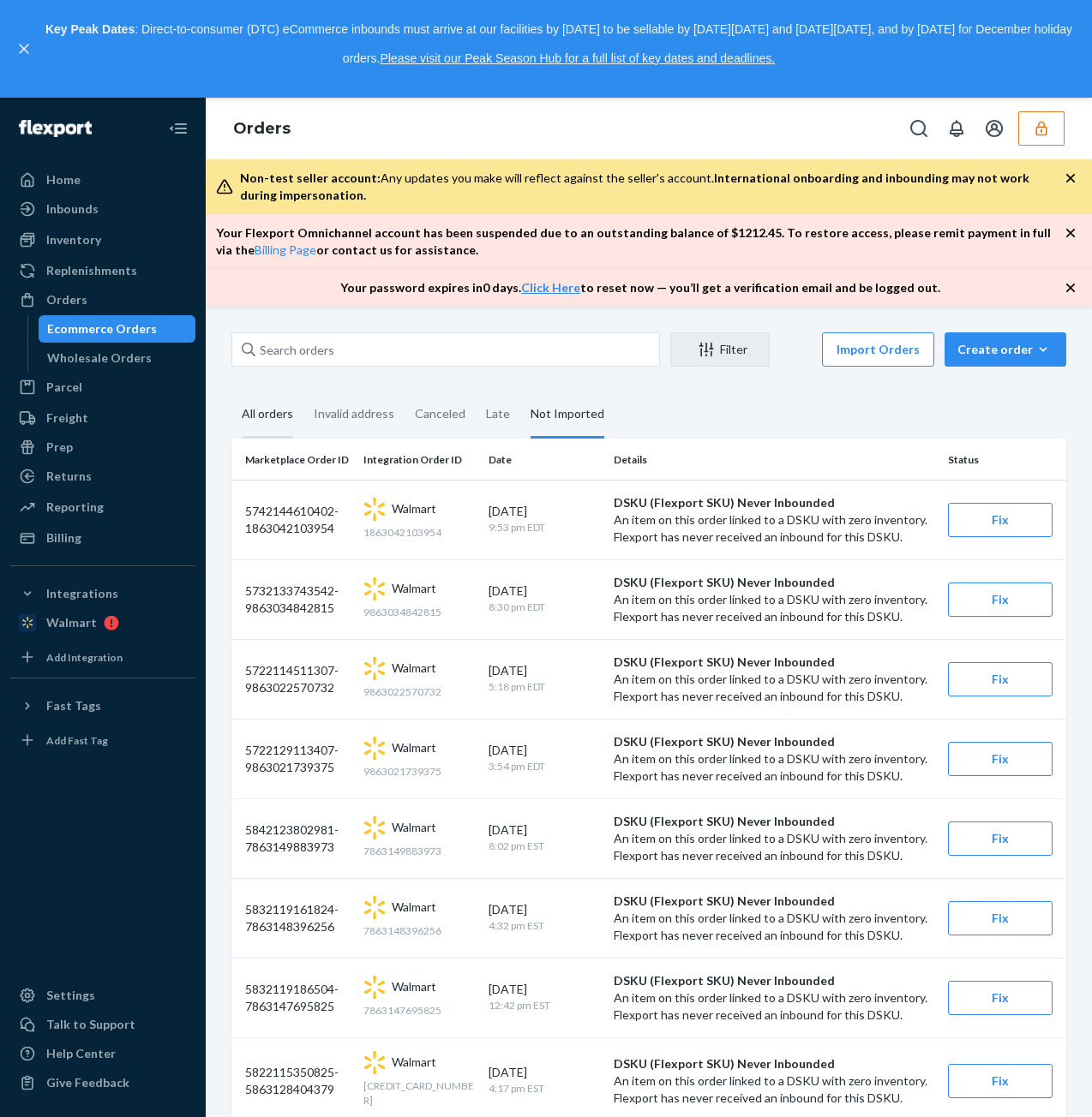
click at [279, 410] on div "All orders" at bounding box center [267, 415] width 52 height 47
click at [232, 392] on input "All orders" at bounding box center [232, 392] width 0 height 0
click at [103, 307] on div "Orders" at bounding box center [103, 300] width 182 height 24
click at [67, 303] on div "Orders" at bounding box center [67, 300] width 41 height 17
click at [82, 185] on div "Home" at bounding box center [103, 180] width 182 height 24
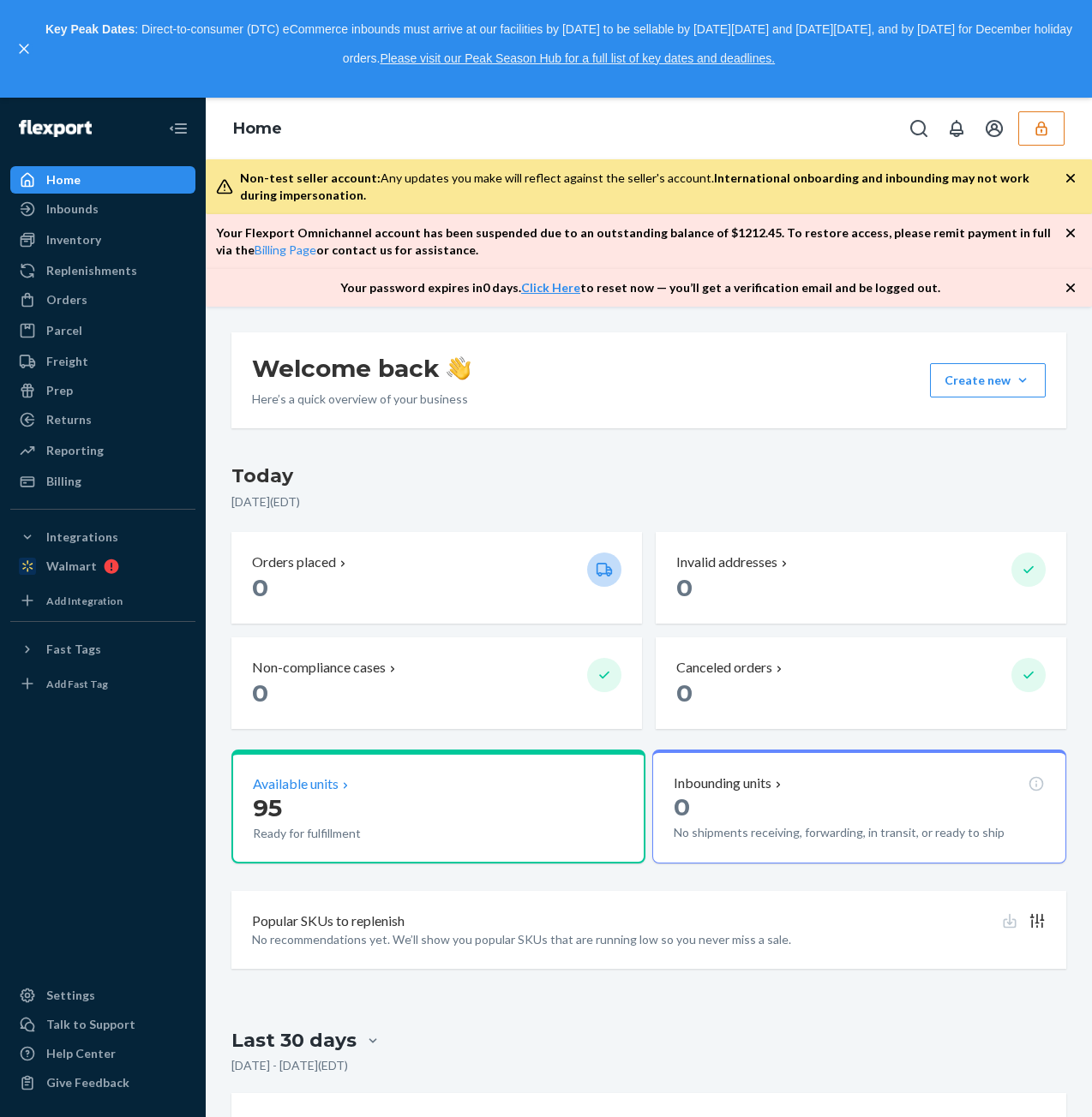
click at [480, 812] on p "95" at bounding box center [373, 808] width 240 height 31
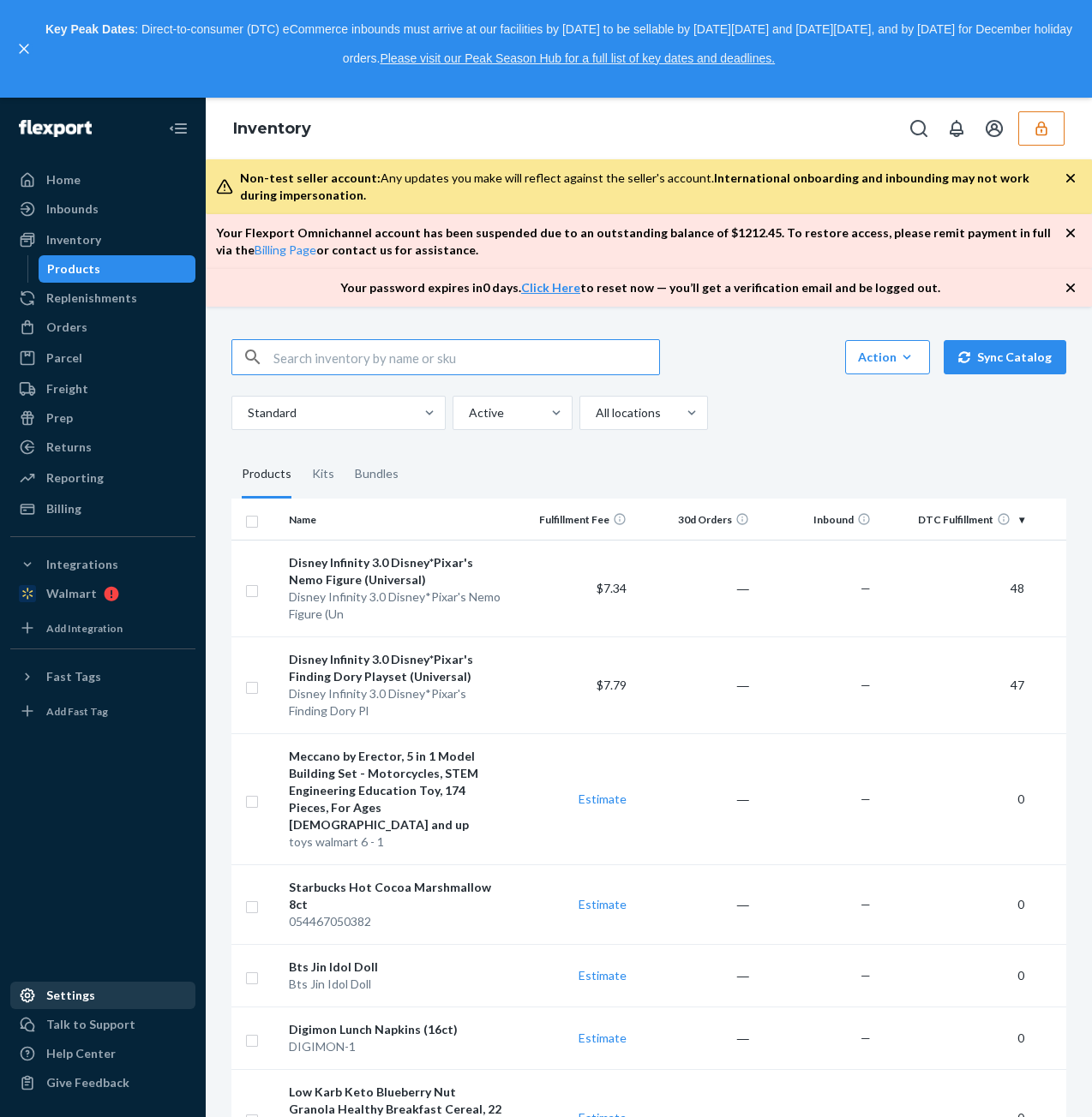
click at [125, 996] on div "Settings" at bounding box center [103, 995] width 182 height 24
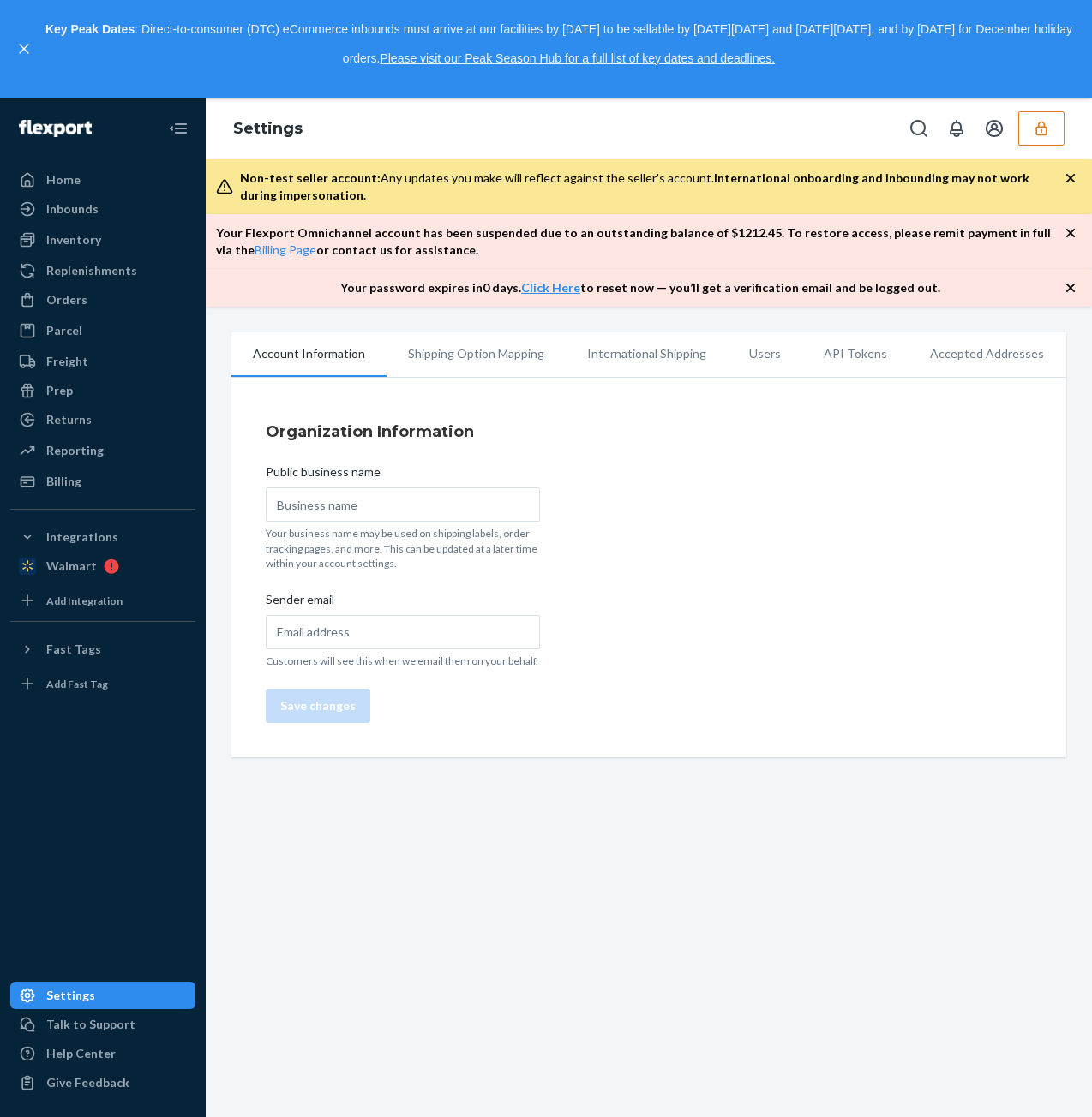
click at [737, 350] on li "Users" at bounding box center [765, 354] width 75 height 43
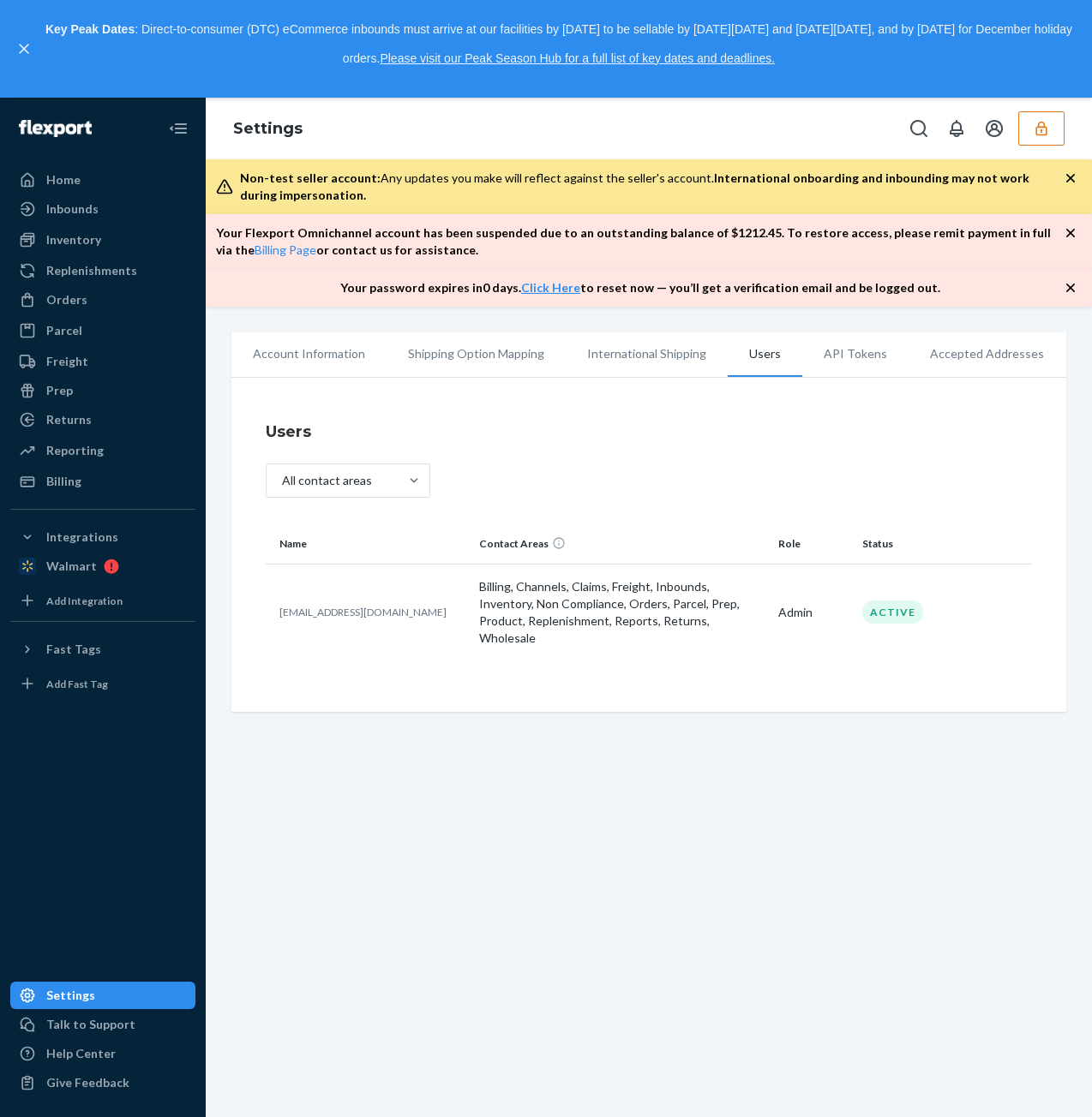
click at [1028, 115] on button "button" at bounding box center [1040, 128] width 46 height 35
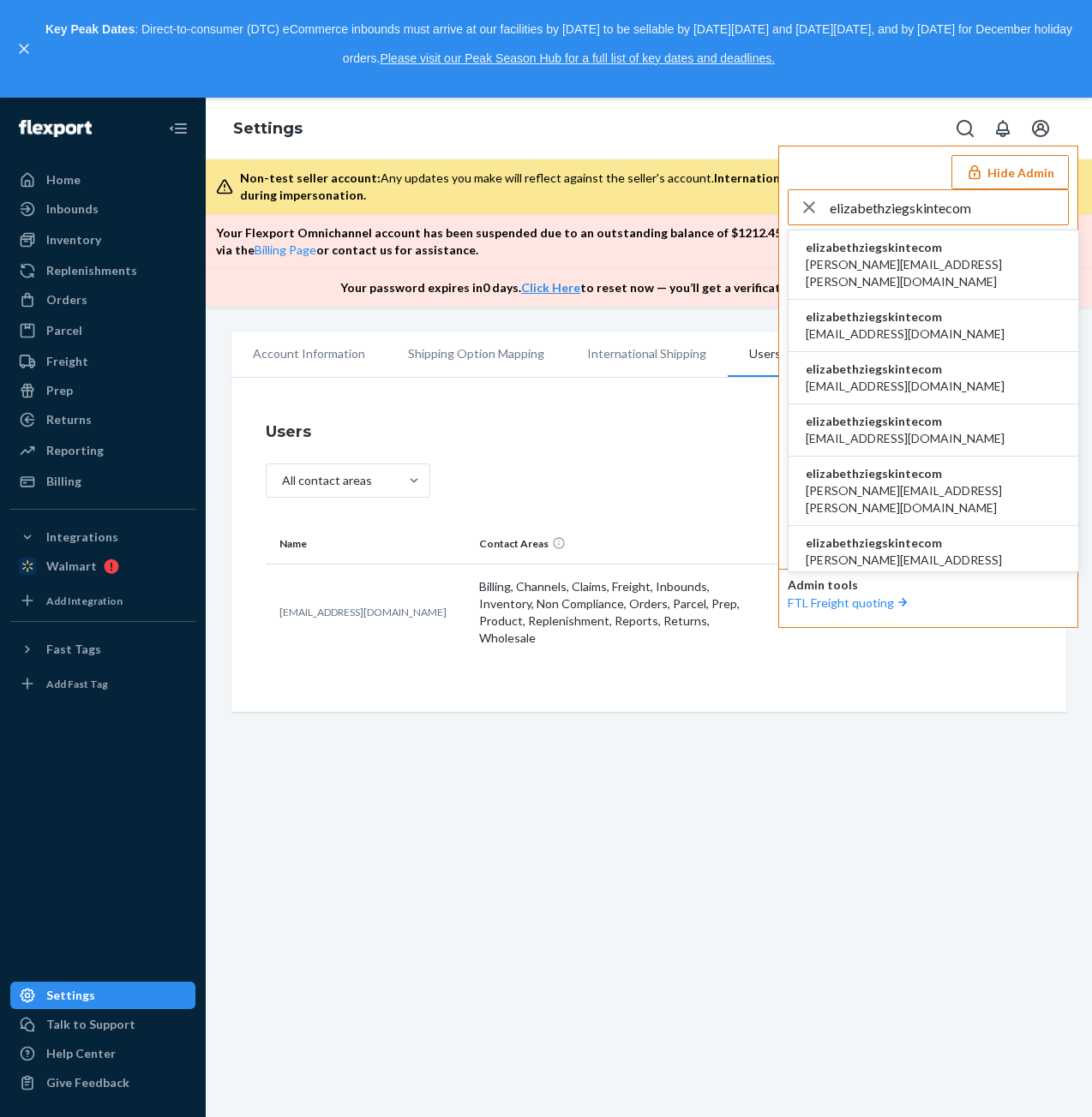
type input "elizabethziegskintecom"
click at [931, 260] on span "elizabeth.zieg@skinte.com" at bounding box center [933, 273] width 255 height 35
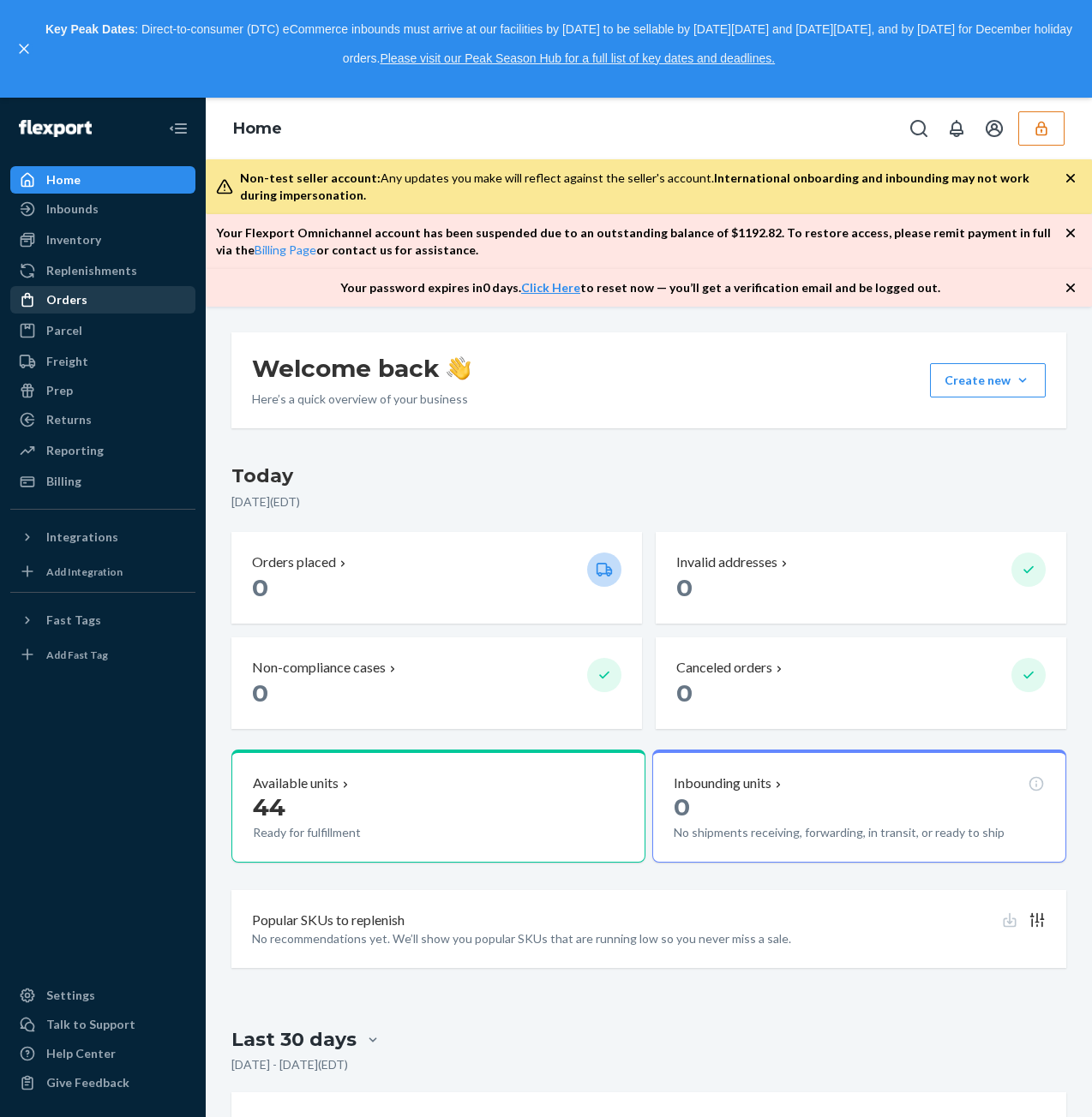
click at [96, 302] on div "Orders" at bounding box center [103, 300] width 182 height 24
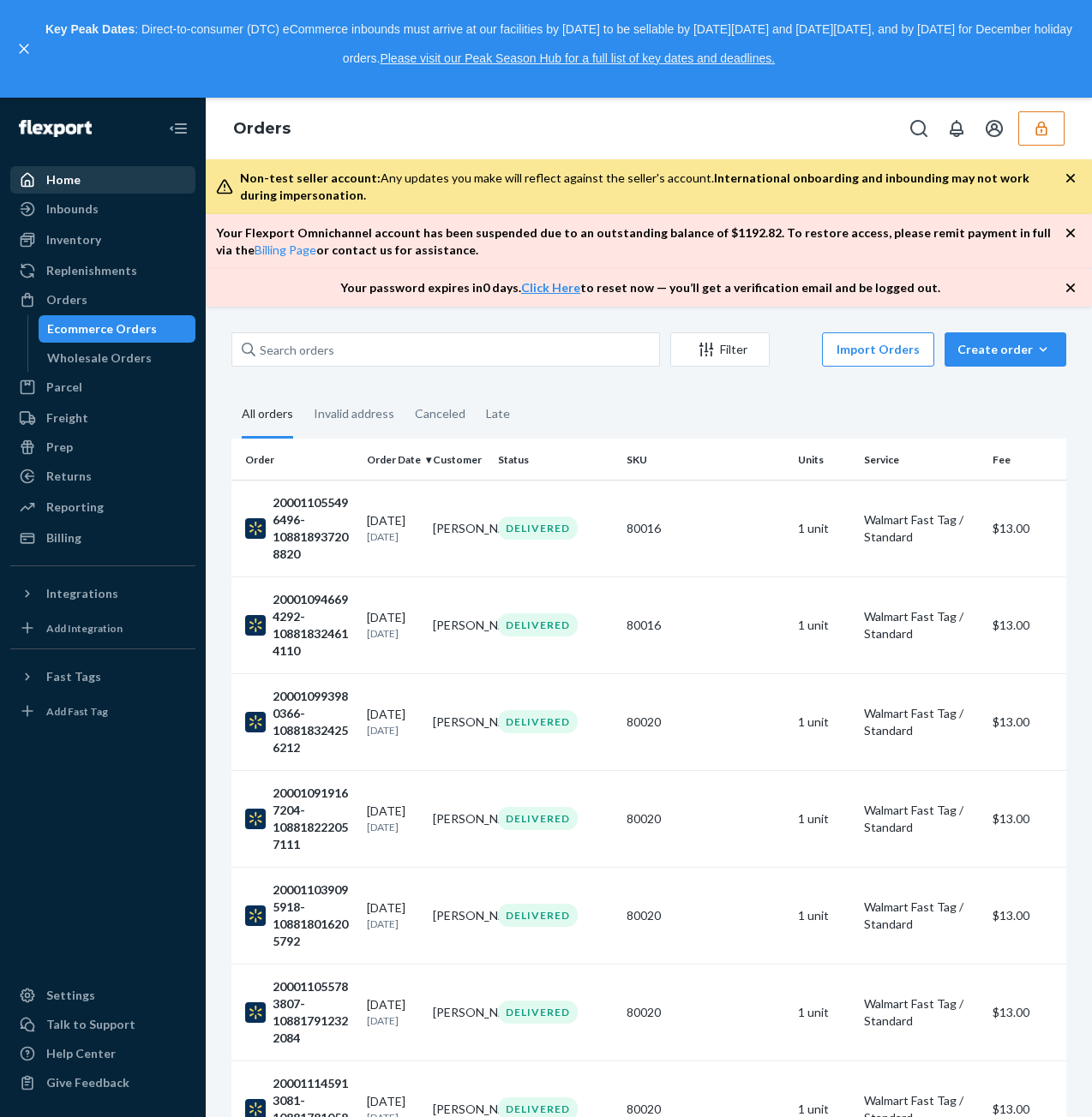
click at [99, 179] on div "Home" at bounding box center [103, 180] width 182 height 24
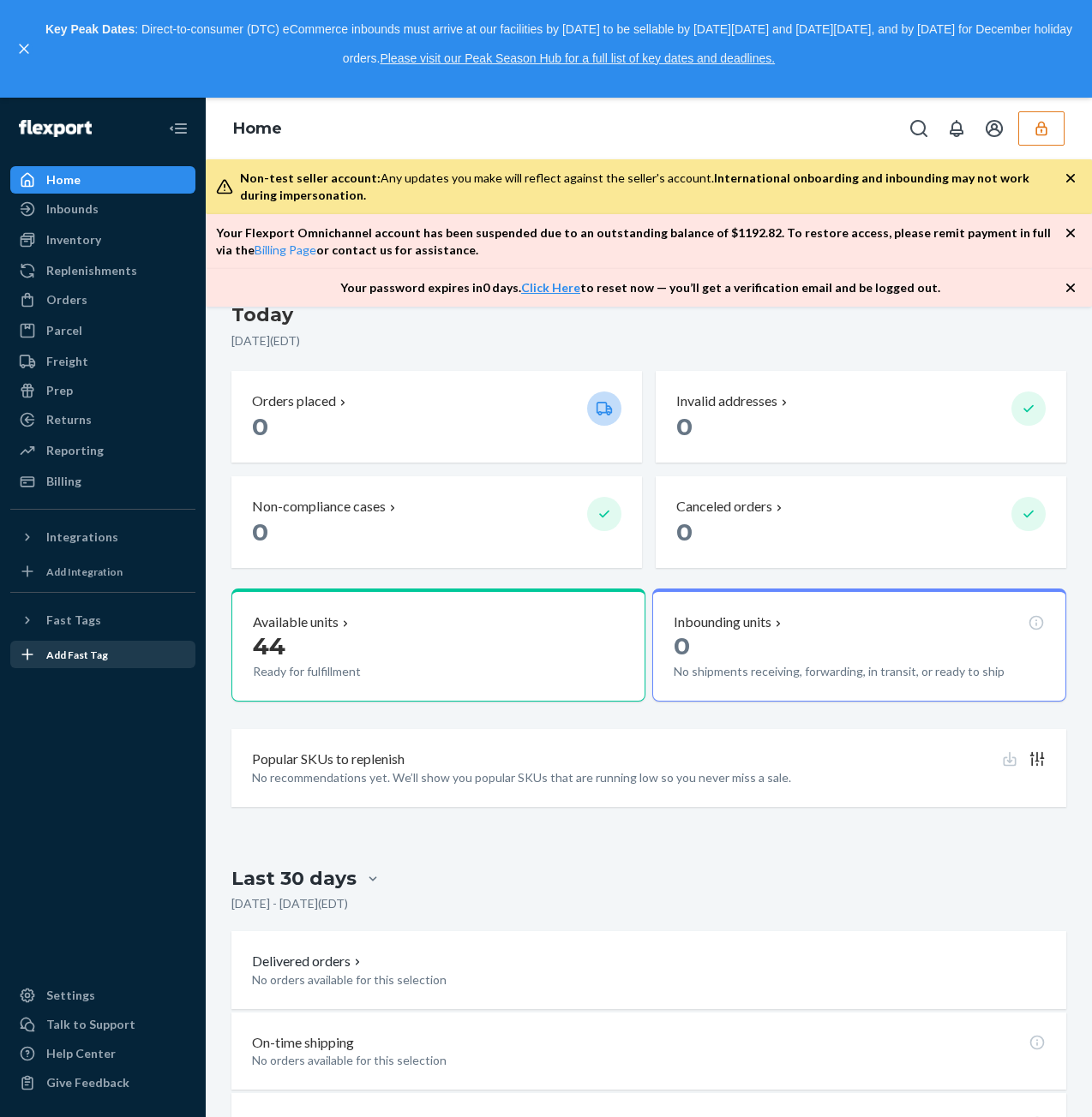
scroll to position [171, 0]
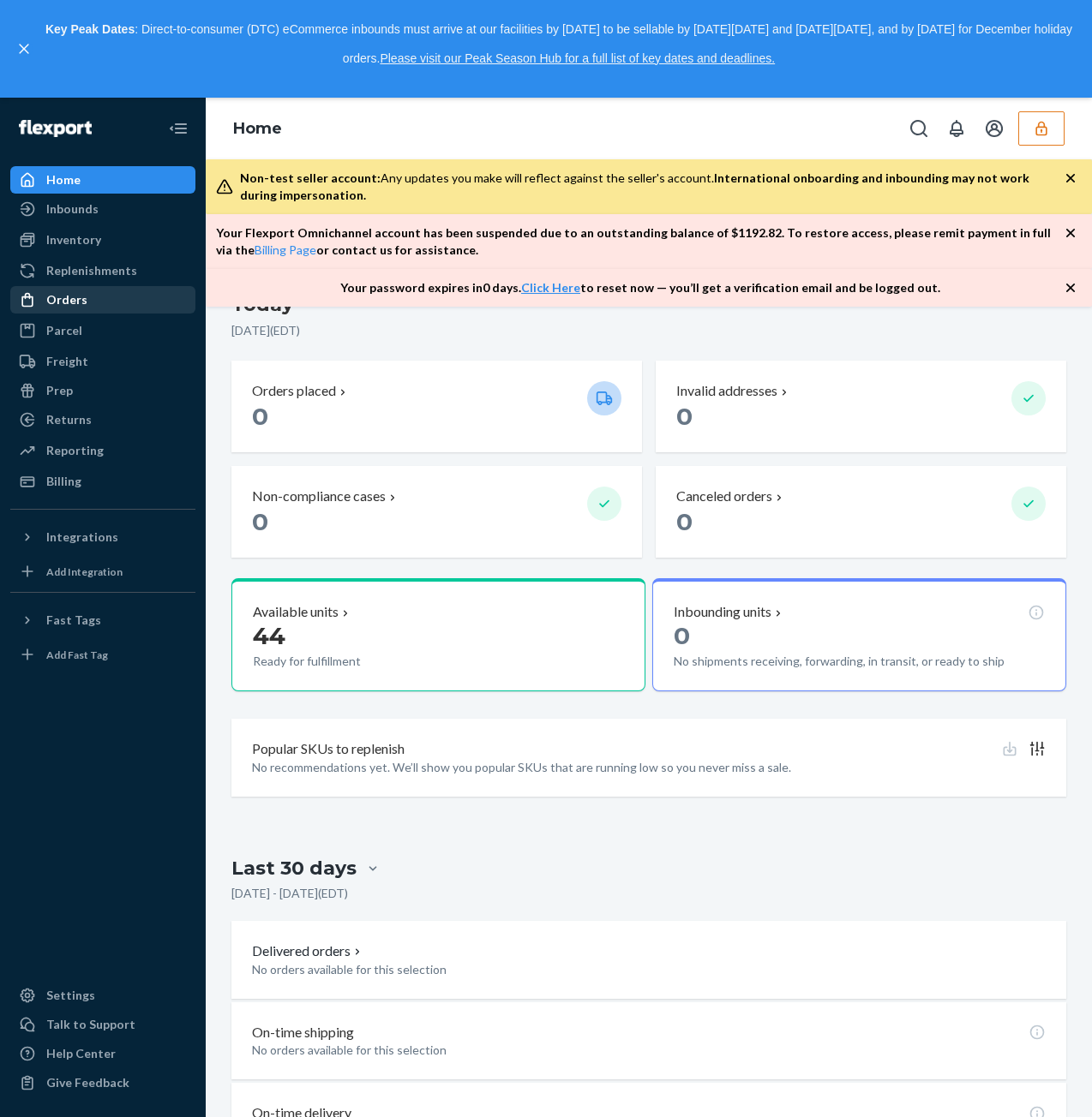
click at [79, 313] on link "Orders" at bounding box center [102, 299] width 185 height 27
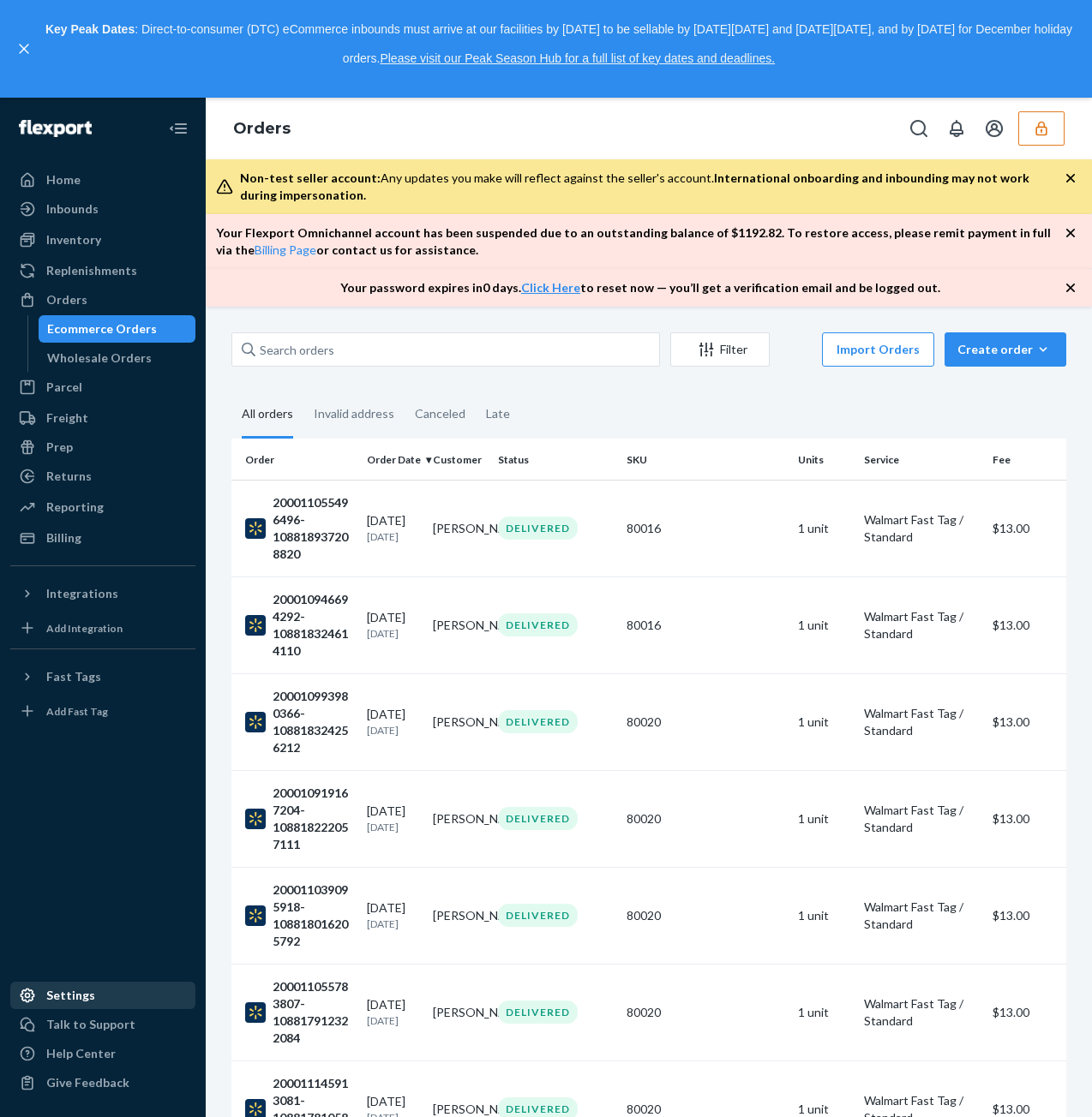
click at [85, 1007] on link "Settings" at bounding box center [102, 995] width 185 height 27
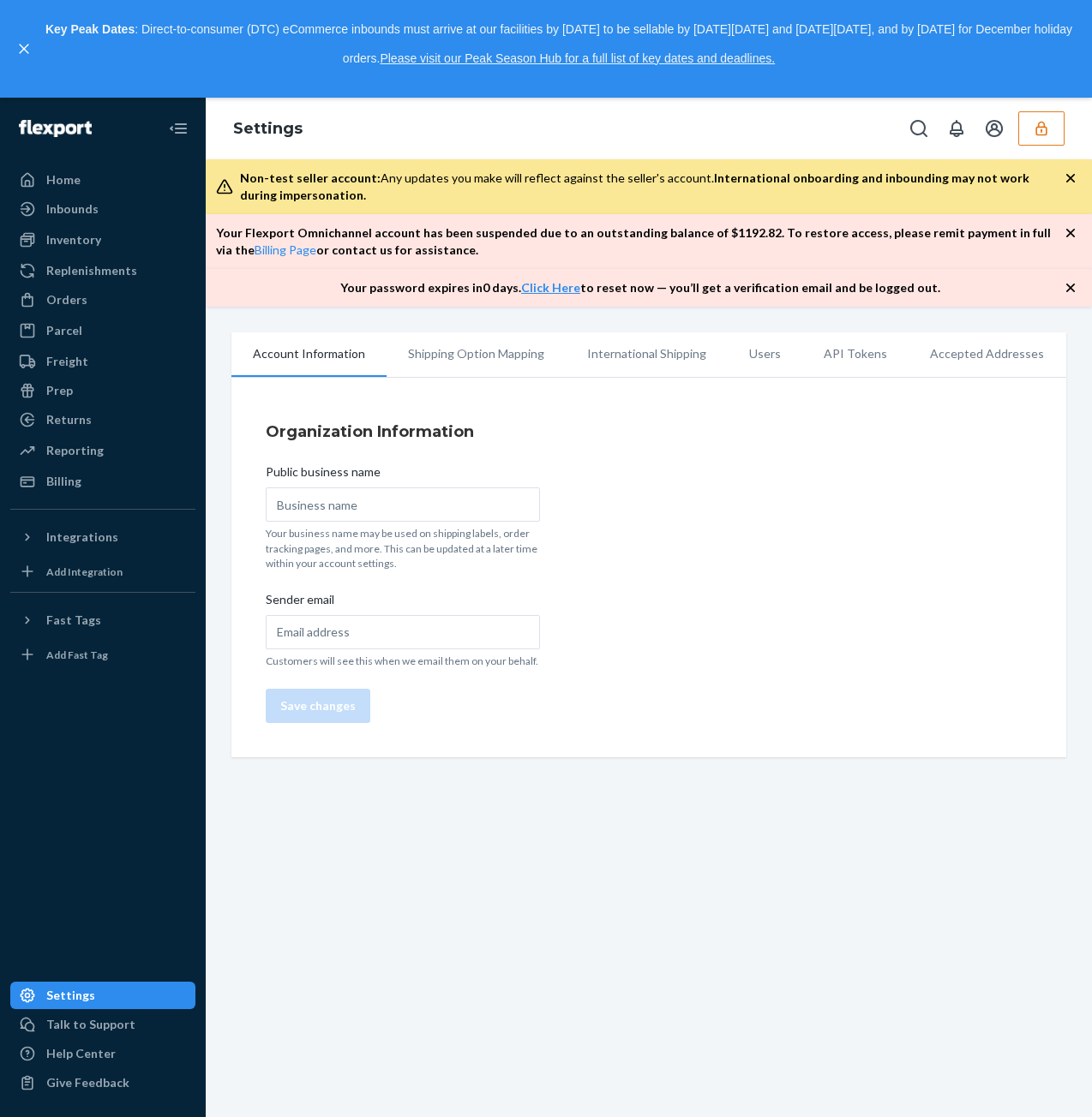
click at [762, 354] on li "Users" at bounding box center [765, 354] width 75 height 43
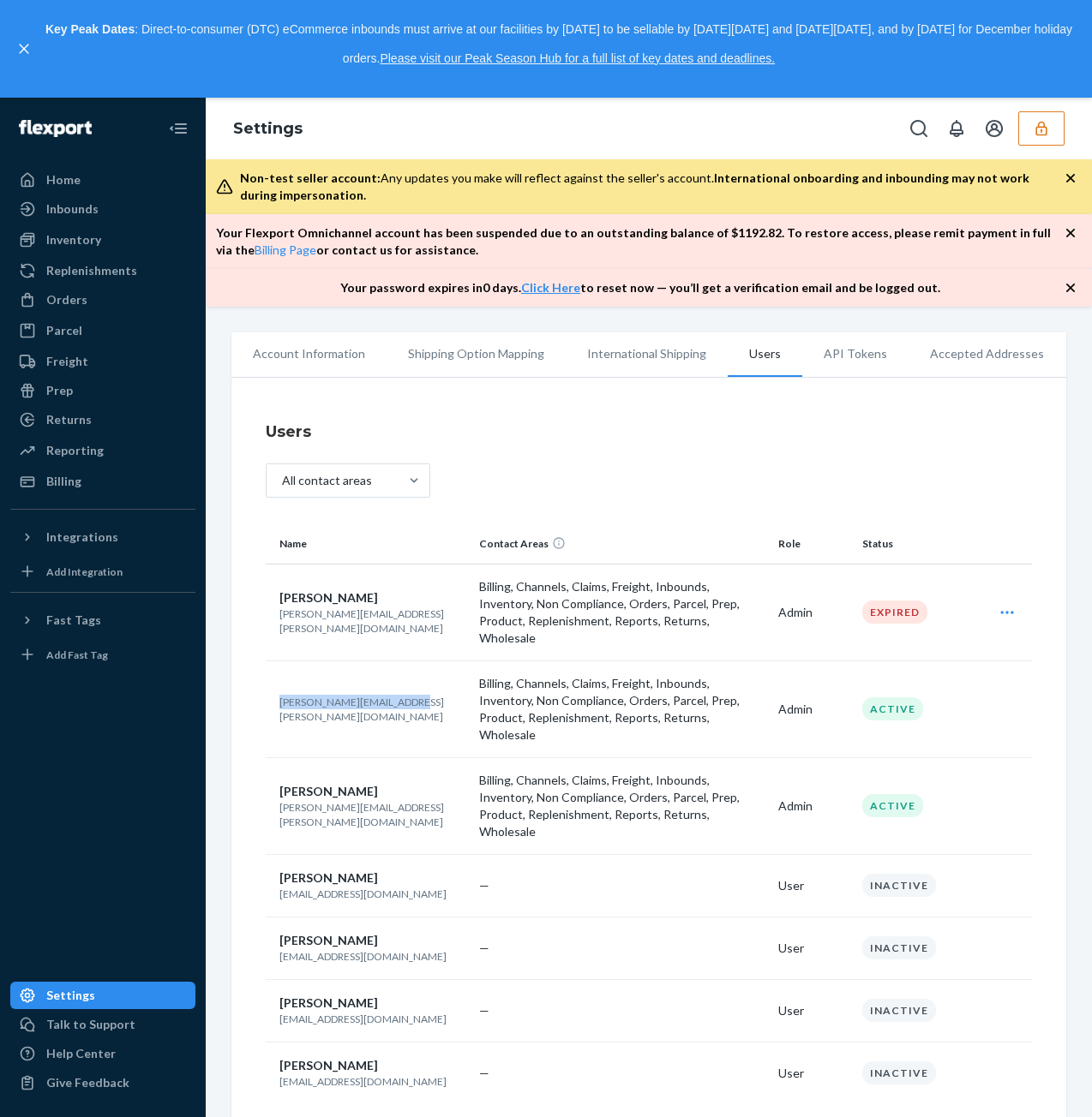
drag, startPoint x: 396, startPoint y: 683, endPoint x: 271, endPoint y: 683, distance: 125.0
click at [271, 683] on td "[PERSON_NAME][EMAIL_ADDRESS][PERSON_NAME][DOMAIN_NAME]" at bounding box center [368, 708] width 206 height 97
copy p "[PERSON_NAME][EMAIL_ADDRESS][PERSON_NAME][DOMAIN_NAME]"
drag, startPoint x: 403, startPoint y: 777, endPoint x: 276, endPoint y: 768, distance: 127.3
click at [271, 771] on td "[PERSON_NAME] [PERSON_NAME][EMAIL_ADDRESS][PERSON_NAME][DOMAIN_NAME]" at bounding box center [368, 805] width 206 height 97
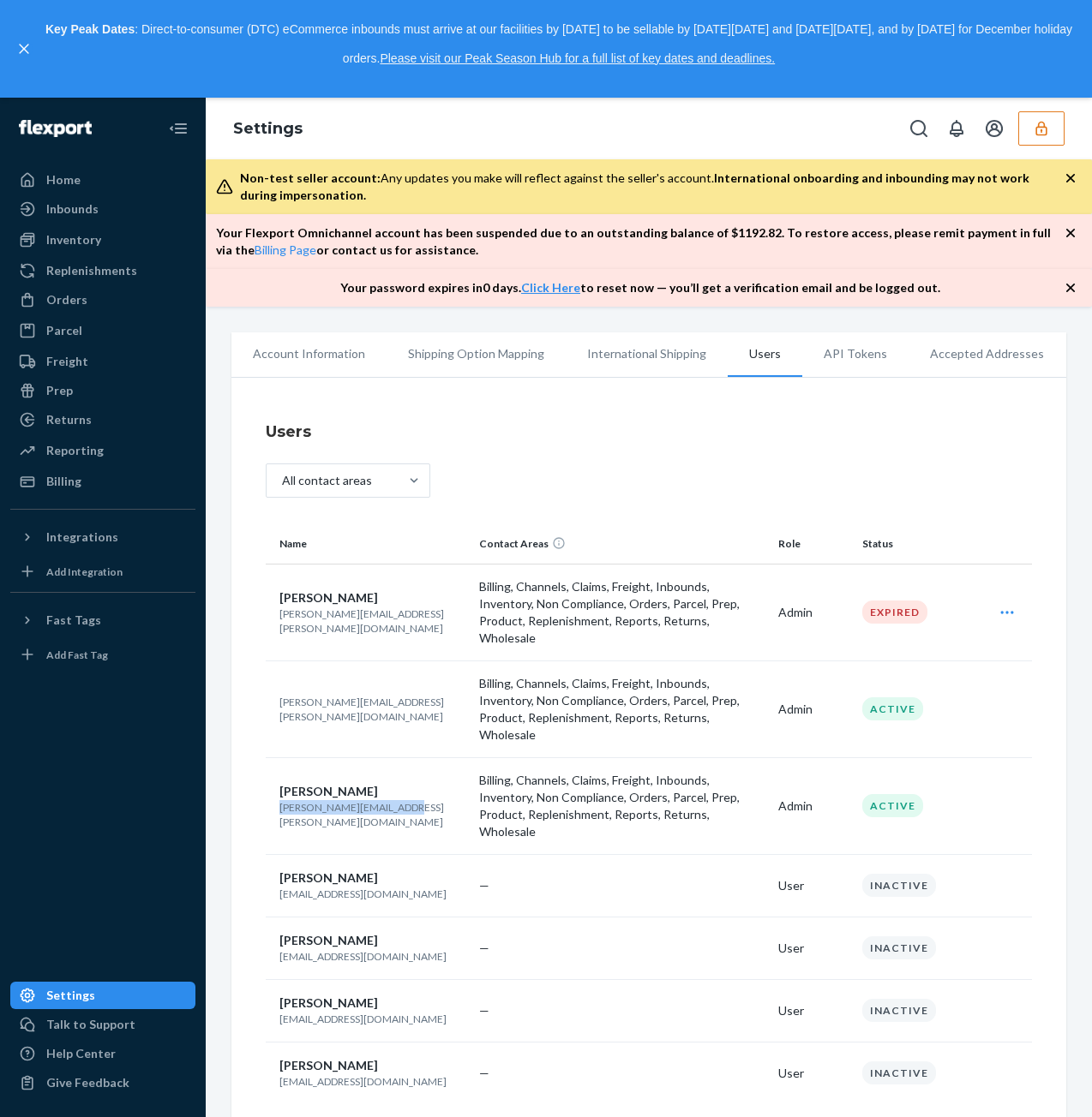
copy p "[PERSON_NAME][EMAIL_ADDRESS][PERSON_NAME][DOMAIN_NAME]"
click at [1053, 128] on button "button" at bounding box center [1040, 128] width 46 height 35
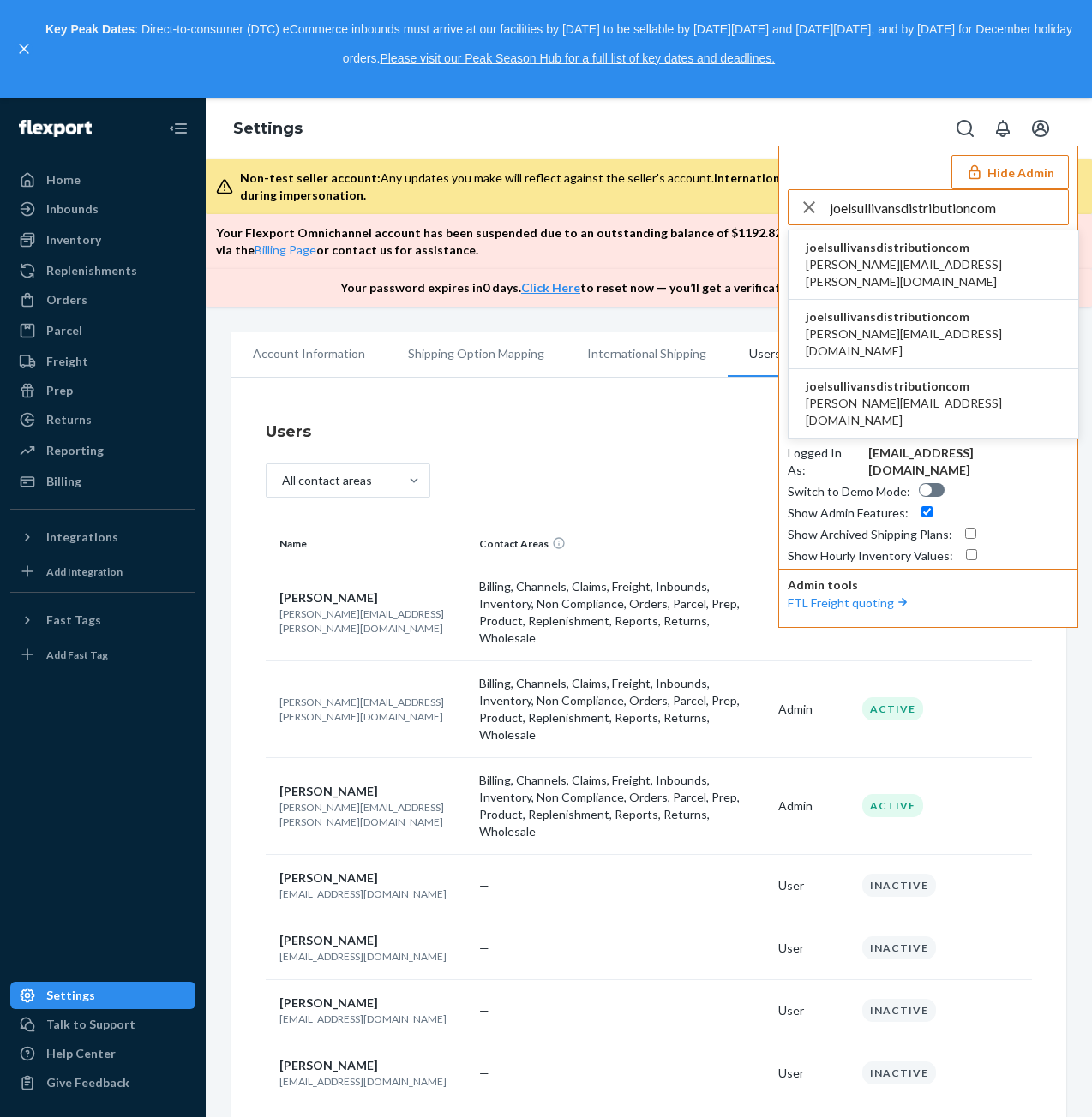
type input "joelsullivansdistributioncom"
click at [852, 263] on span "[PERSON_NAME][EMAIL_ADDRESS][PERSON_NAME][DOMAIN_NAME]" at bounding box center [933, 273] width 255 height 35
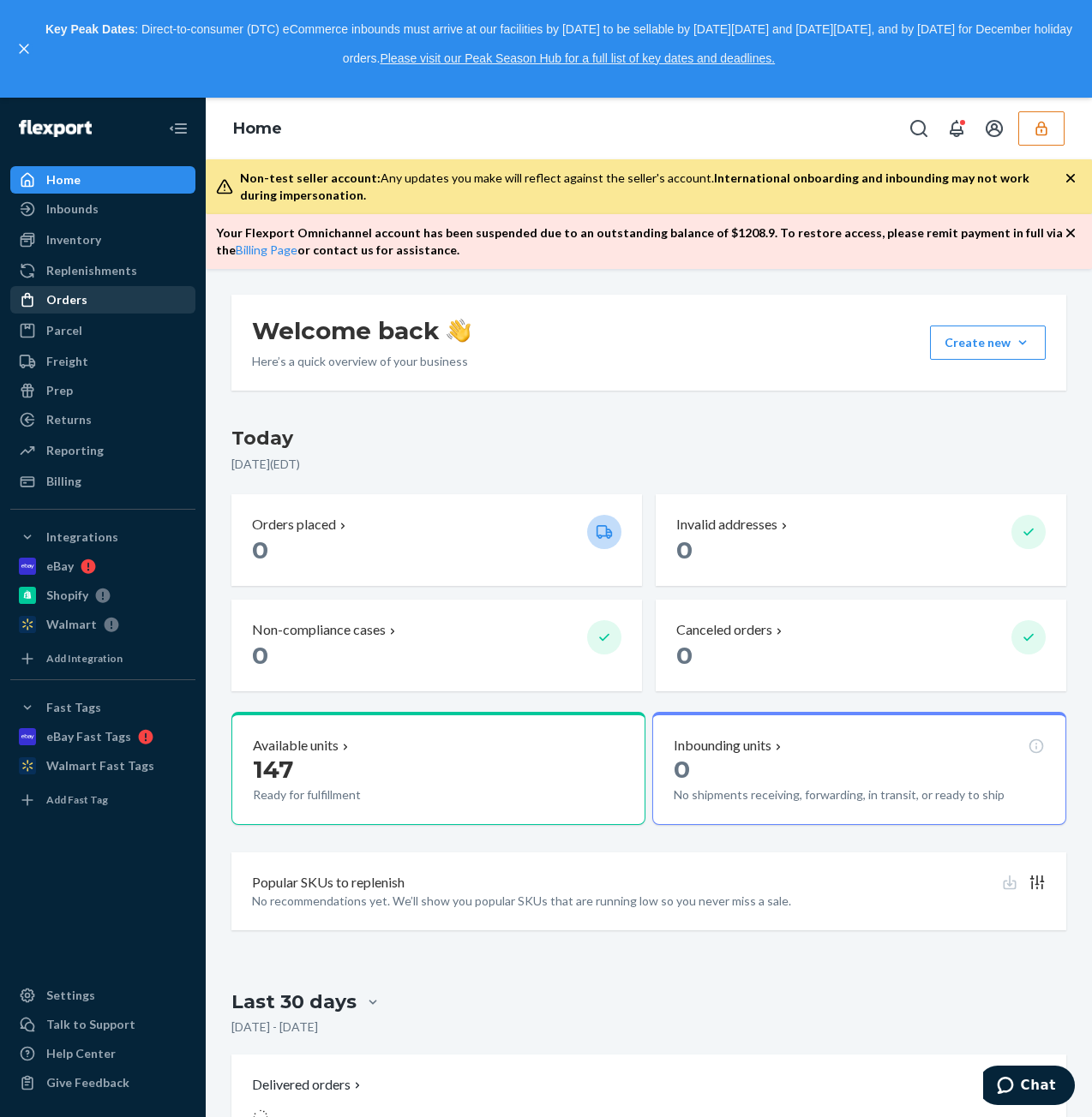
click at [101, 299] on div "Orders" at bounding box center [103, 300] width 182 height 24
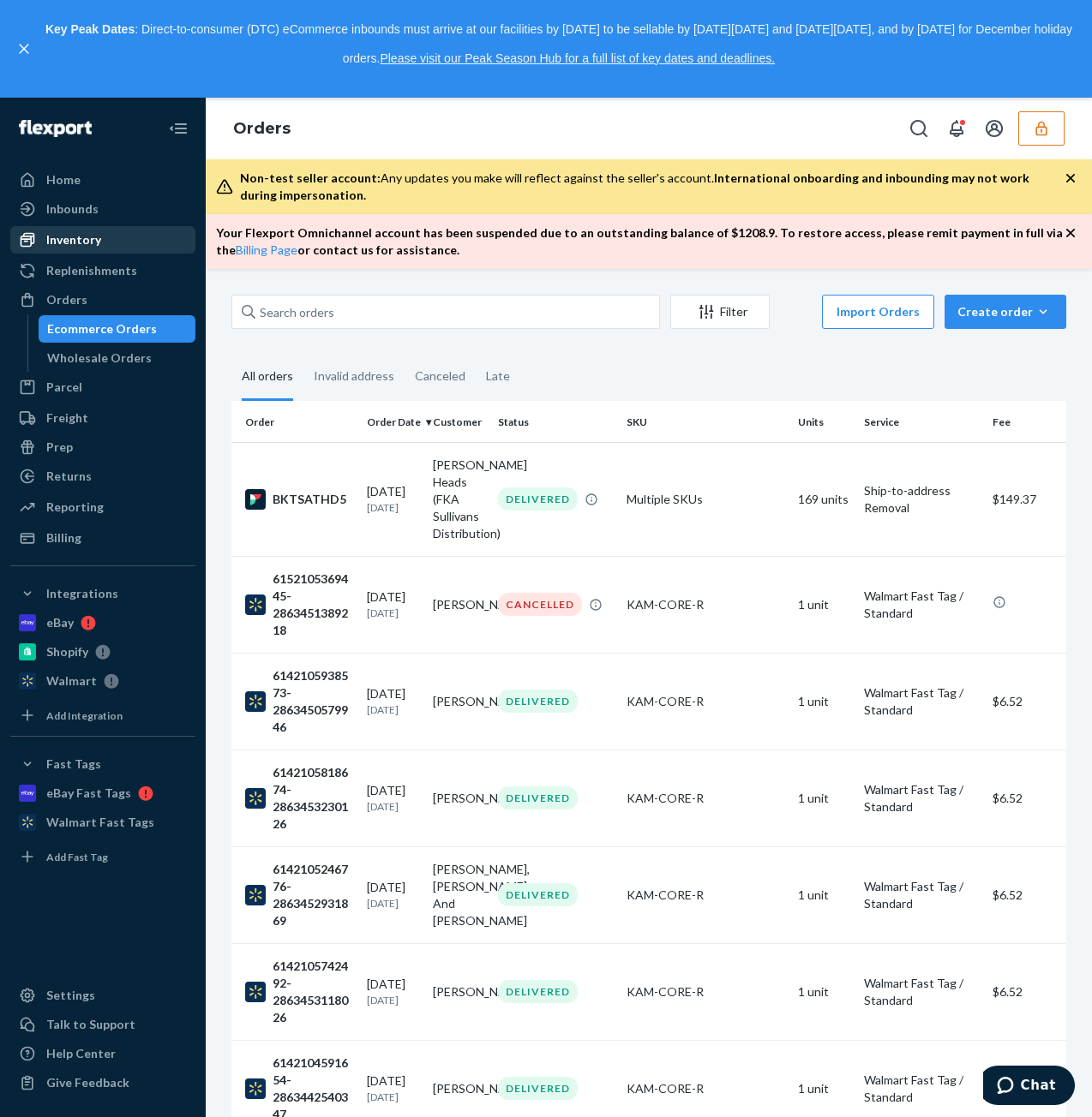
click at [95, 246] on div "Inventory" at bounding box center [73, 240] width 55 height 17
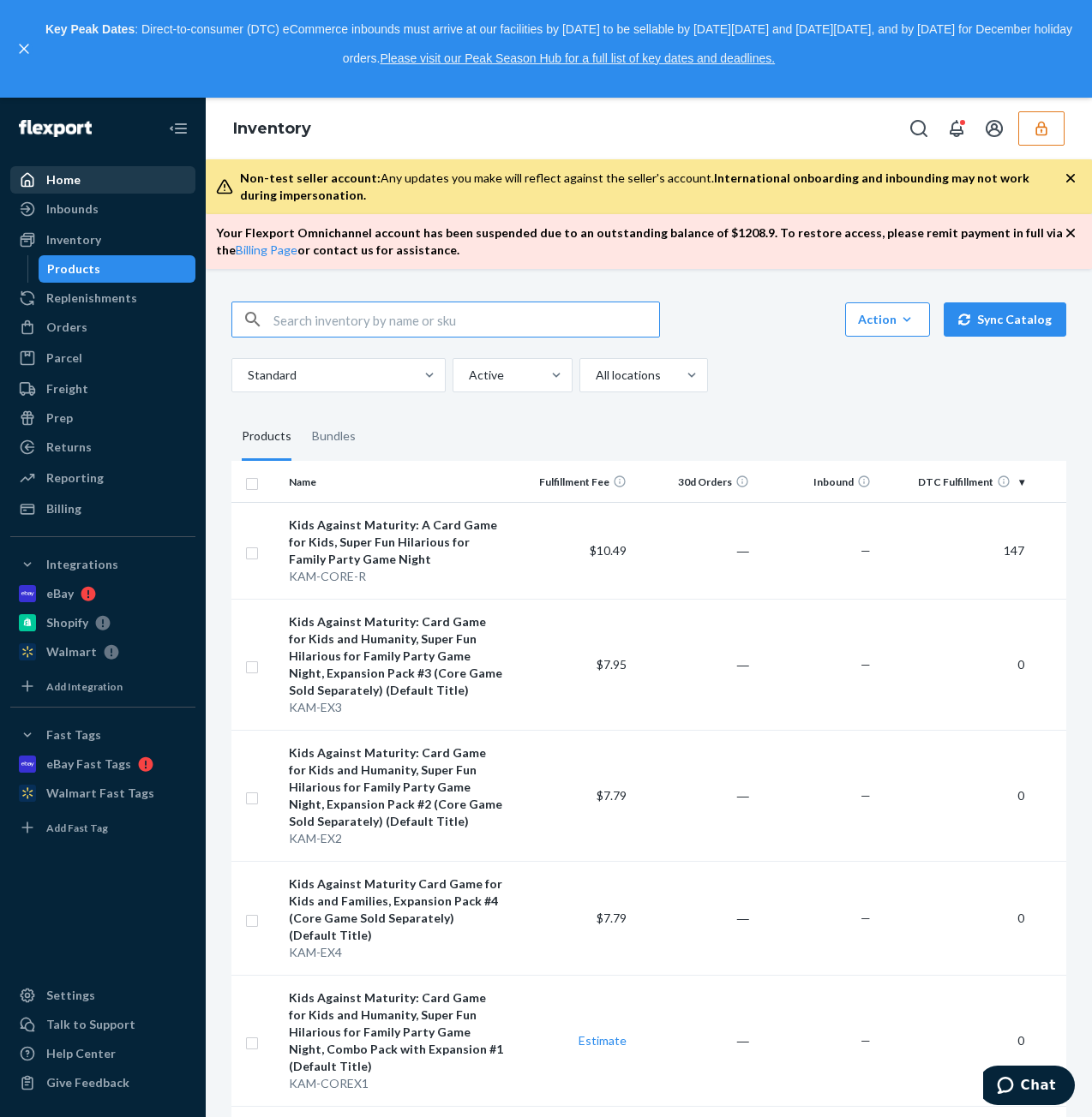
click at [77, 185] on div "Home" at bounding box center [63, 180] width 35 height 17
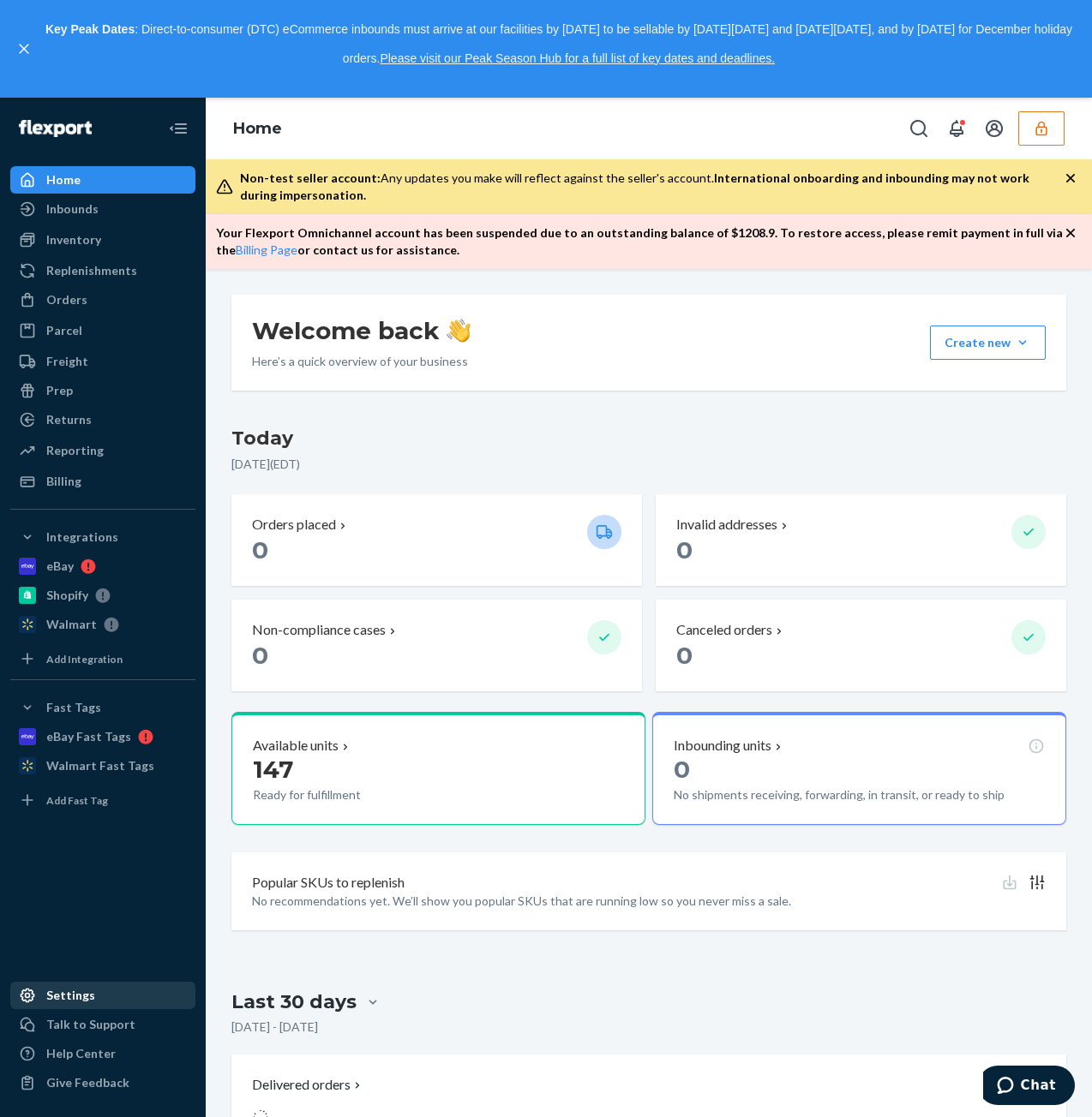
click at [122, 987] on div "Settings" at bounding box center [103, 995] width 182 height 24
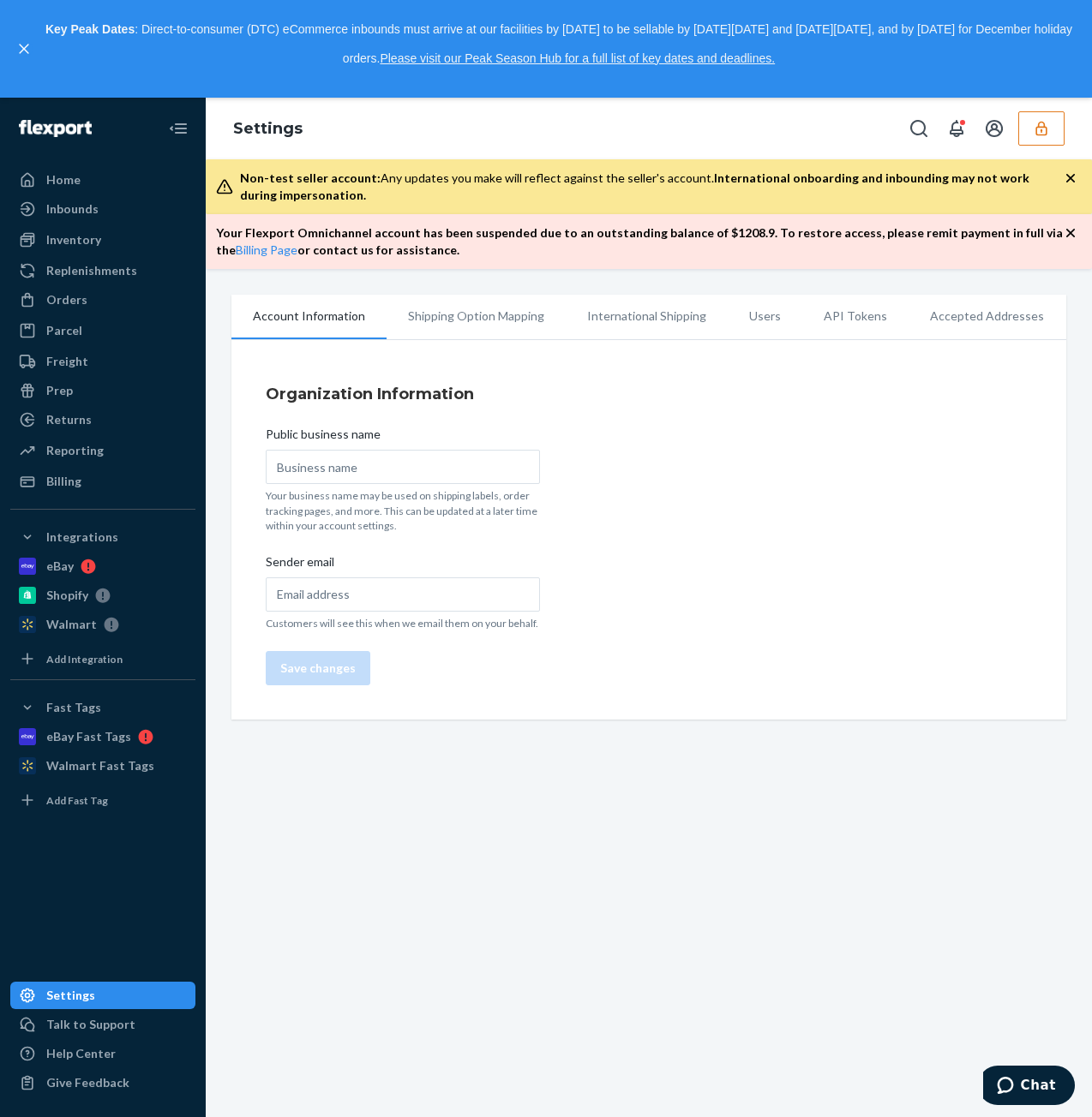
click at [740, 314] on li "Users" at bounding box center [765, 316] width 75 height 43
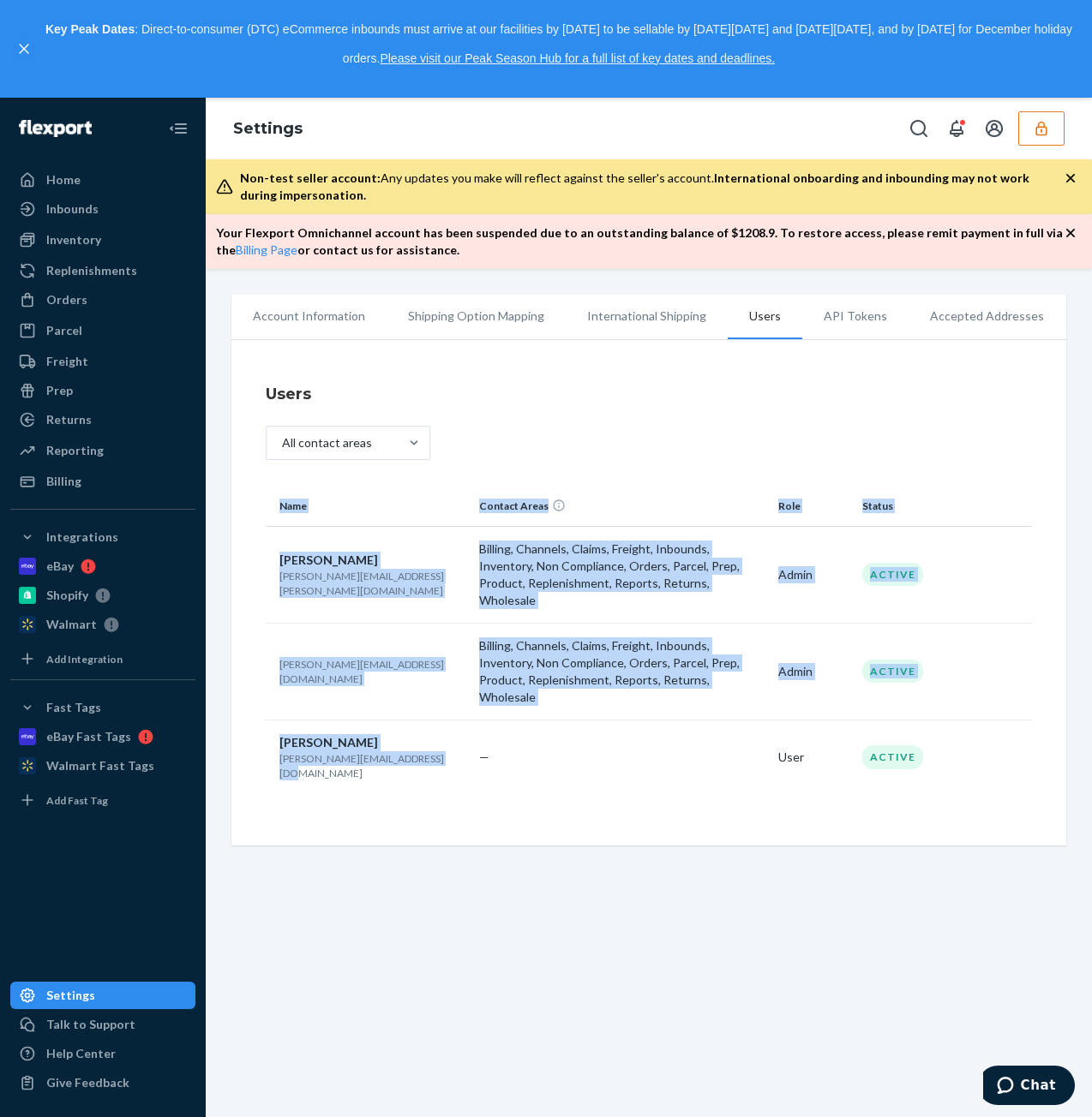
drag, startPoint x: 421, startPoint y: 723, endPoint x: 264, endPoint y: 725, distance: 157.0
click at [263, 725] on div "Users All contact areas Name Contact Areas Role Status Isaas Gandl isaac.gandl@…" at bounding box center [649, 597] width 834 height 497
click at [294, 734] on td "Ricci Guzzardo ricci@sullivansdistribution.com" at bounding box center [368, 757] width 206 height 75
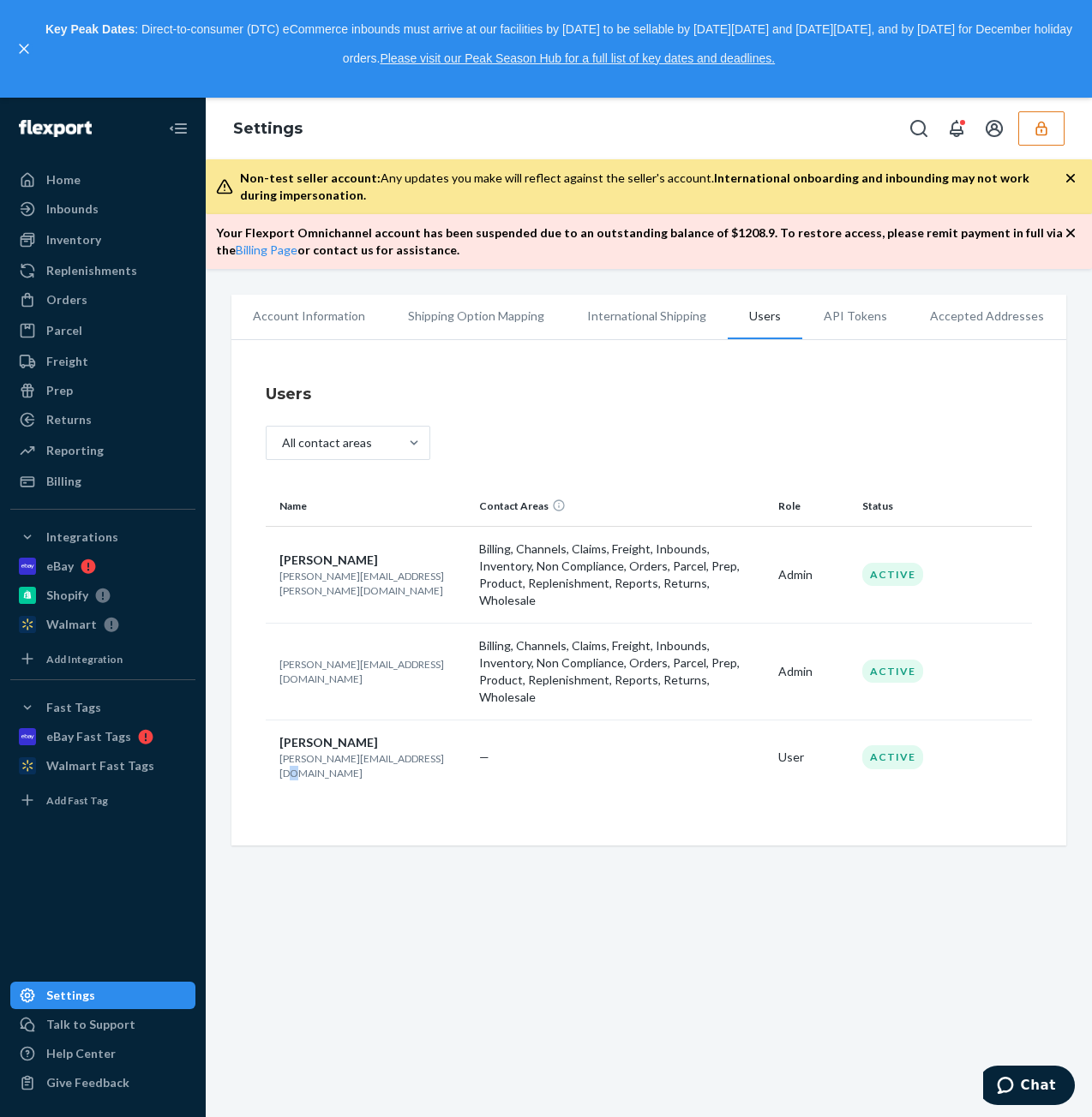
click at [413, 752] on p "ricci@sullivansdistribution.com" at bounding box center [372, 766] width 186 height 29
click at [426, 734] on td "Ricci Guzzardo ricci@sullivansdistribution.com" at bounding box center [368, 757] width 206 height 75
drag, startPoint x: 424, startPoint y: 729, endPoint x: 265, endPoint y: 727, distance: 159.0
click at [265, 727] on td "Ricci Guzzardo ricci@sullivansdistribution.com" at bounding box center [368, 757] width 206 height 75
copy p "ricci@sullivansdistribution.com"
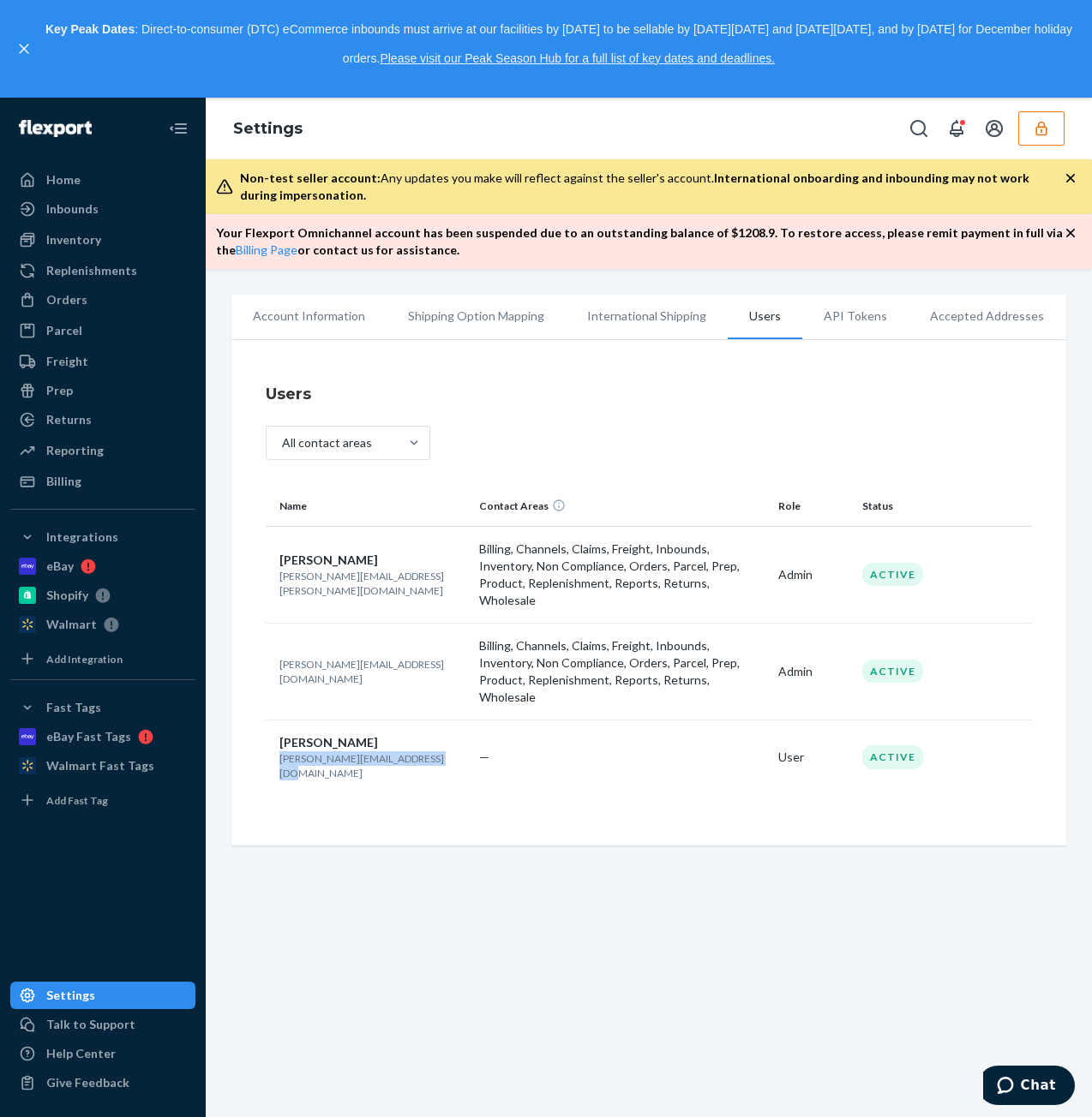
copy p "ricci@sullivansdistribution.com"
click at [1047, 139] on button "button" at bounding box center [1040, 128] width 46 height 35
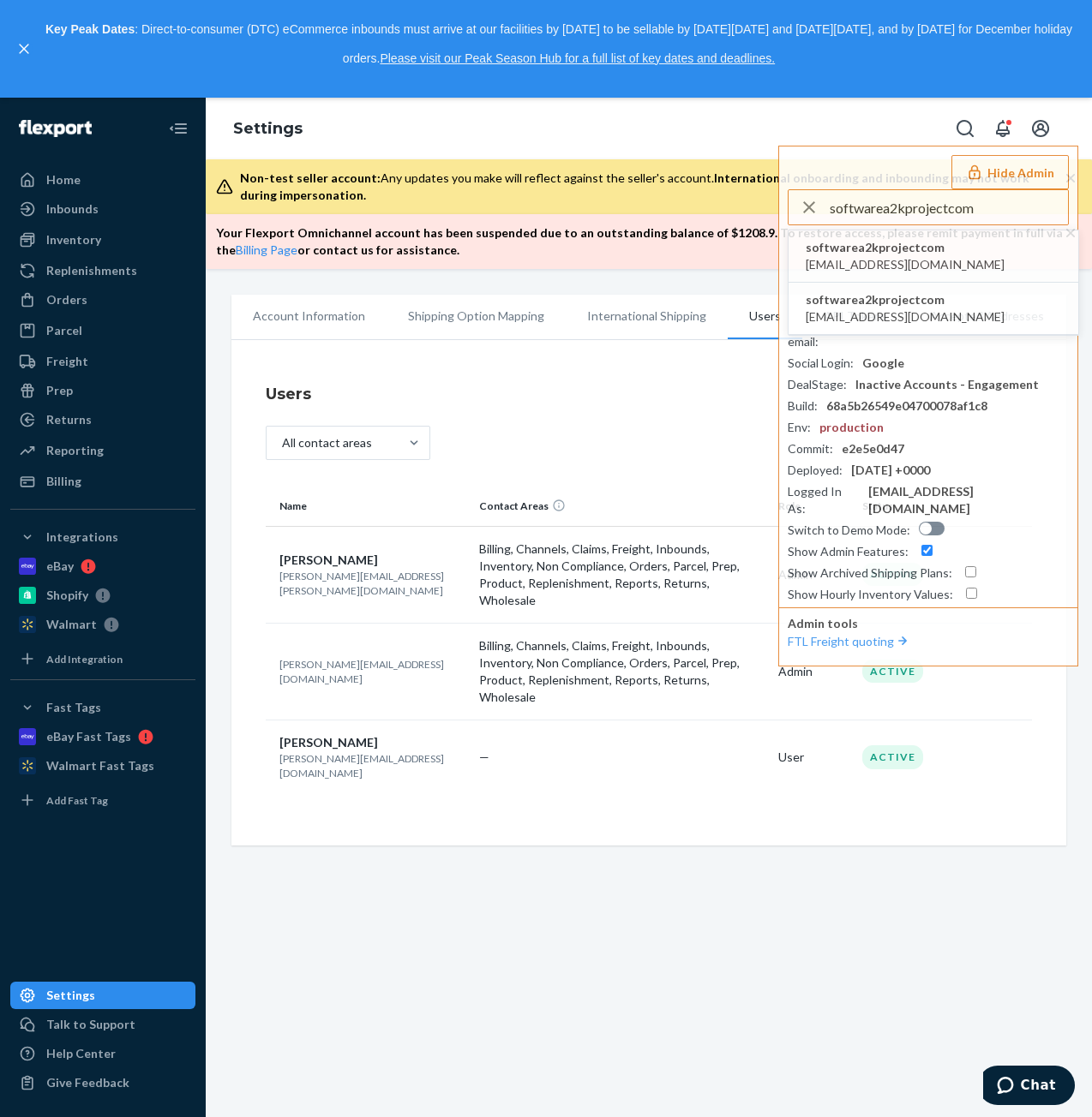
type input "softwarea2kprojectcom"
click at [848, 243] on span "softwarea2kprojectcom" at bounding box center [905, 247] width 199 height 17
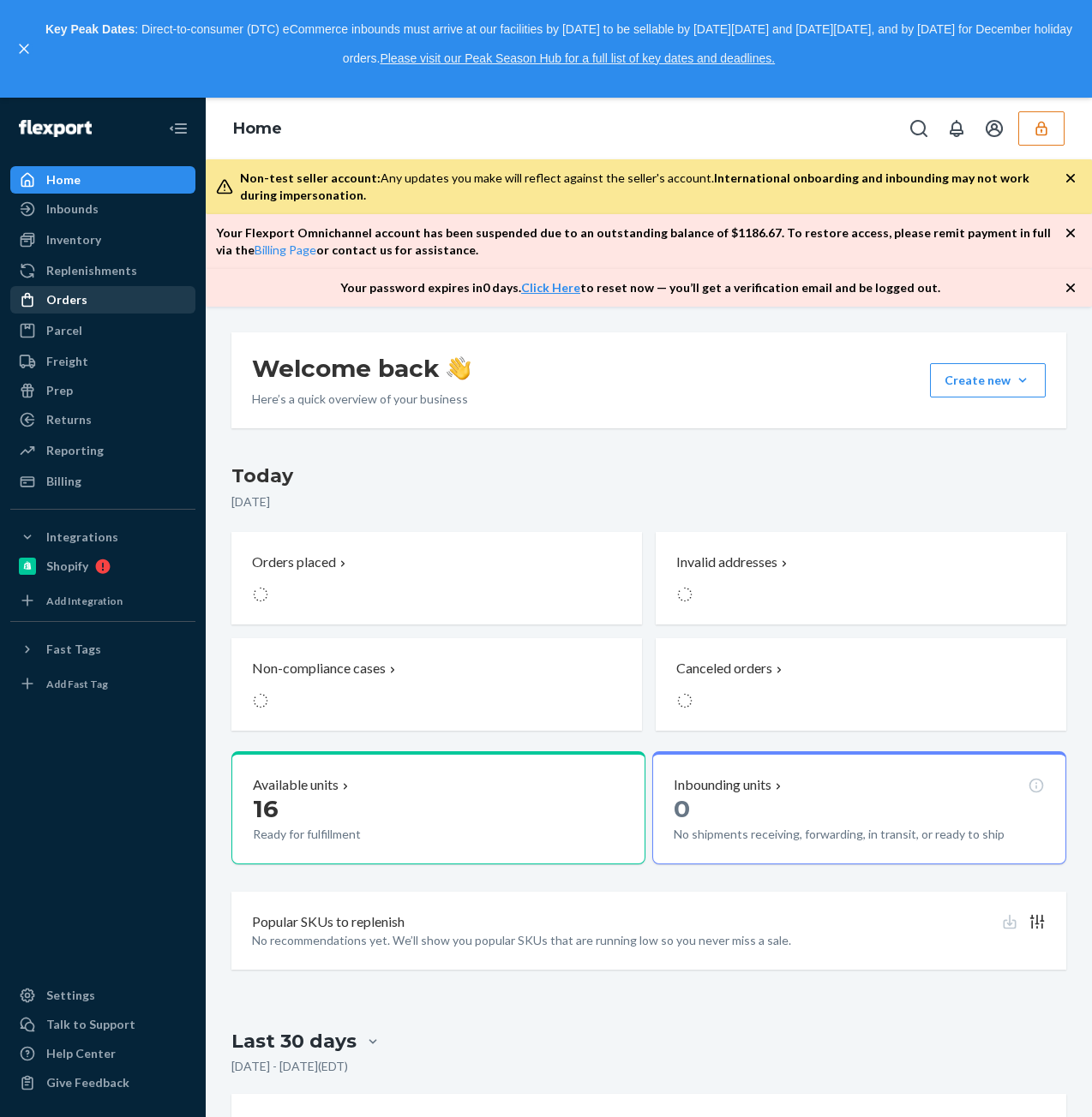
click at [85, 297] on div "Orders" at bounding box center [103, 300] width 182 height 24
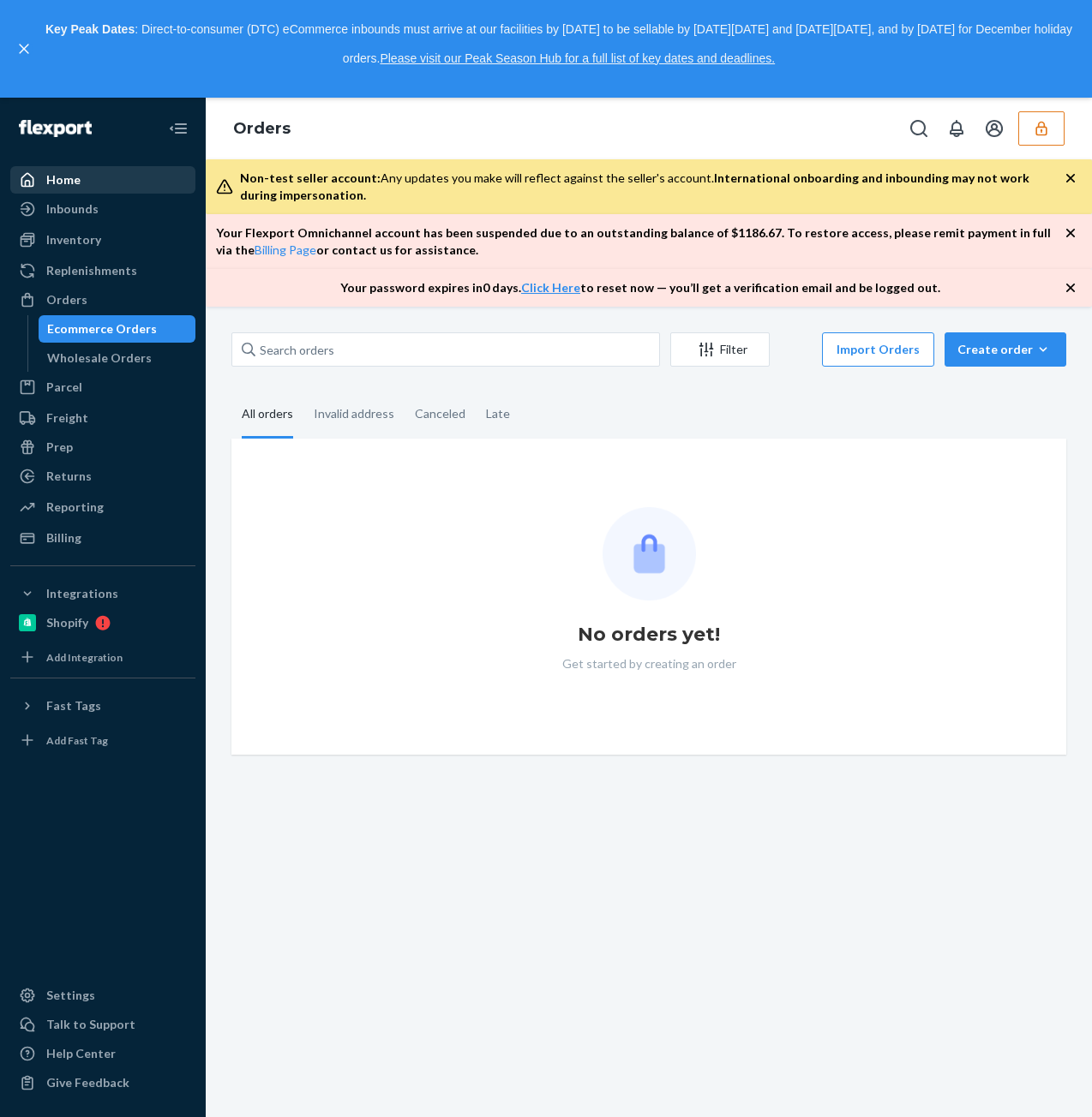
click at [93, 181] on div "Home" at bounding box center [103, 180] width 182 height 24
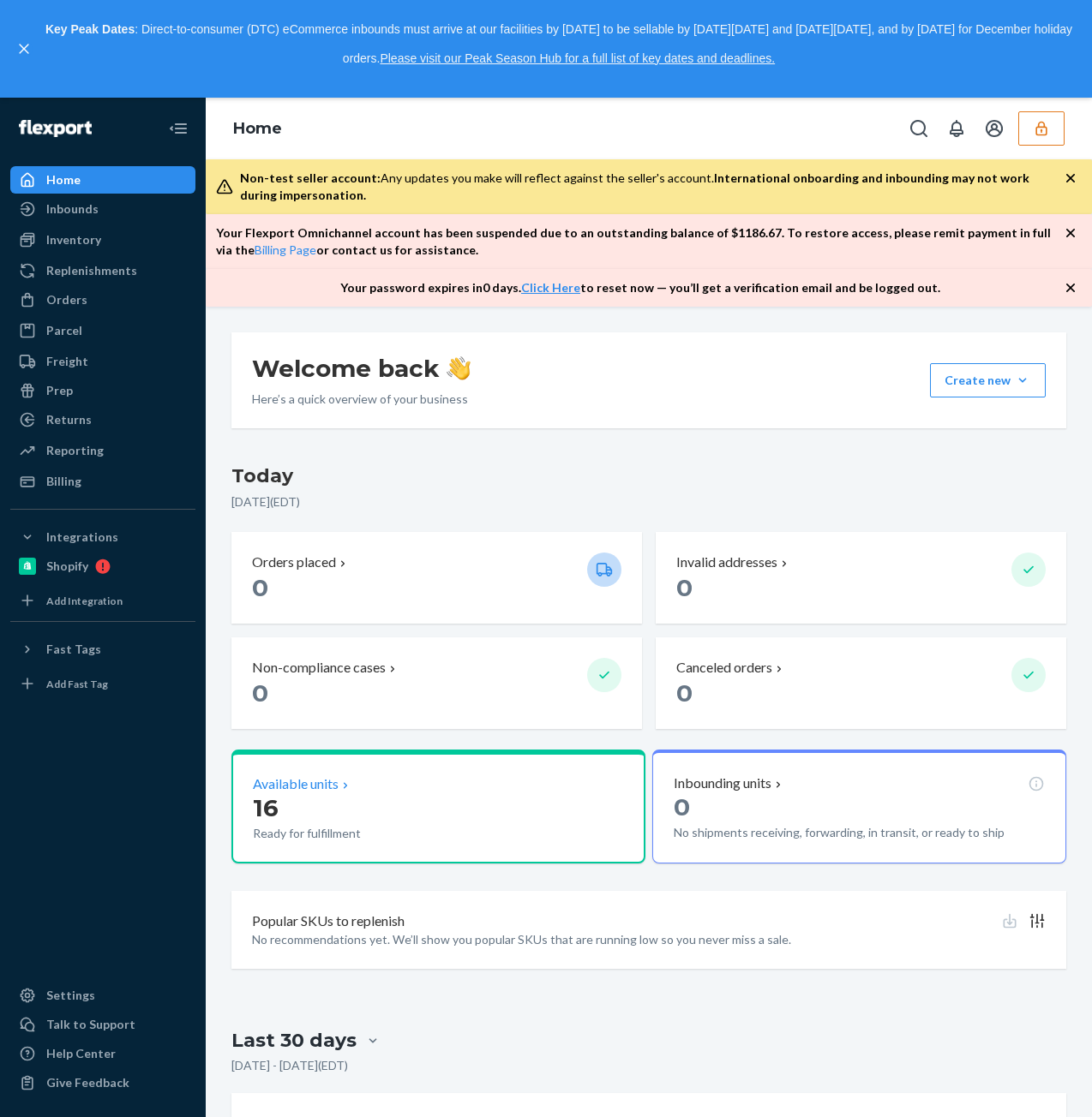
click at [379, 783] on div "Available units" at bounding box center [439, 783] width 371 height 20
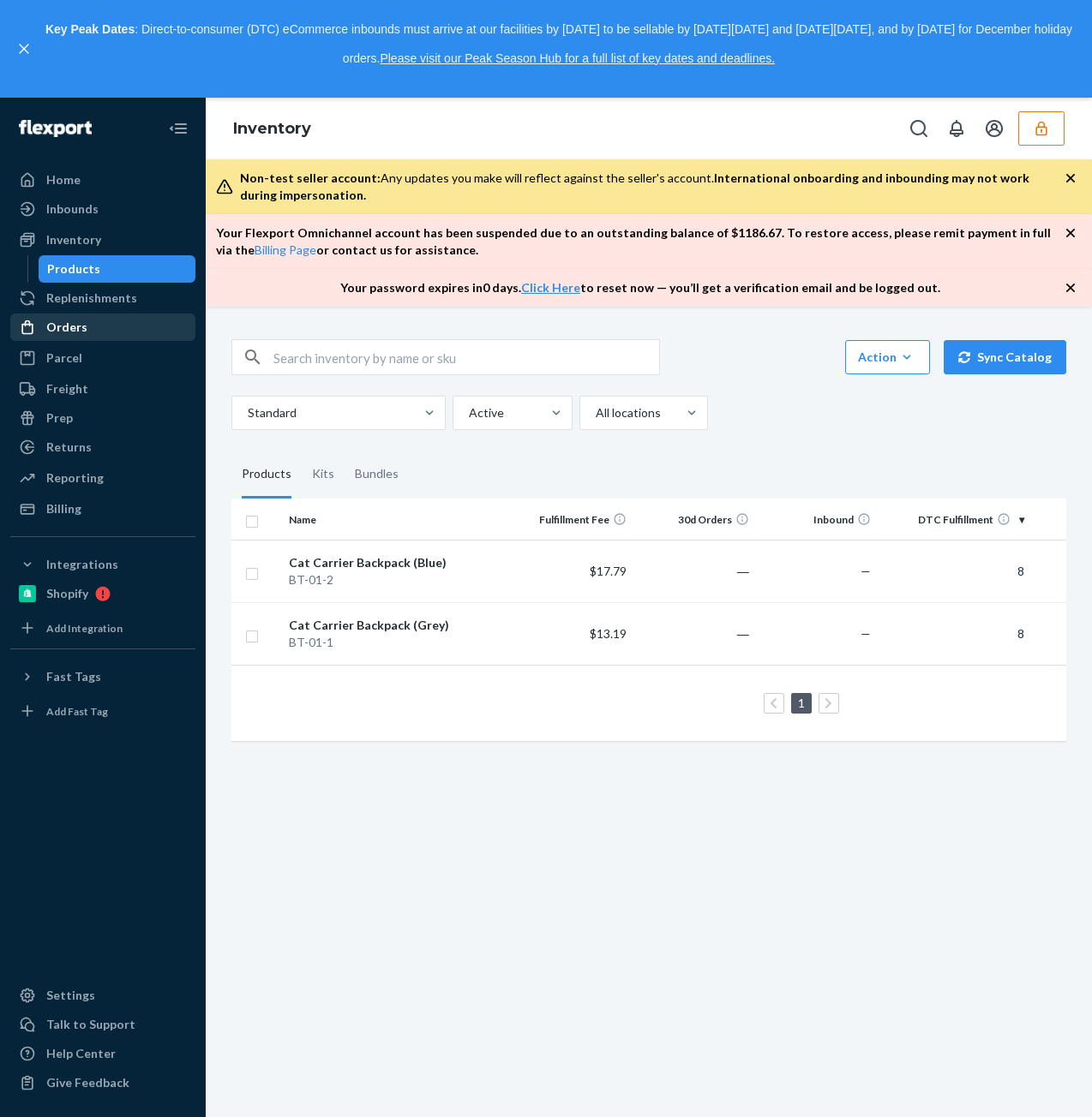
click at [67, 335] on div "Orders" at bounding box center [67, 327] width 41 height 17
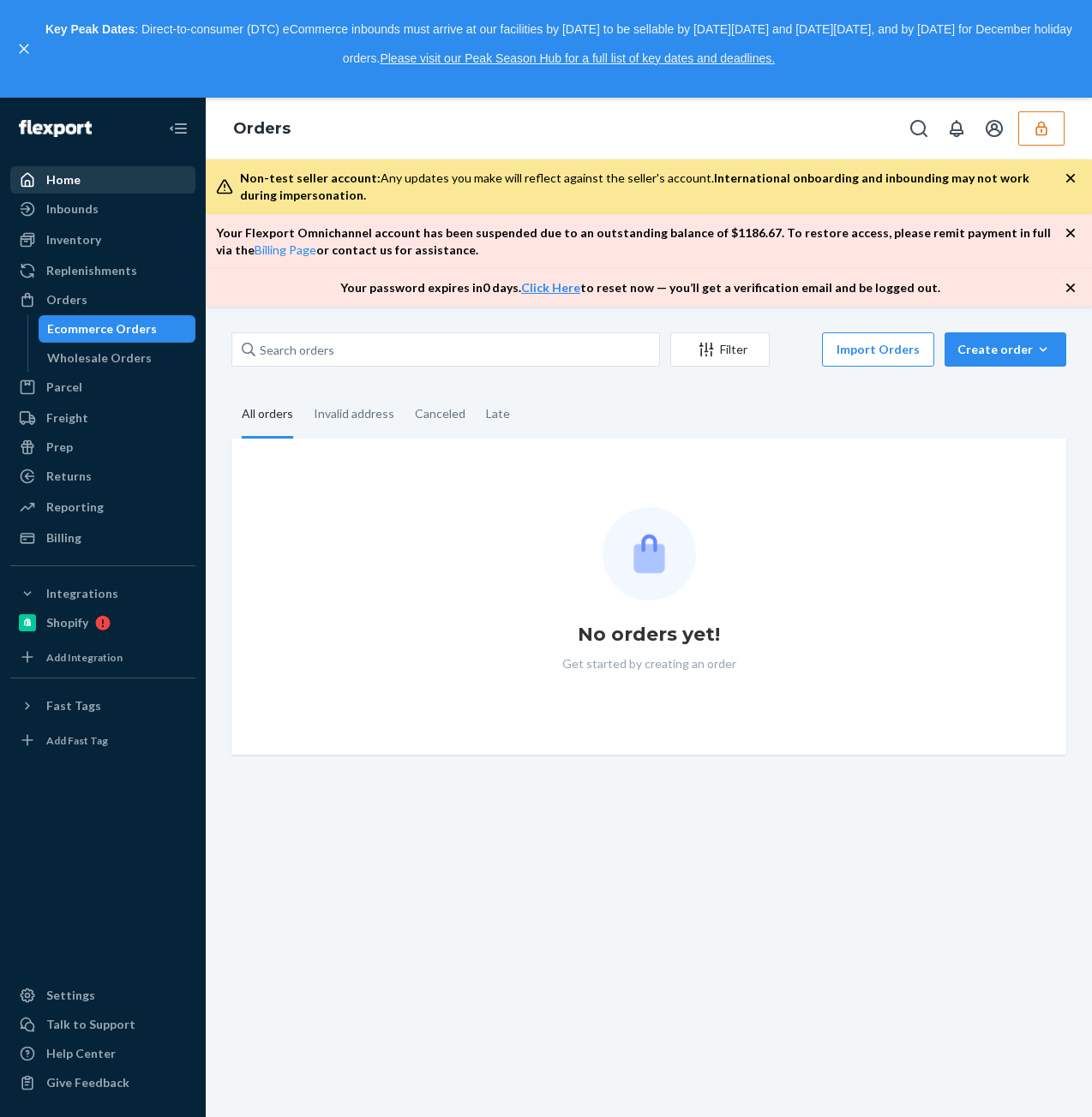
click at [100, 183] on div "Home" at bounding box center [103, 180] width 182 height 24
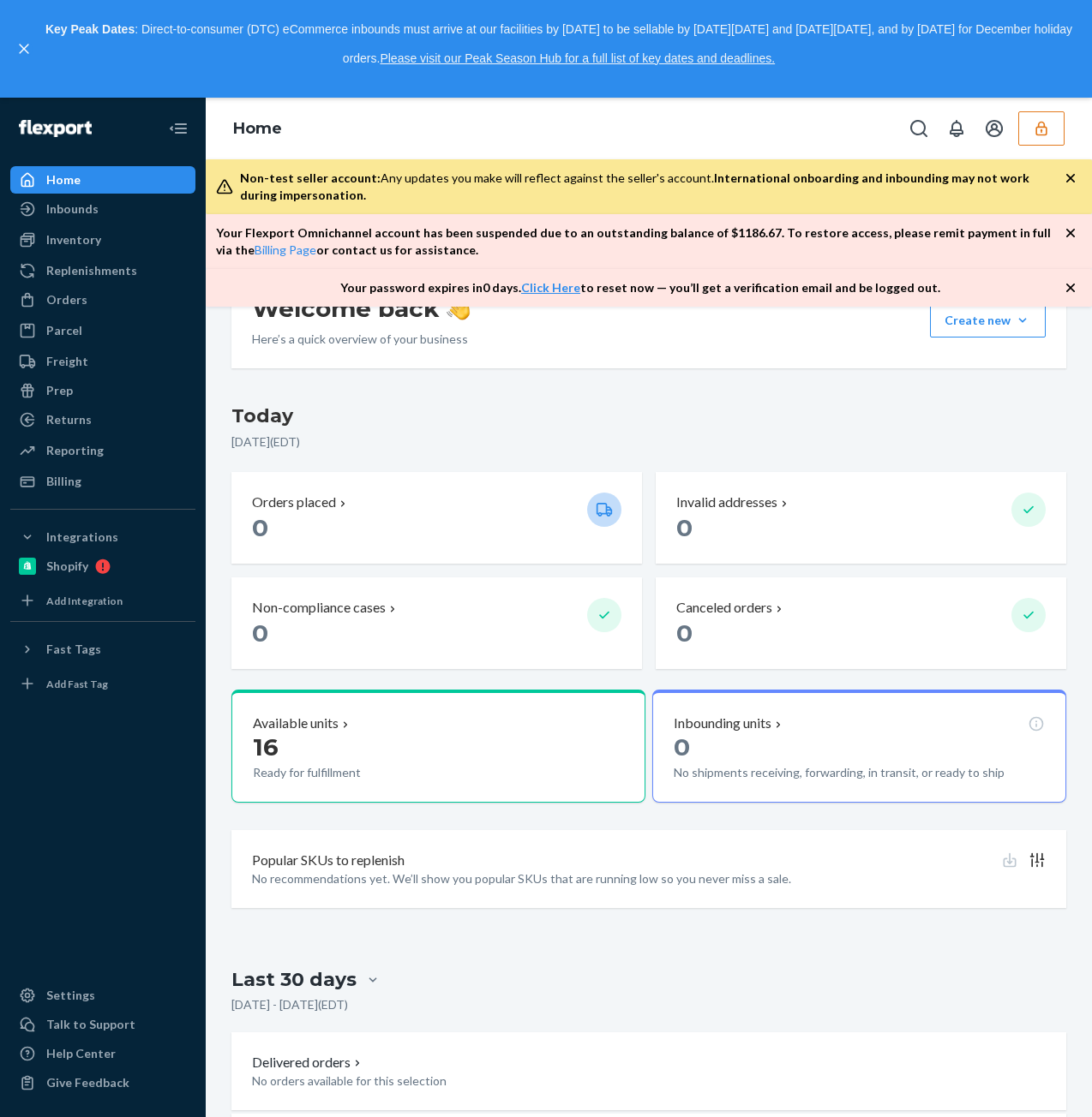
scroll to position [249, 0]
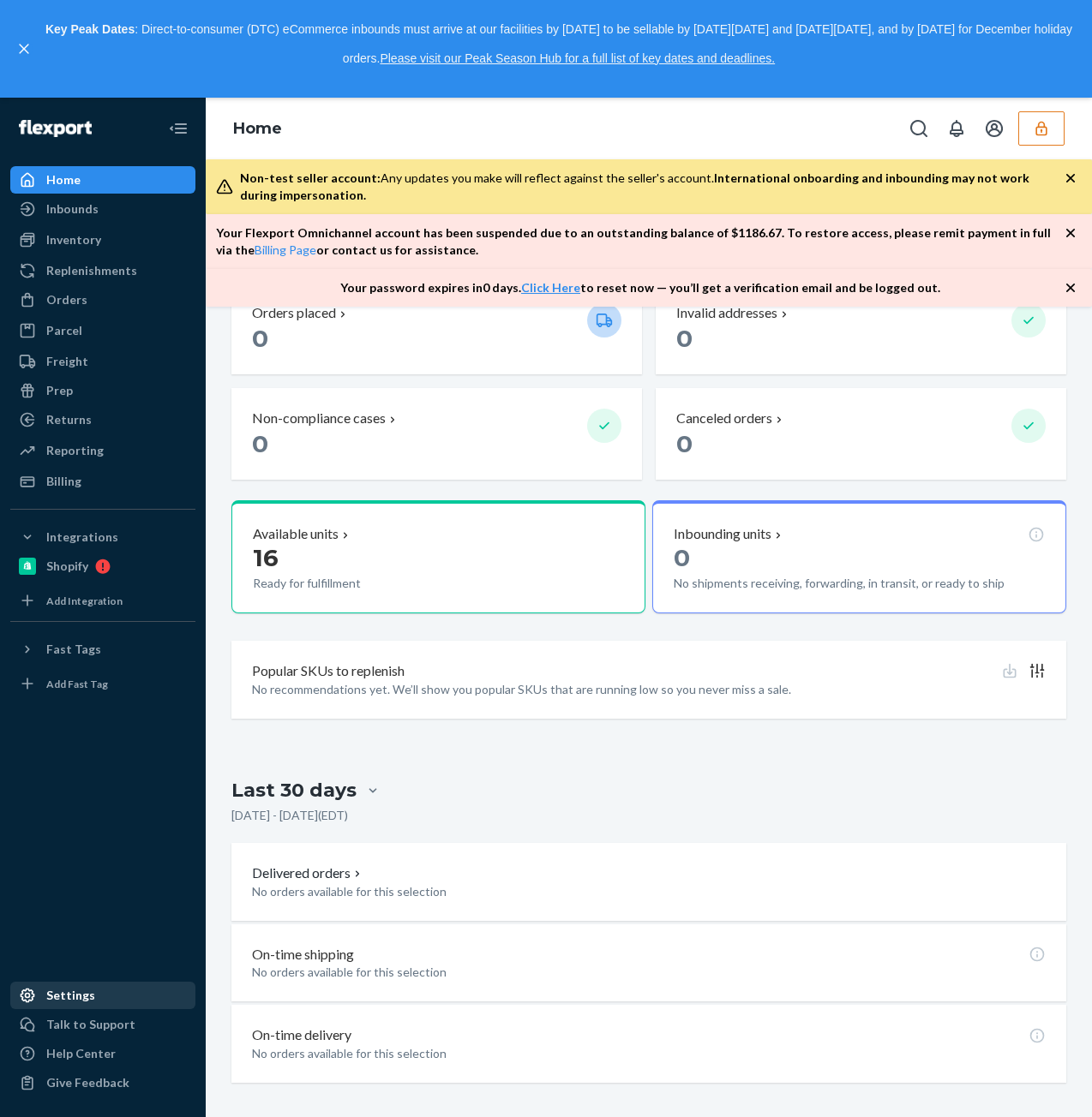
click at [74, 985] on div "Settings" at bounding box center [103, 995] width 182 height 24
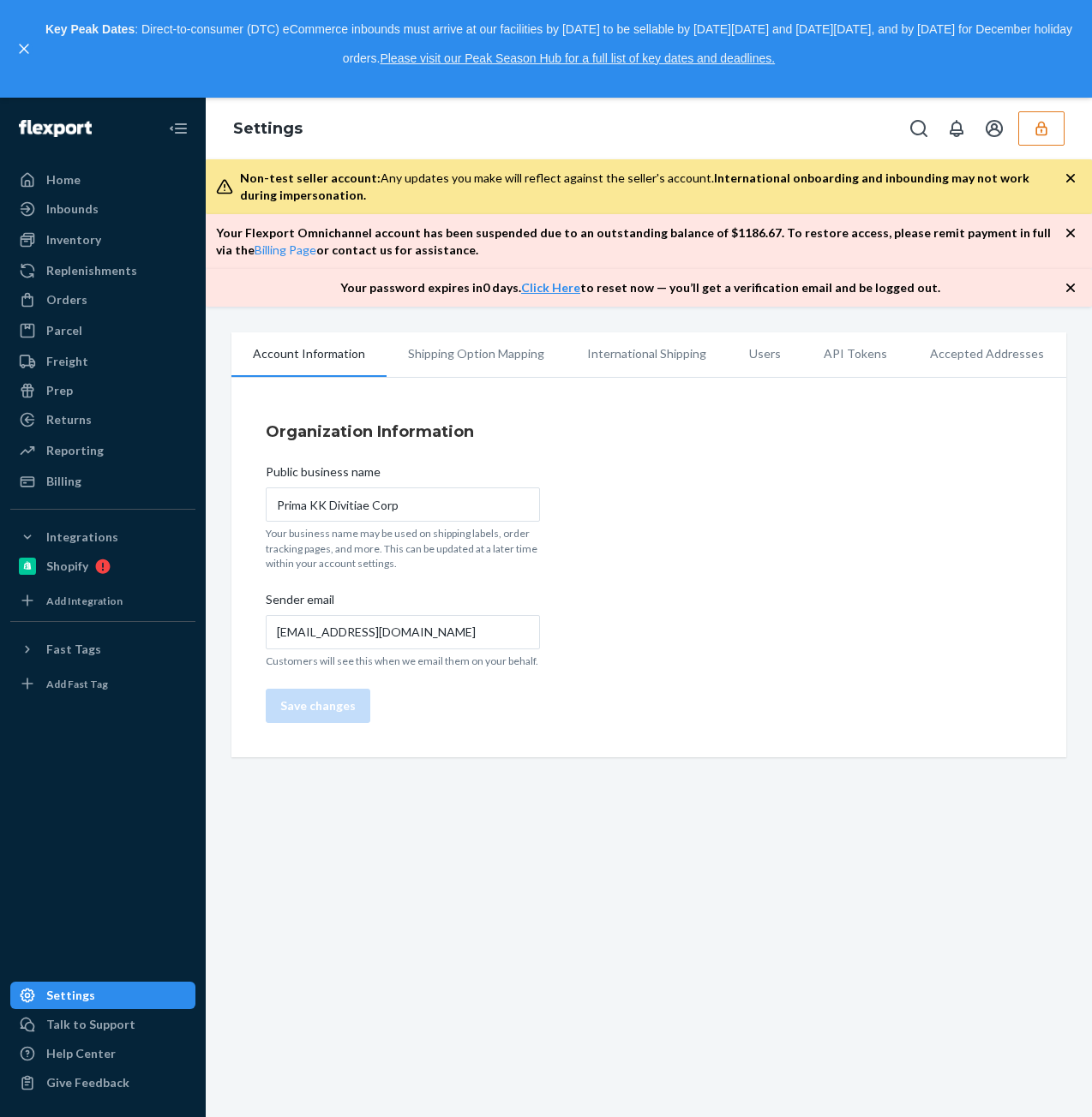
click at [748, 355] on li "Users" at bounding box center [765, 354] width 75 height 43
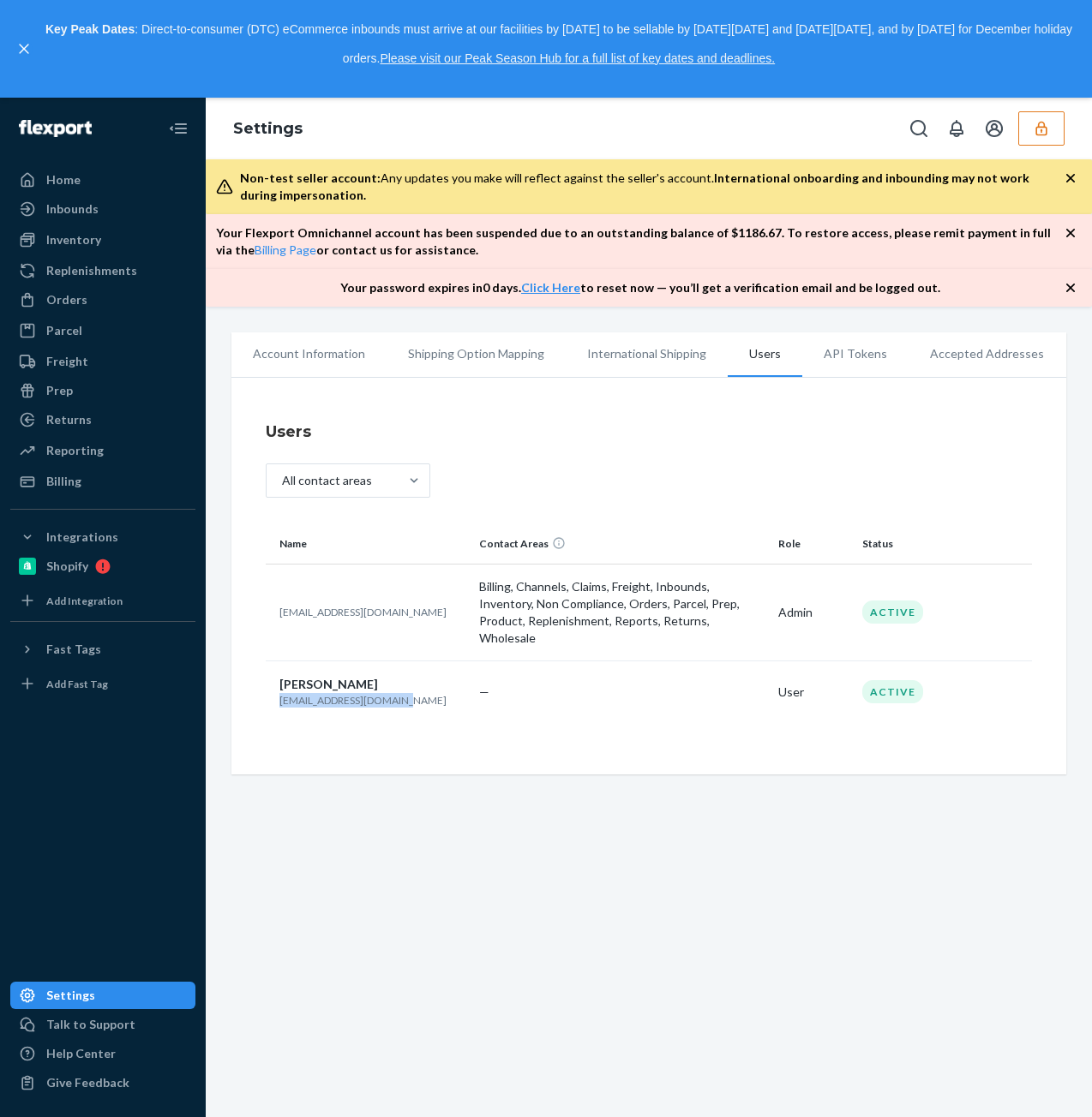
drag, startPoint x: 393, startPoint y: 683, endPoint x: 273, endPoint y: 694, distance: 120.5
click at [273, 694] on td "[PERSON_NAME] [PERSON_NAME][EMAIL_ADDRESS][DOMAIN_NAME]" at bounding box center [368, 692] width 206 height 63
copy p "[EMAIL_ADDRESS][DOMAIN_NAME]"
click at [1032, 127] on button "button" at bounding box center [1040, 128] width 46 height 35
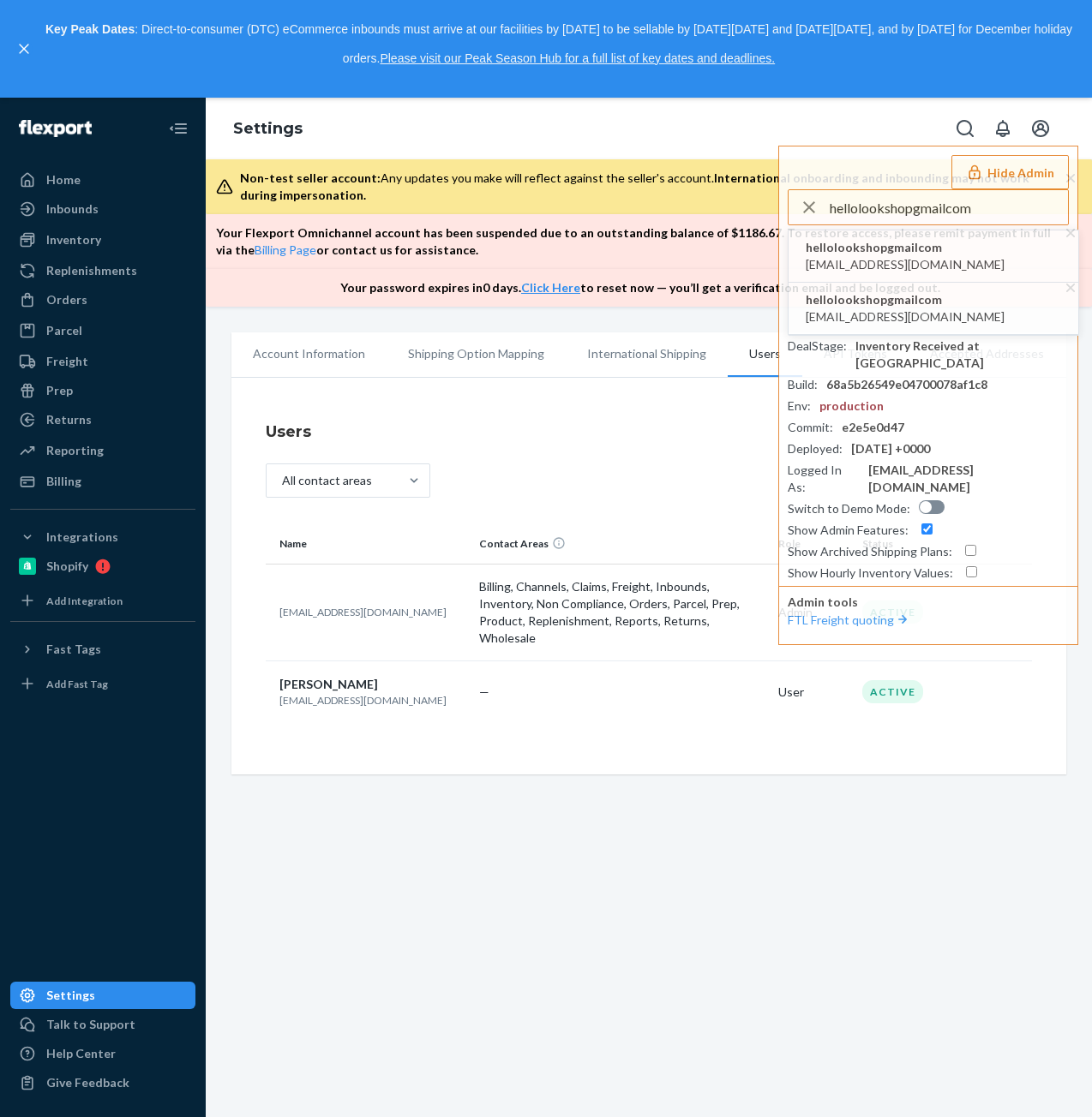
type input "hellolookshopgmailcom"
click at [903, 256] on span "[EMAIL_ADDRESS][DOMAIN_NAME]" at bounding box center [905, 264] width 199 height 17
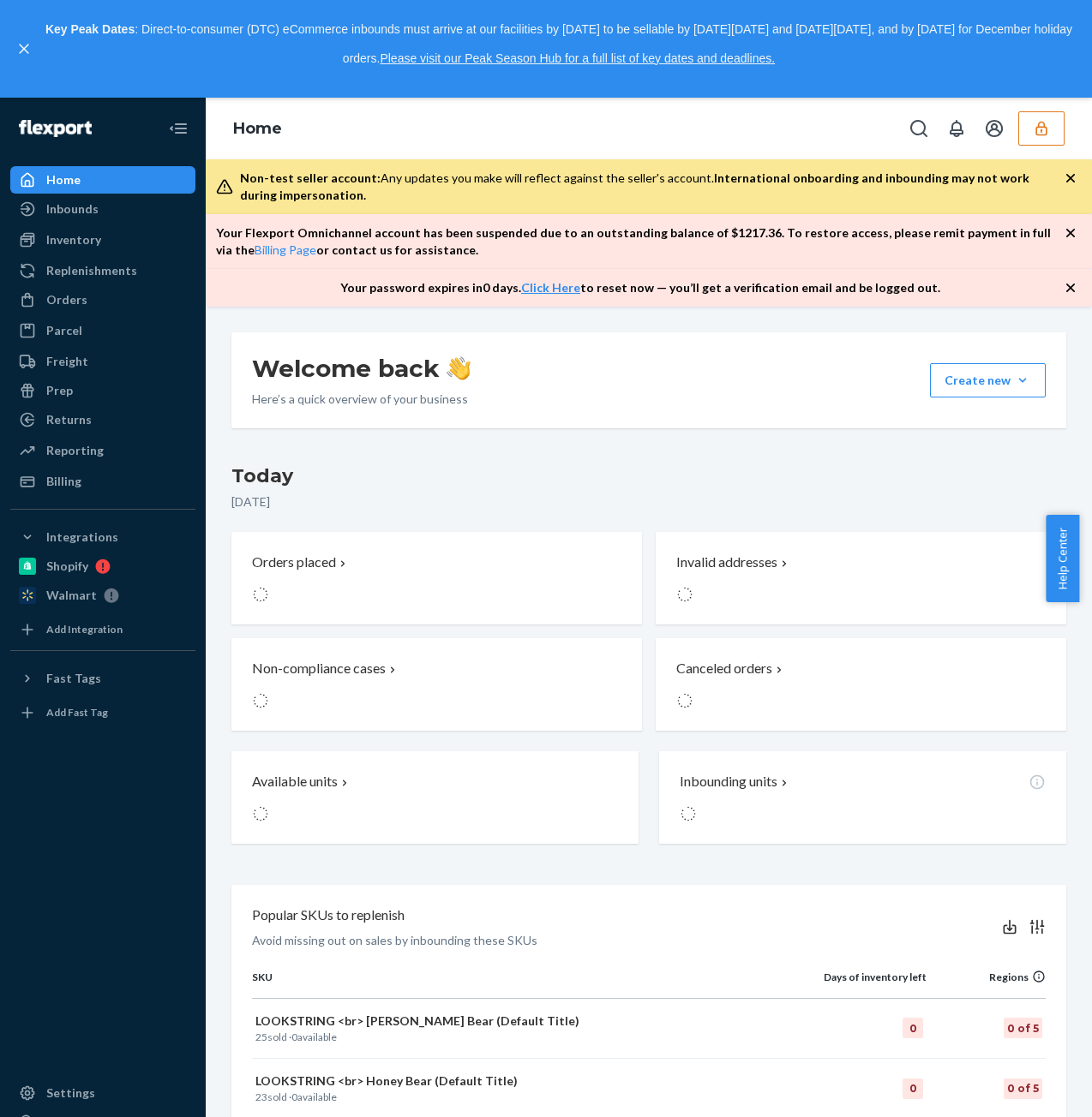
click at [1052, 34] on p "Key Peak Dates : Direct-to-consumer (DTC) eCommerce inbounds must arrive at our…" at bounding box center [559, 43] width 1035 height 57
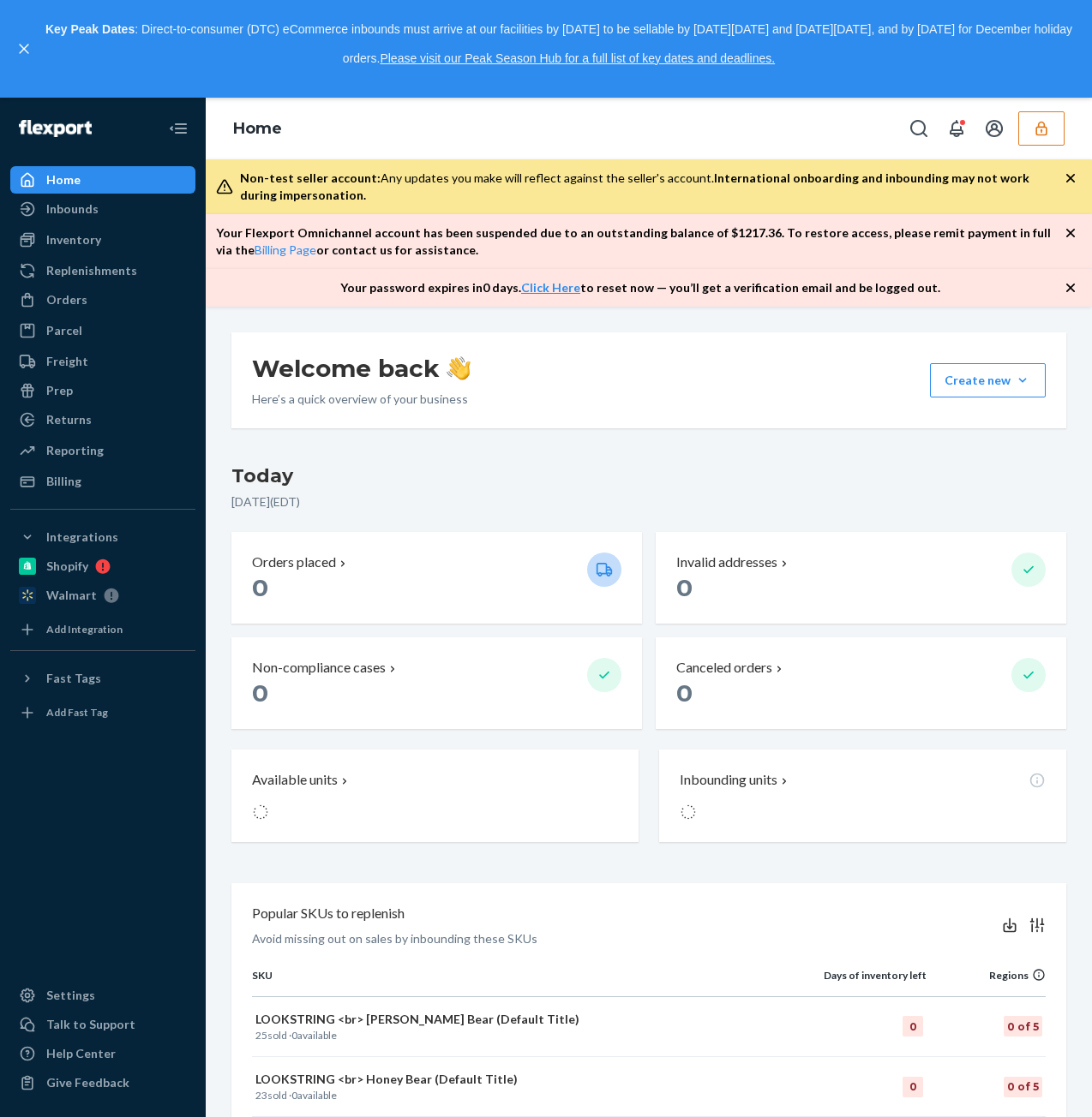
click at [1040, 112] on button "button" at bounding box center [1040, 128] width 46 height 35
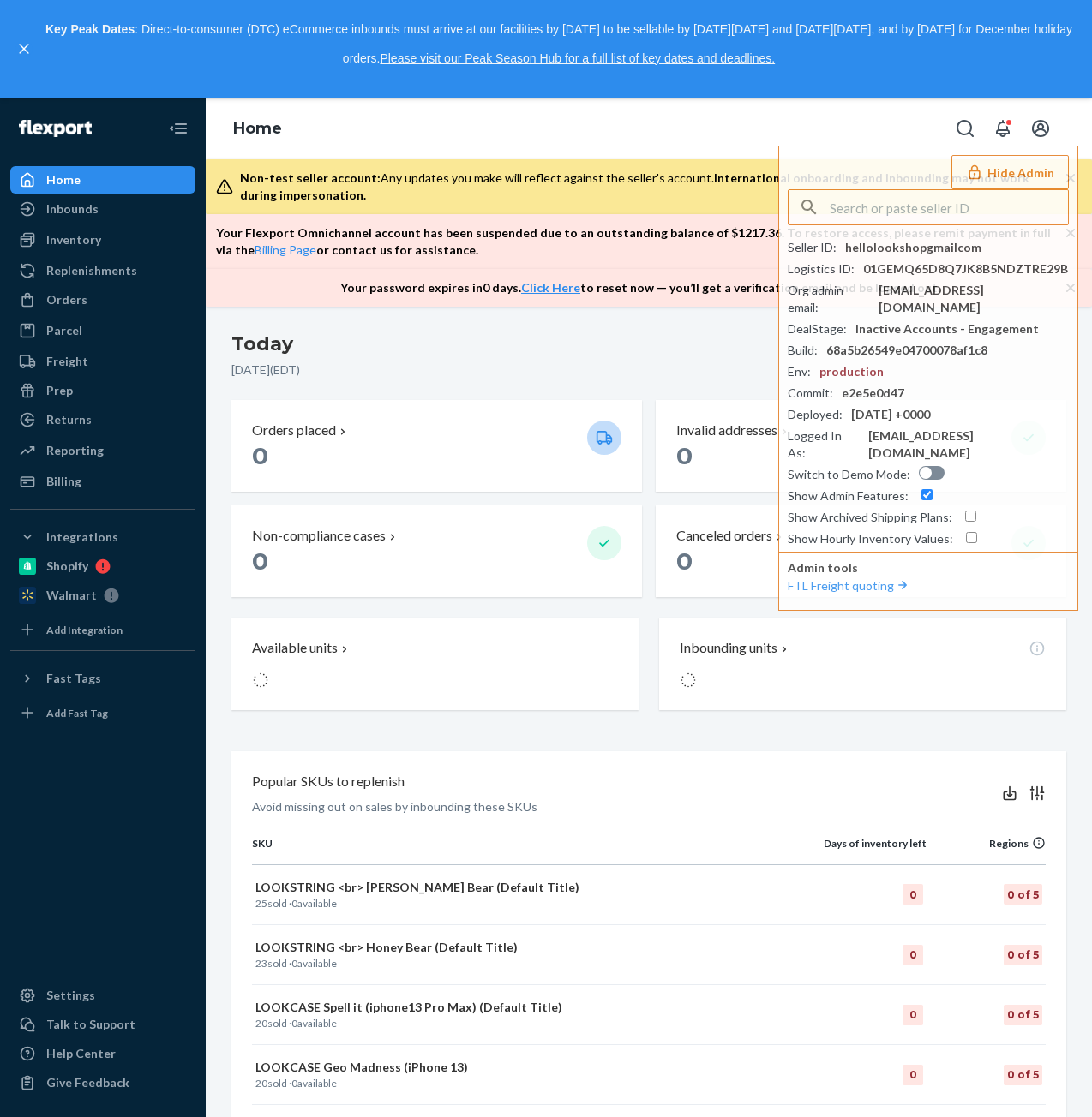
scroll to position [85, 0]
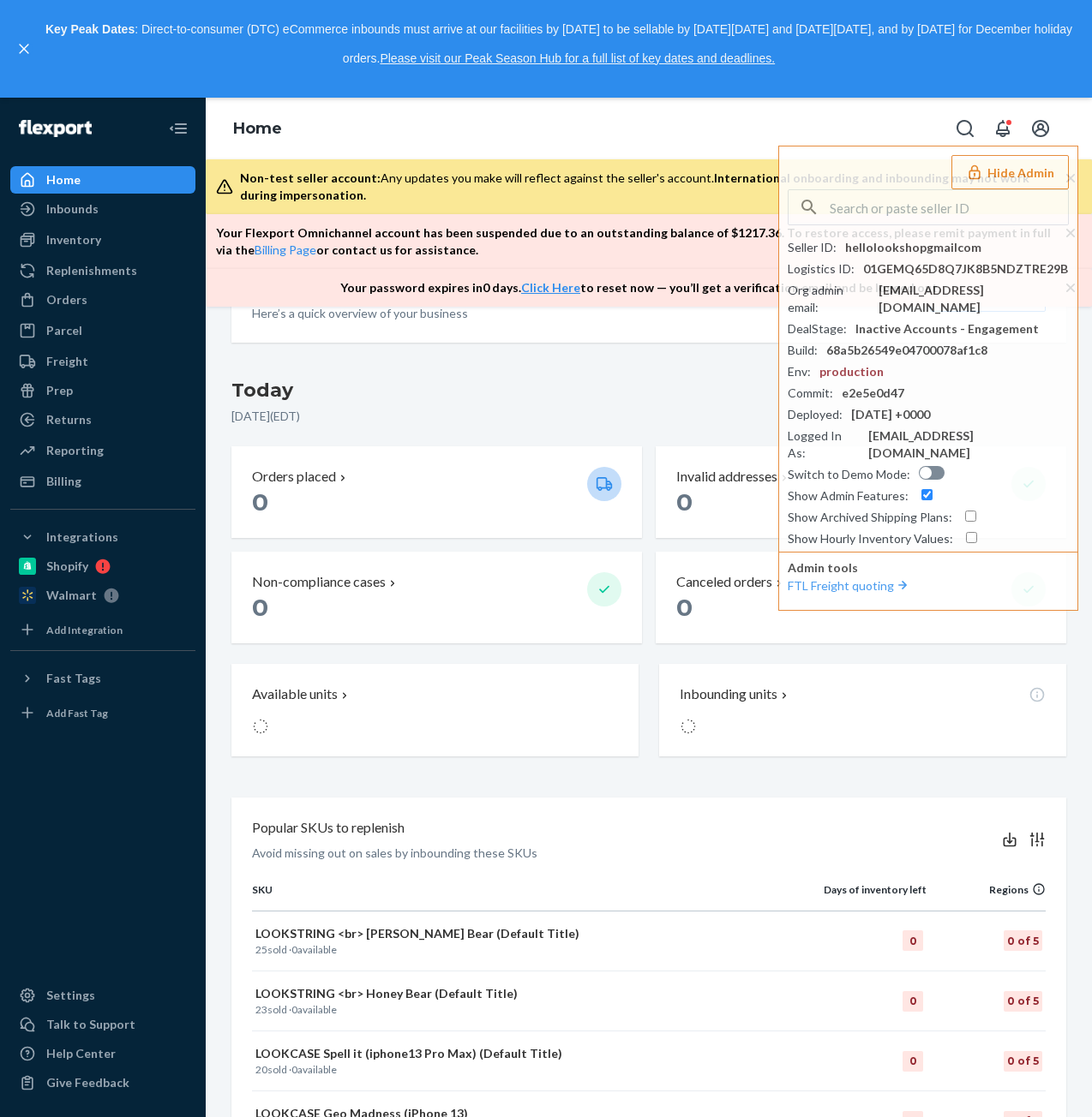
click at [533, 442] on div "[DATE] [DATE] ( EDT ) Orders placed 0 Invalid addresses 0 Non-compliance cases …" at bounding box center [649, 510] width 834 height 266
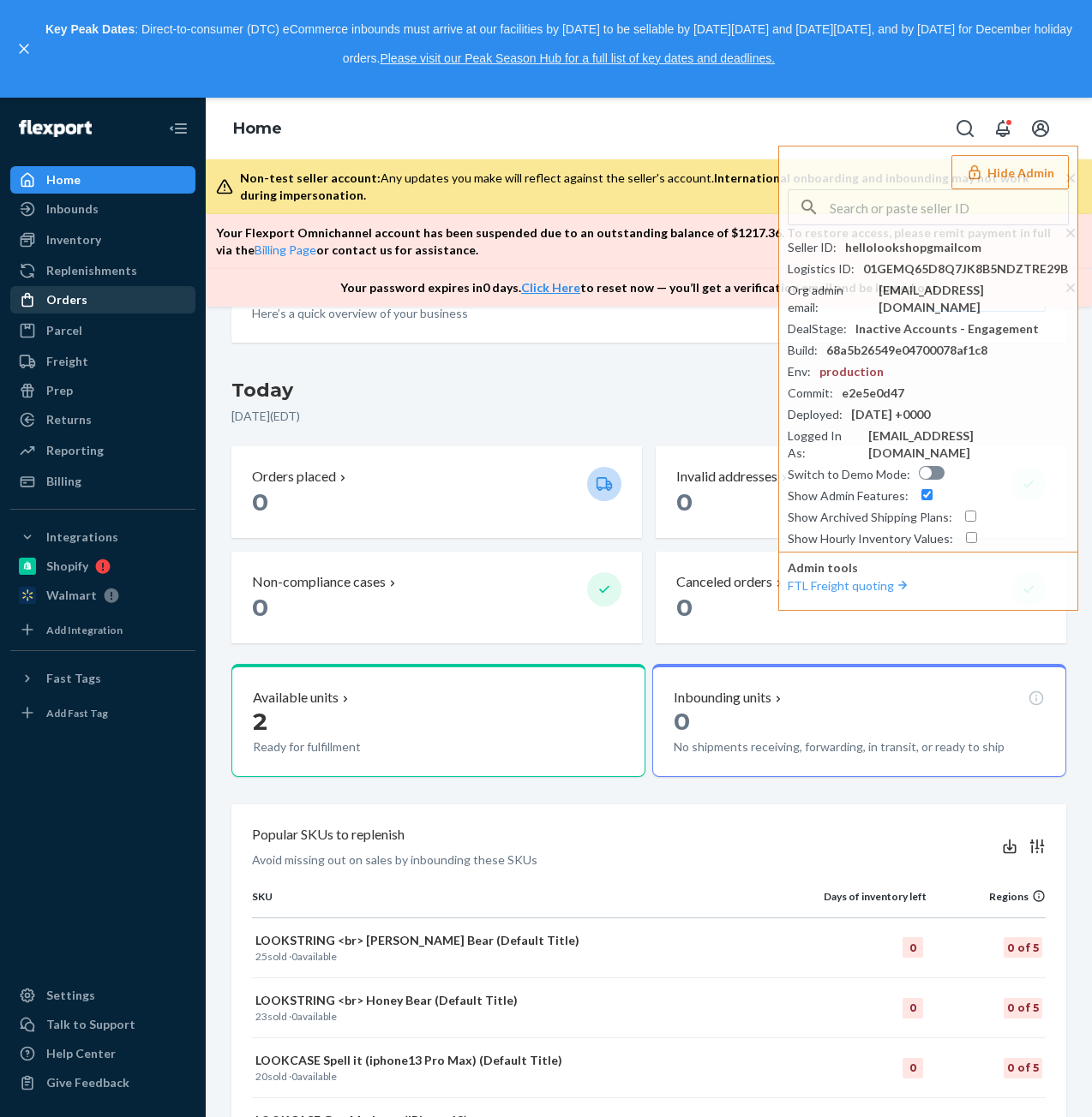
click at [108, 295] on div "Orders" at bounding box center [103, 300] width 182 height 24
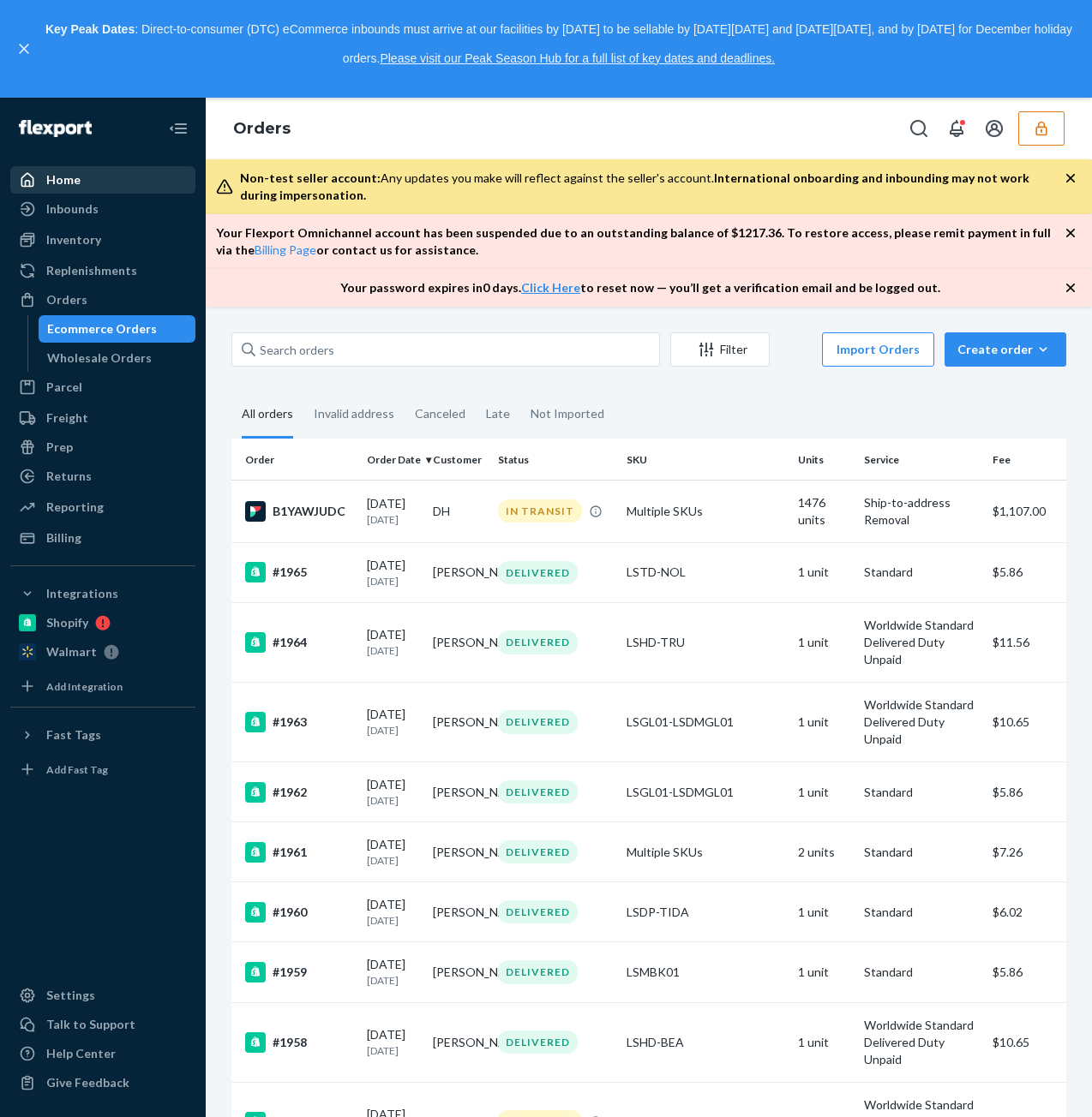
click at [114, 180] on div "Home" at bounding box center [103, 180] width 182 height 24
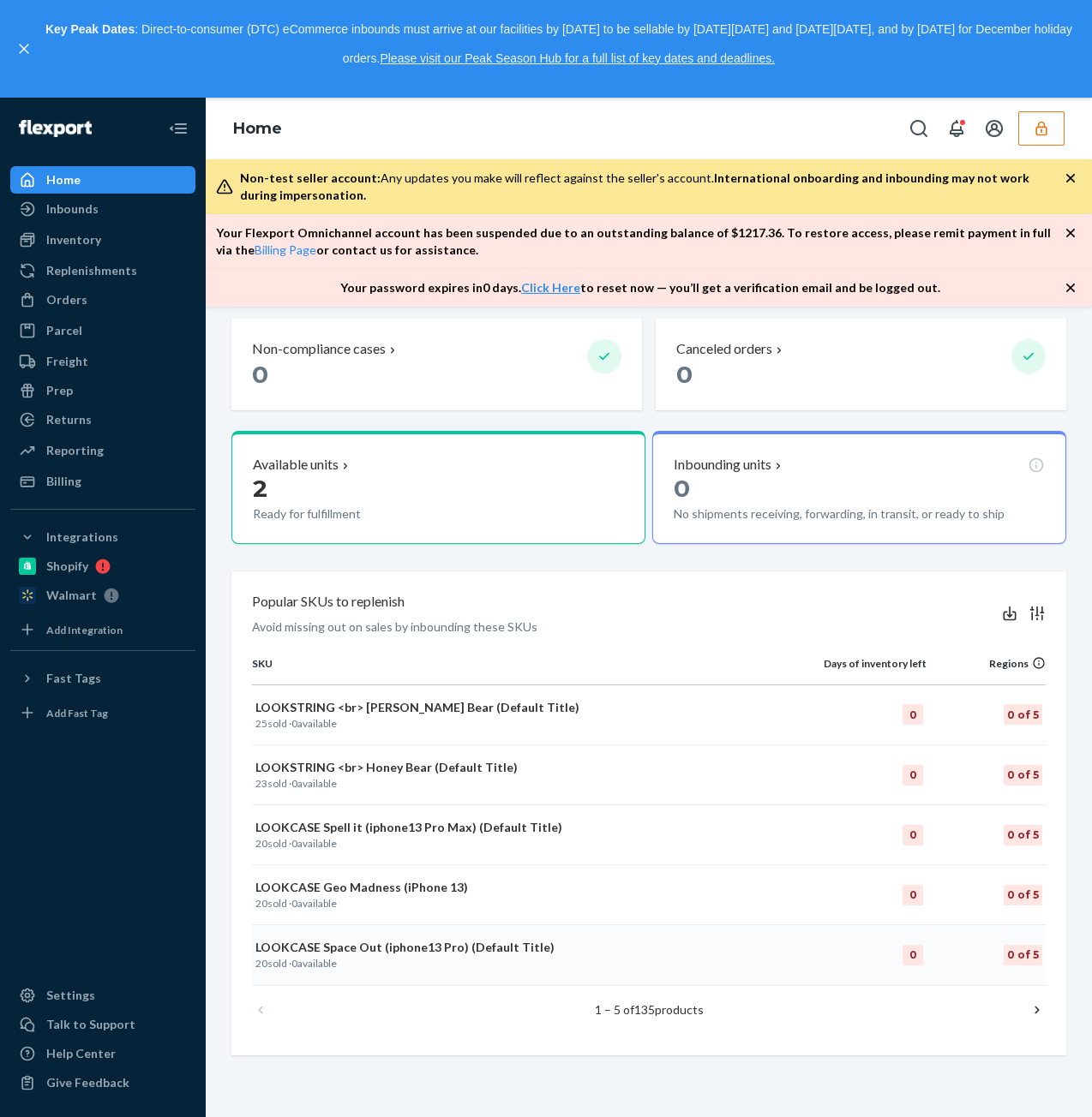
scroll to position [428, 0]
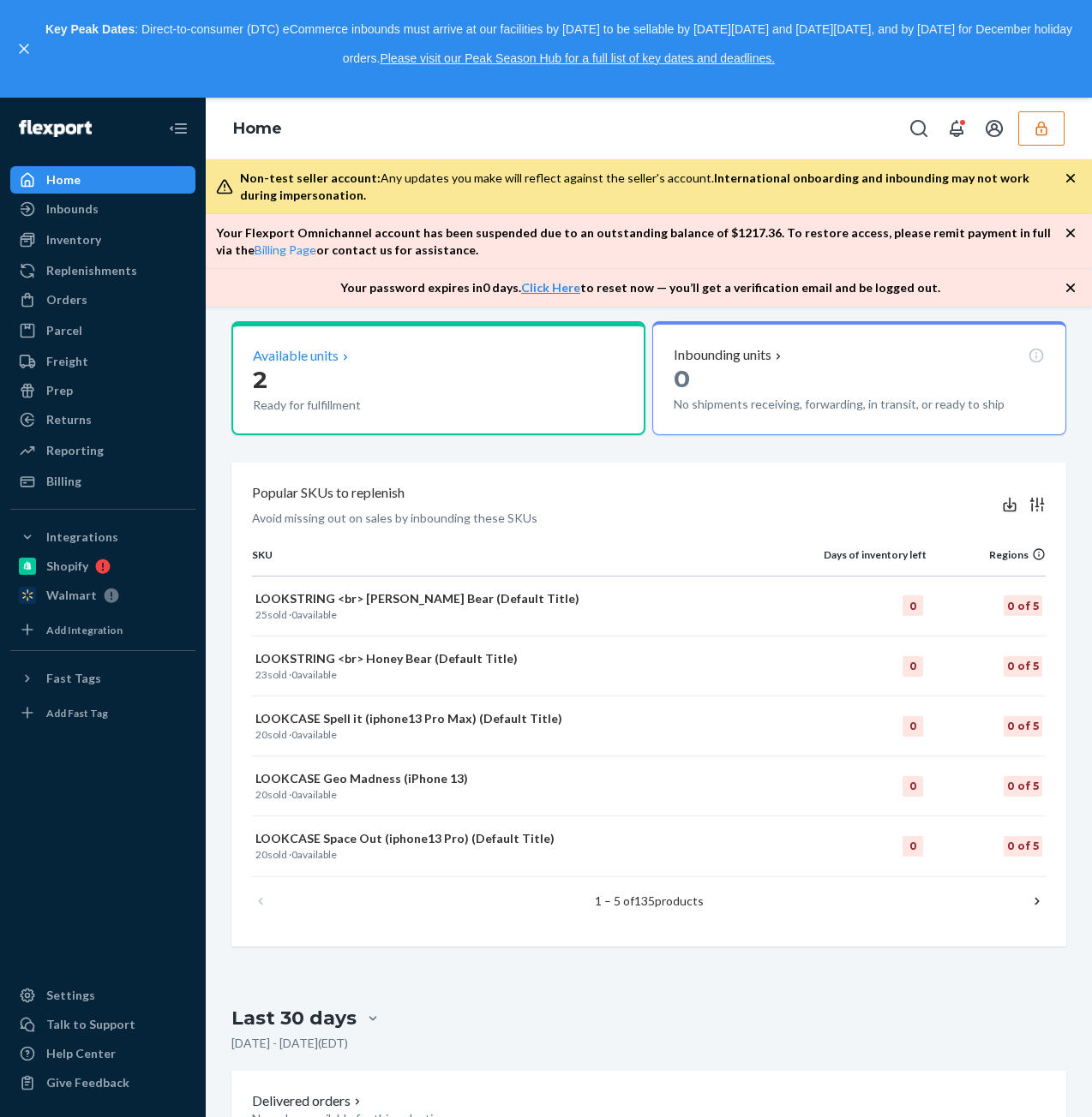
click at [420, 400] on p "Ready for fulfillment" at bounding box center [373, 405] width 240 height 17
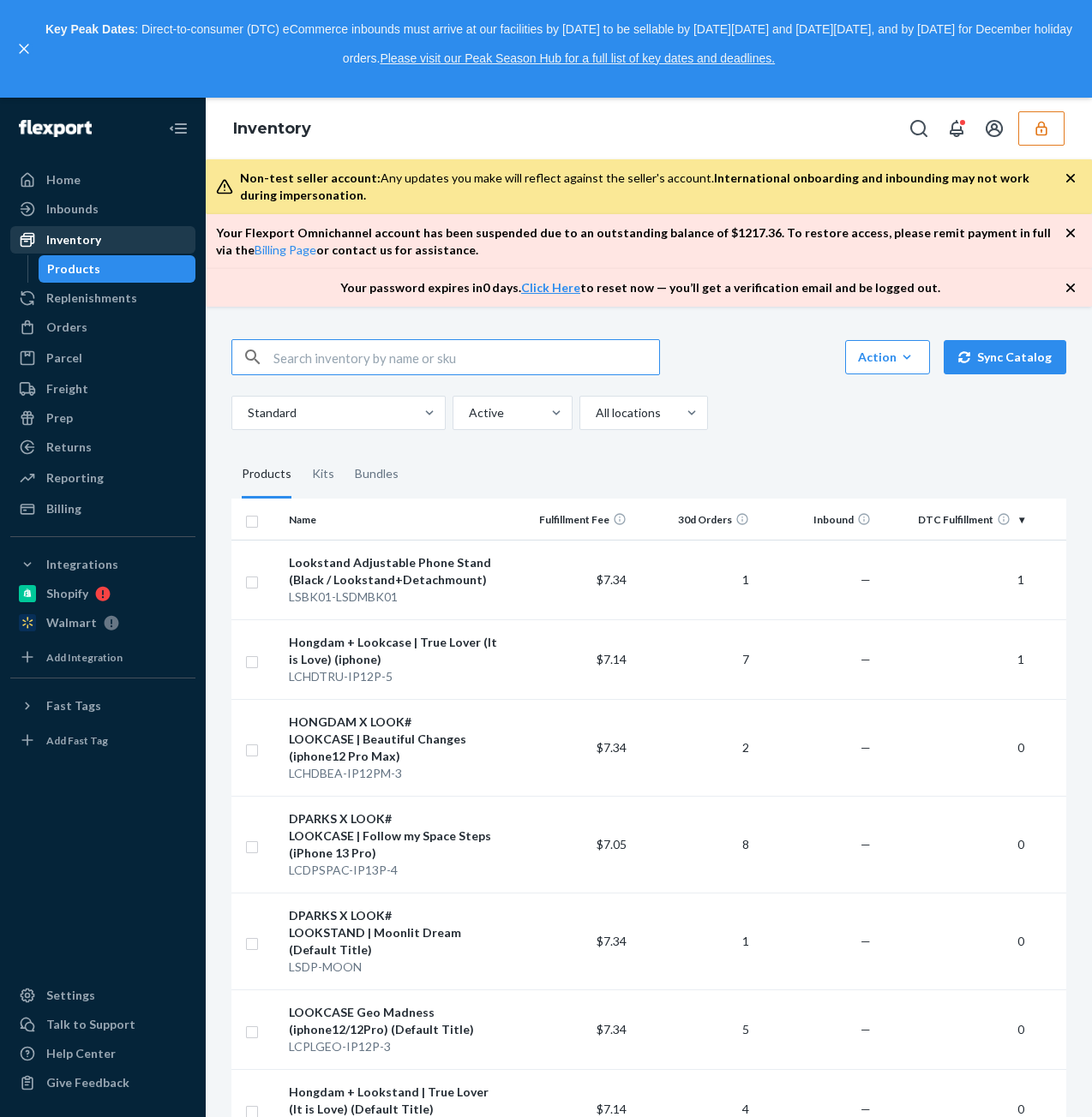
click at [79, 244] on div "Inventory" at bounding box center [73, 240] width 55 height 17
click at [96, 237] on div "Inventory" at bounding box center [73, 240] width 55 height 17
click at [60, 181] on div "Home" at bounding box center [63, 180] width 35 height 17
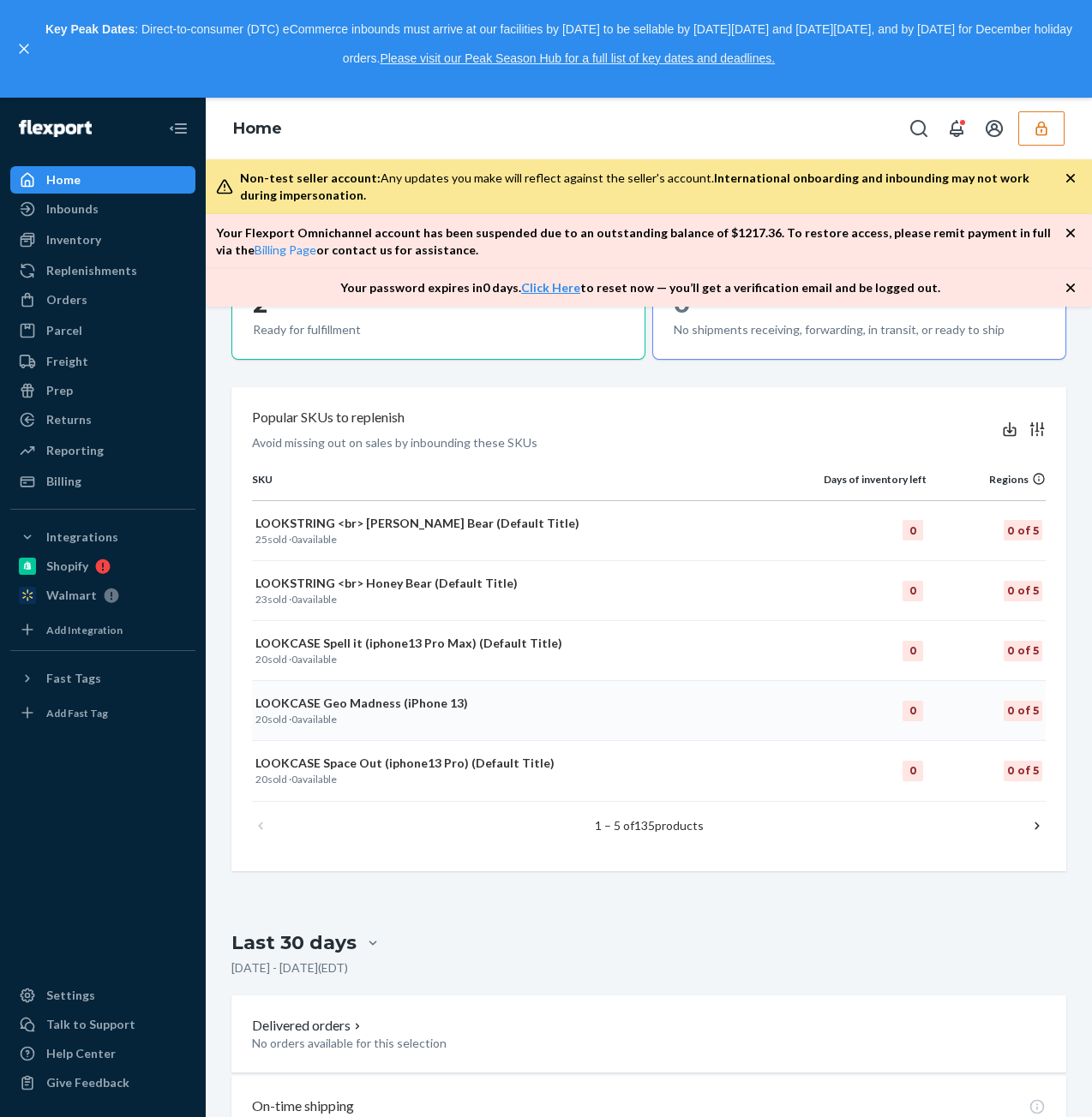
scroll to position [514, 0]
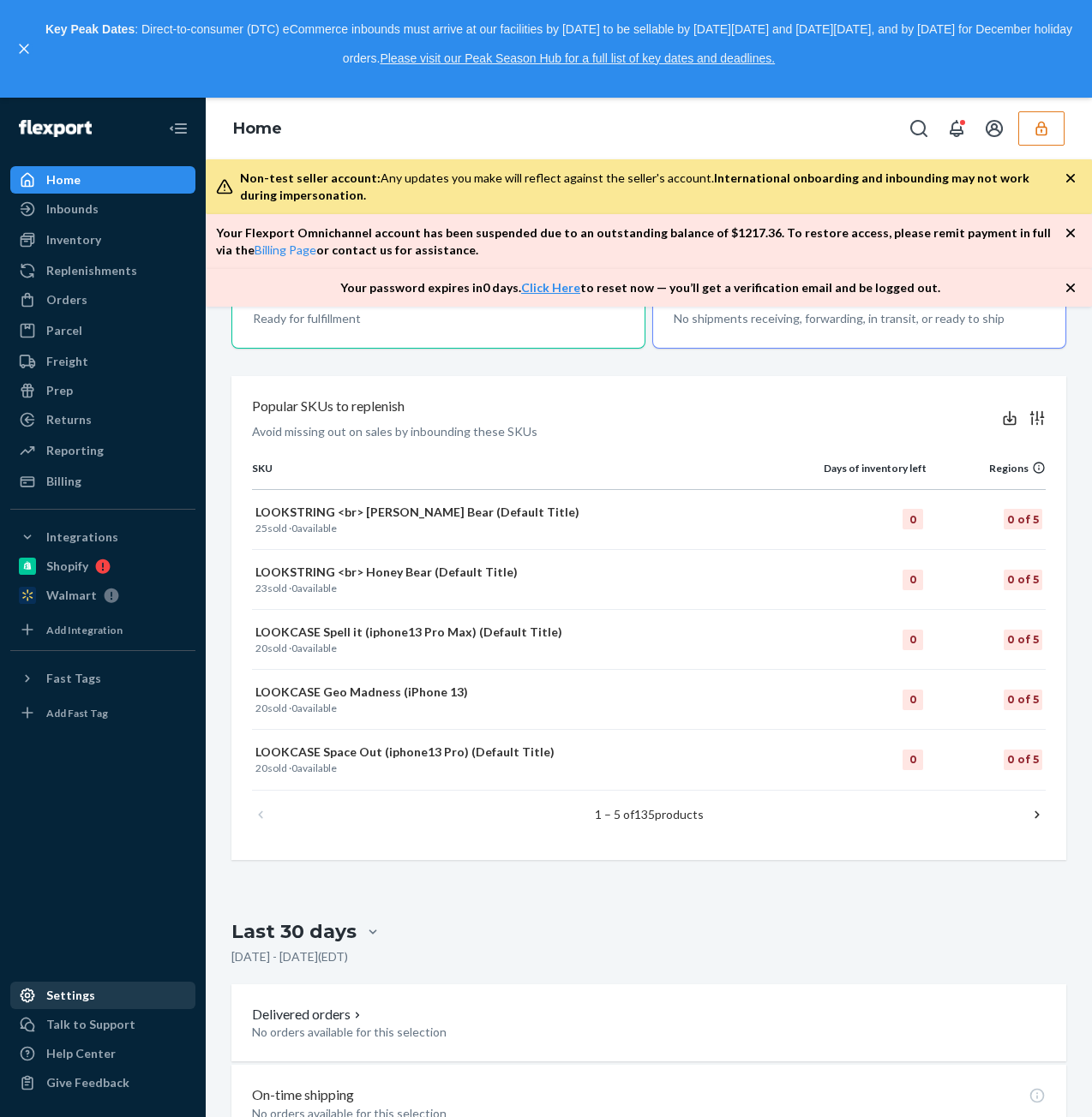
click at [116, 991] on div "Settings" at bounding box center [103, 995] width 182 height 24
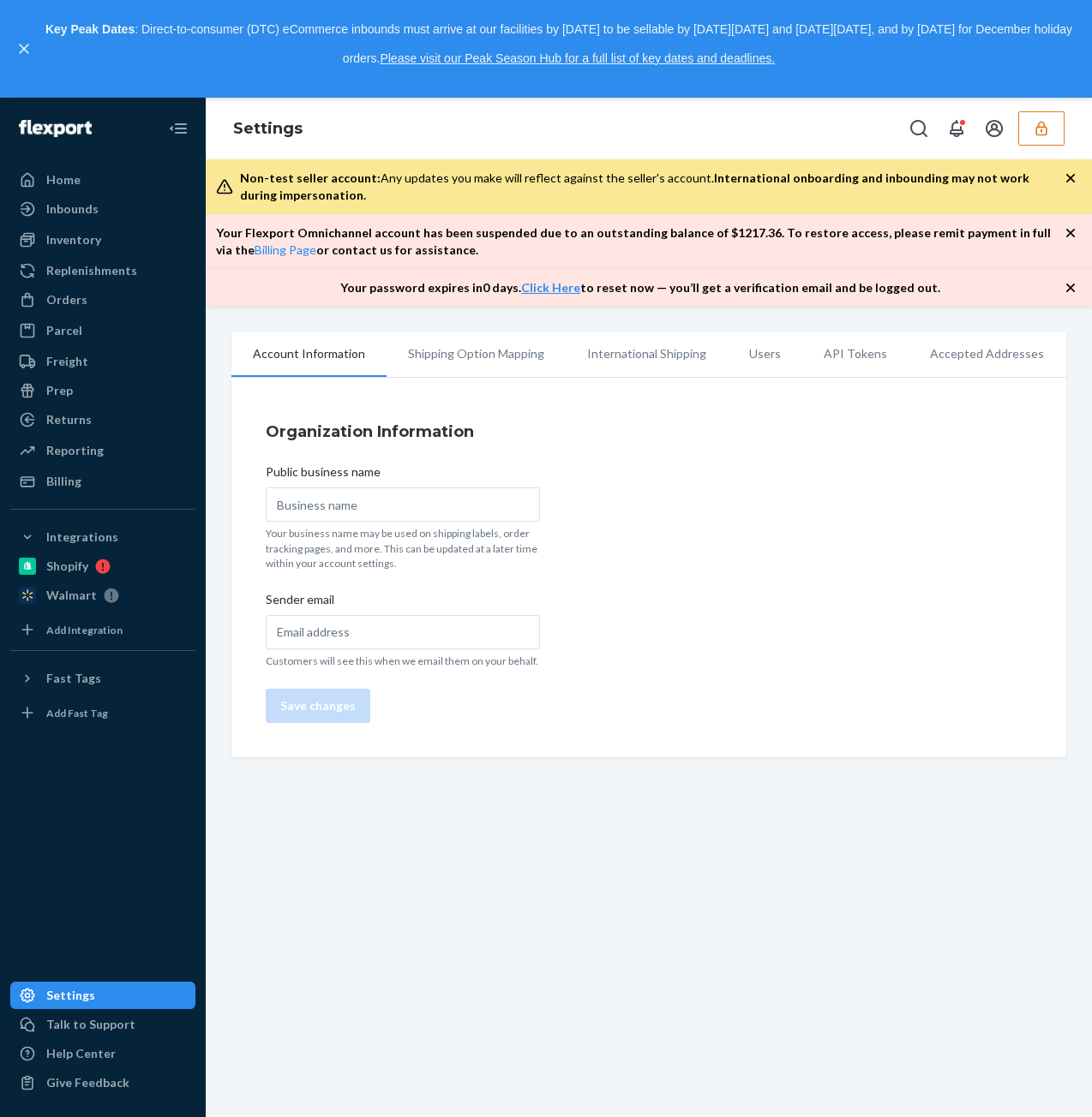
click at [735, 359] on li "Users" at bounding box center [765, 354] width 75 height 43
